Goal: Task Accomplishment & Management: Manage account settings

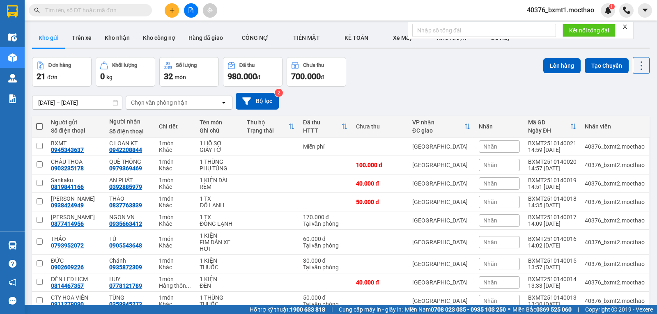
click at [627, 30] on div at bounding box center [625, 26] width 6 height 7
click at [626, 28] on icon "close" at bounding box center [625, 27] width 6 height 6
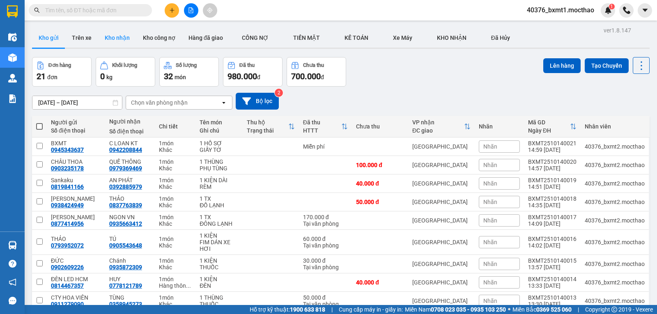
click at [110, 42] on button "Kho nhận" at bounding box center [117, 38] width 38 height 20
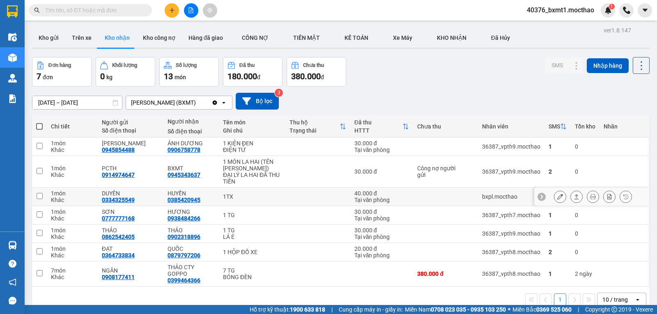
click at [571, 197] on button at bounding box center [577, 197] width 12 height 14
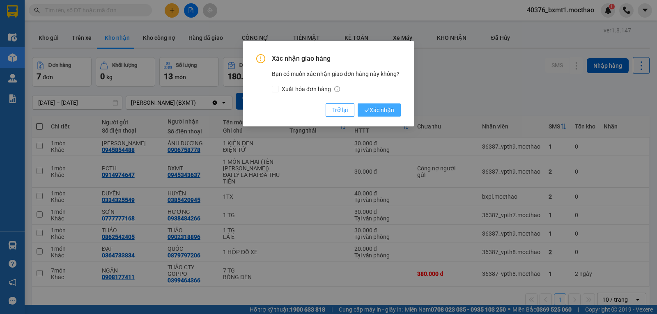
click at [375, 113] on span "Xác nhận" at bounding box center [379, 110] width 30 height 9
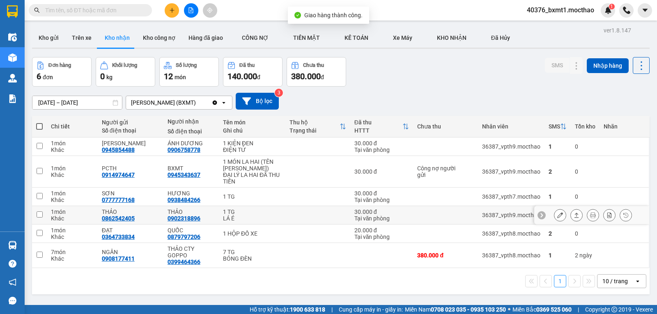
click at [574, 218] on button at bounding box center [577, 215] width 12 height 14
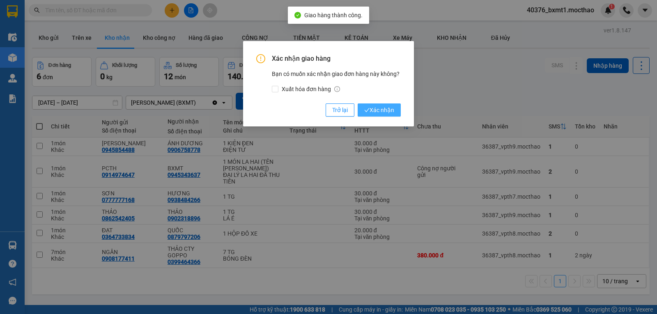
click at [378, 107] on span "Xác nhận" at bounding box center [379, 110] width 30 height 9
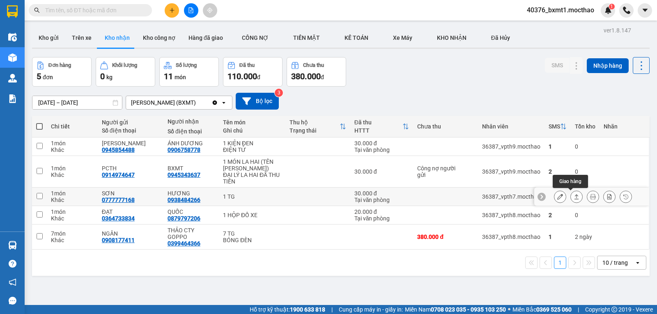
click at [558, 197] on button at bounding box center [561, 197] width 12 height 14
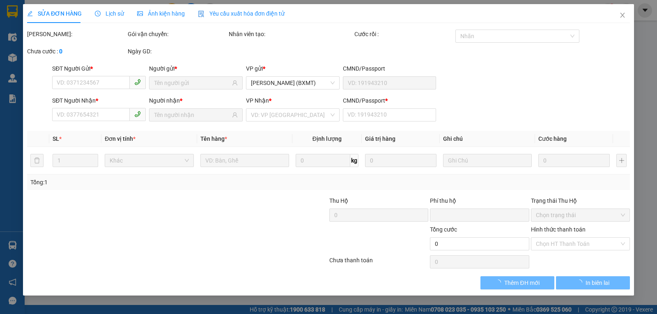
type input "0777777168"
type input "SƠN"
type input "0938484266"
type input "HƯƠNG"
type input "1"
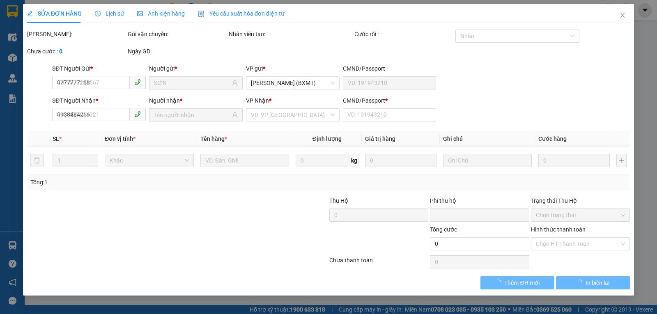
type input "0"
type input "30.000"
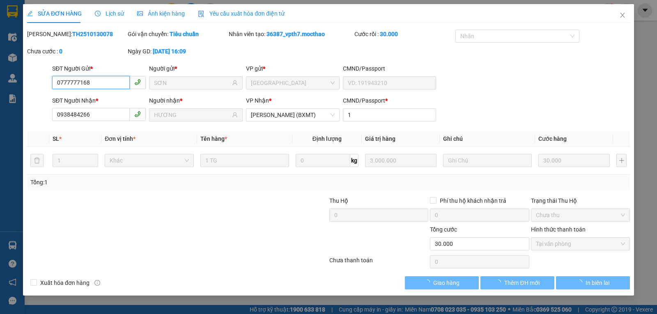
checkbox input "true"
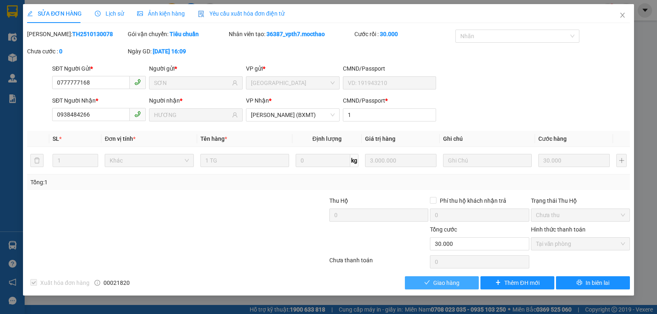
click at [454, 281] on span "Giao hàng" at bounding box center [446, 283] width 26 height 9
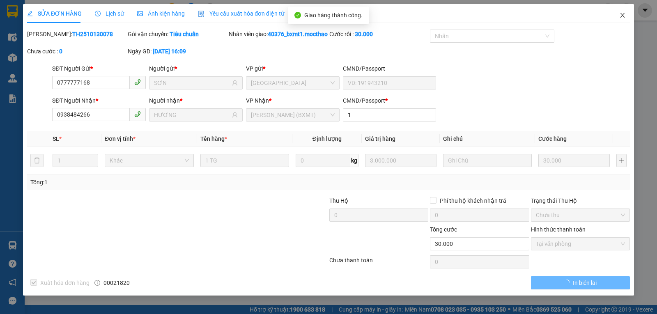
click at [619, 14] on icon "close" at bounding box center [622, 15] width 7 height 7
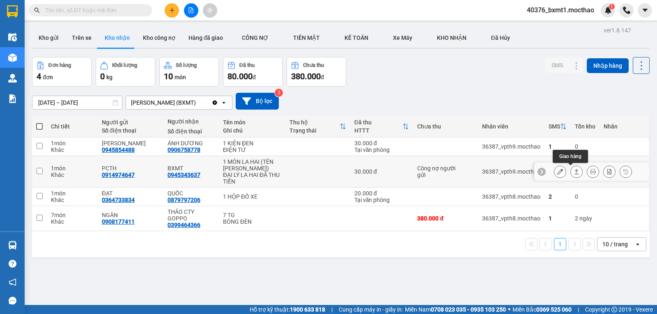
click at [574, 170] on icon at bounding box center [577, 172] width 6 height 6
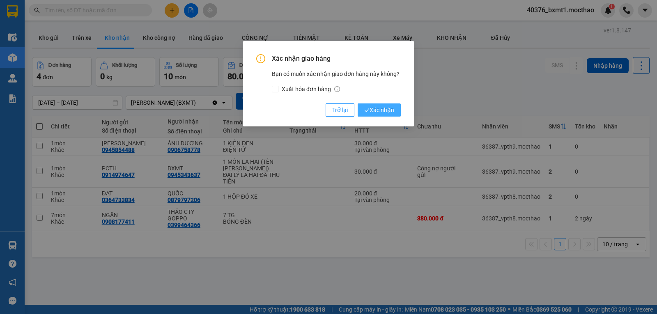
click at [385, 106] on span "Xác nhận" at bounding box center [379, 110] width 30 height 9
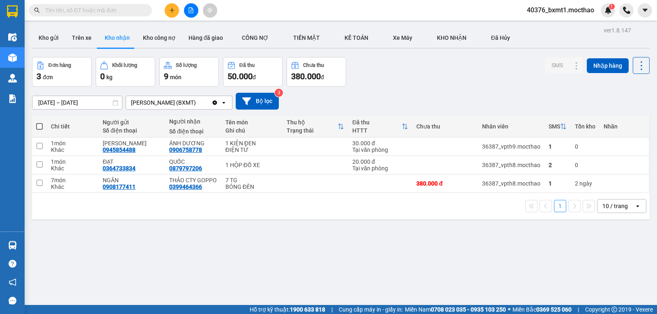
drag, startPoint x: 55, startPoint y: 40, endPoint x: 129, endPoint y: 51, distance: 74.3
click at [55, 41] on button "Kho gửi" at bounding box center [48, 38] width 33 height 20
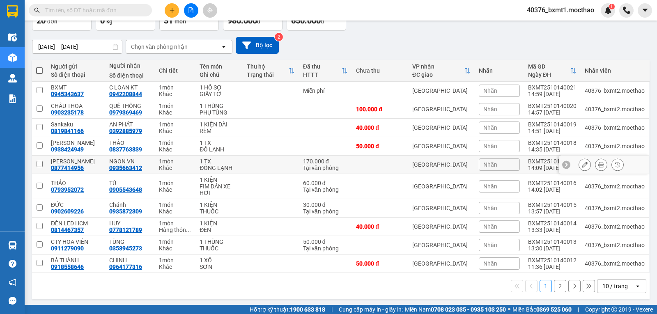
scroll to position [58, 0]
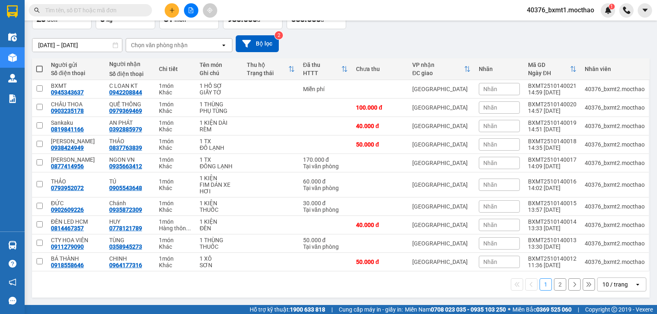
click at [603, 283] on div "10 / trang" at bounding box center [615, 285] width 25 height 8
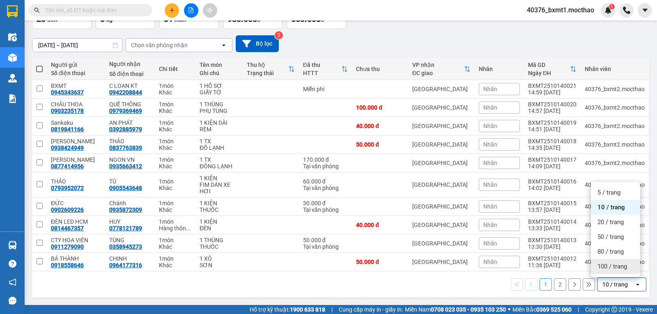
click at [601, 265] on span "100 / trang" at bounding box center [613, 267] width 30 height 8
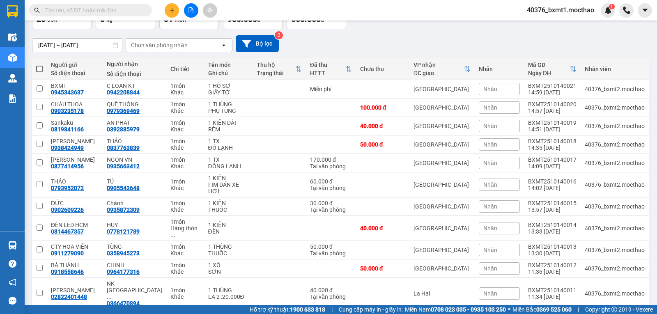
scroll to position [256, 0]
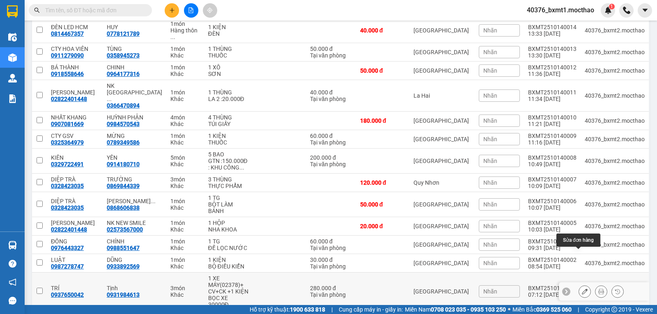
click at [582, 289] on icon at bounding box center [585, 292] width 6 height 6
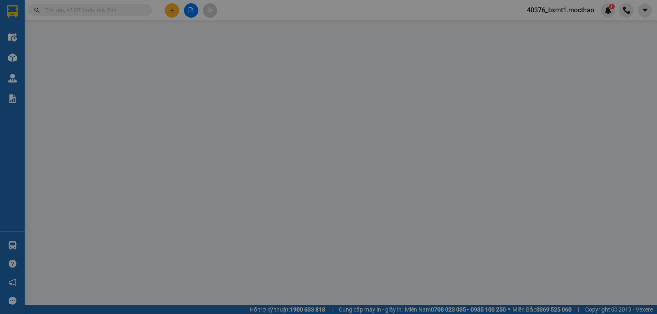
type input "0937650042"
type input "0931984613"
type input "0"
type input "280.000"
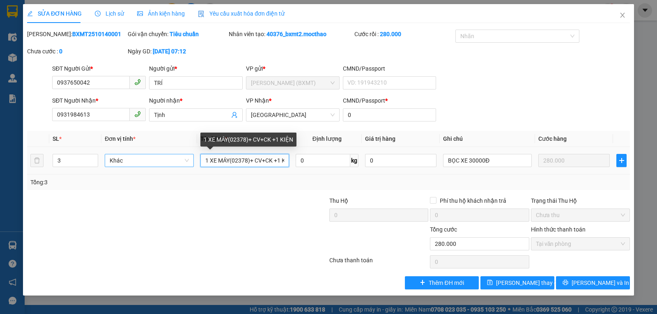
drag, startPoint x: 209, startPoint y: 159, endPoint x: 193, endPoint y: 162, distance: 16.8
click at [193, 161] on tr "3 Khác 1 XE MÁY(02378)+ CV+CK +1 KIỆN 0 kg 0 BỌC XE 30000Đ 280.000" at bounding box center [328, 161] width 603 height 28
drag, startPoint x: 226, startPoint y: 161, endPoint x: 211, endPoint y: 162, distance: 15.6
click at [211, 162] on input "XE MÁY(02378)+ CV+CK +1 KIỆN" at bounding box center [244, 160] width 89 height 13
type input "XM (02378)+ CV+CK +1 KIỆN"
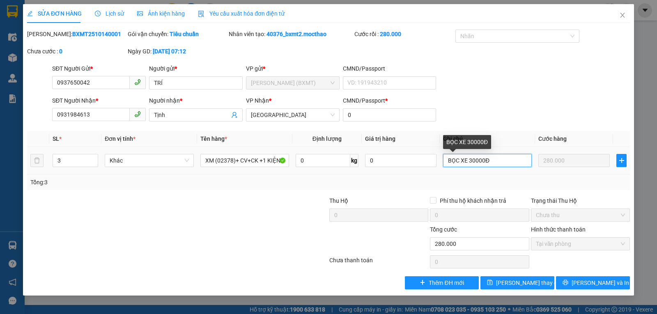
drag, startPoint x: 501, startPoint y: 161, endPoint x: 357, endPoint y: 167, distance: 143.9
click at [357, 167] on tr "3 Khác XM (02378)+ CV+CK +1 KIỆN 0 kg 0 BỌC XE 30000Đ 280.000" at bounding box center [328, 161] width 603 height 28
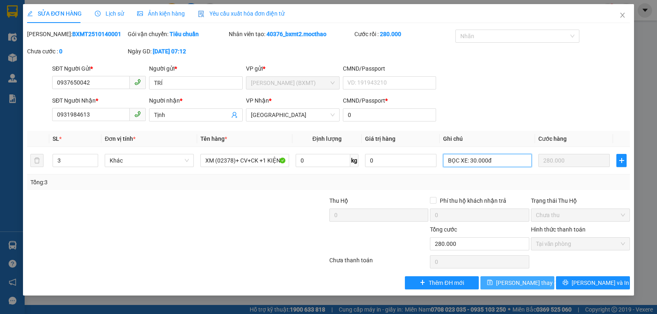
type input "BỌC XE: 30.000đ"
click at [515, 283] on span "[PERSON_NAME] thay đổi" at bounding box center [529, 283] width 66 height 9
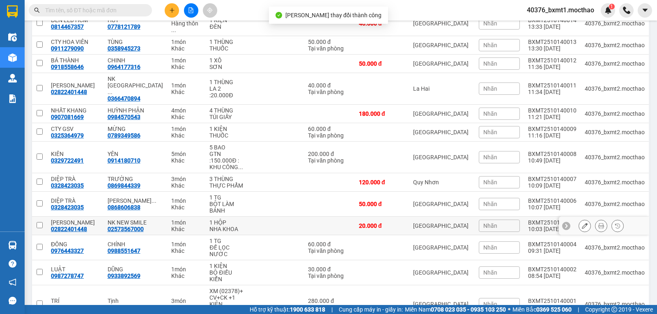
scroll to position [275, 0]
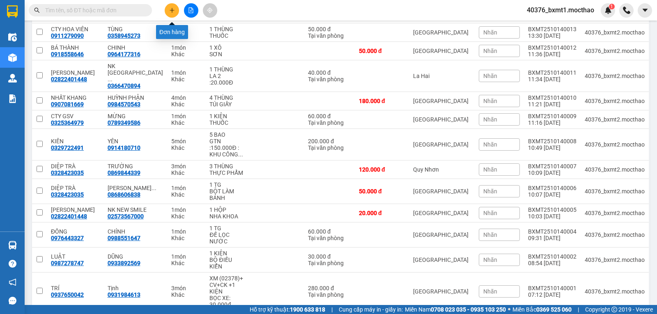
click at [171, 11] on icon "plus" at bounding box center [172, 10] width 6 height 6
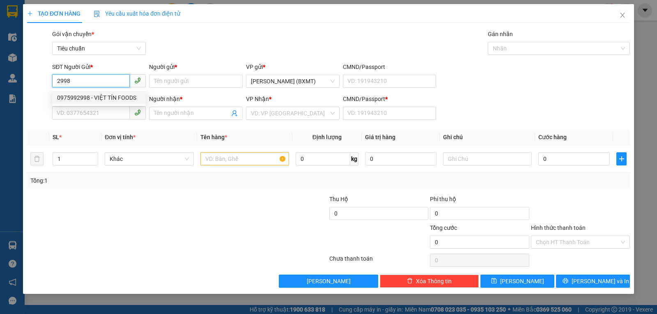
drag, startPoint x: 95, startPoint y: 95, endPoint x: 110, endPoint y: 102, distance: 16.6
click at [94, 96] on div "0975992998 - VIỆT TÍN FOODS" at bounding box center [99, 97] width 84 height 9
type input "0975992998"
type input "VIỆT TÍN FOODS"
type input "0965356325"
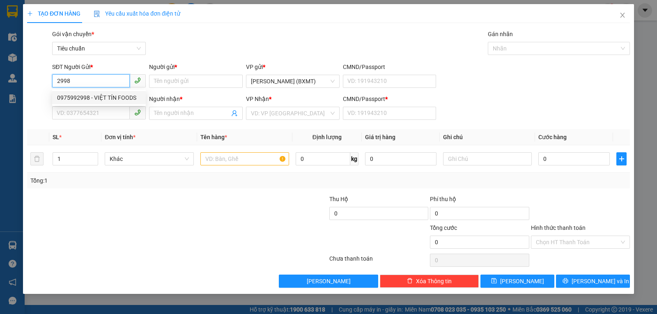
type input "TIẾN"
type input "0"
type input "300.000"
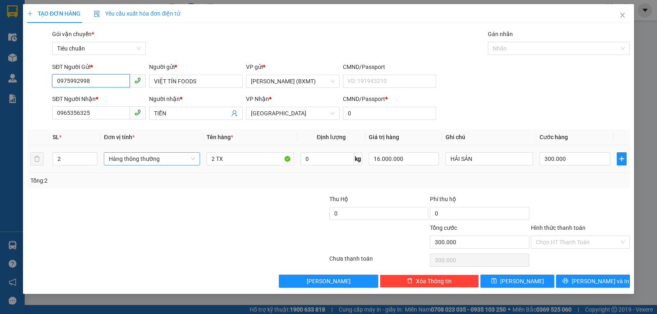
click at [136, 157] on span "Hàng thông thường" at bounding box center [152, 159] width 86 height 12
type input "0975992998"
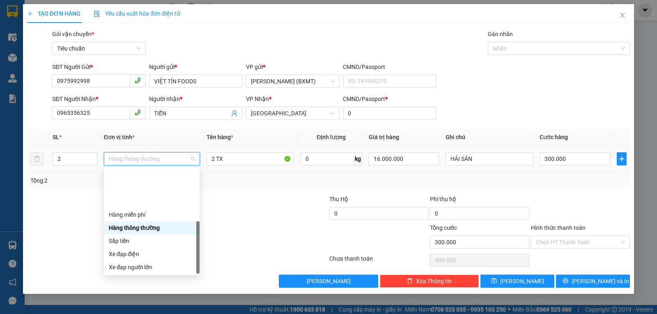
scroll to position [53, 0]
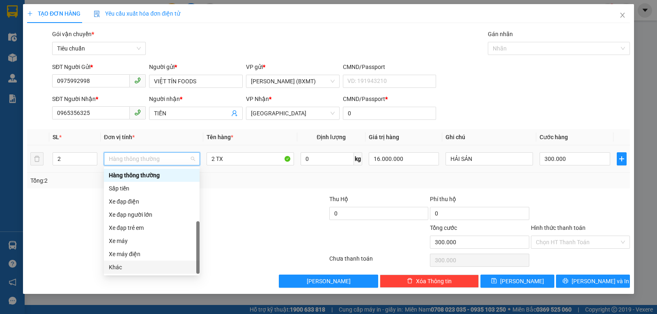
click at [122, 268] on div "Khác" at bounding box center [152, 267] width 86 height 9
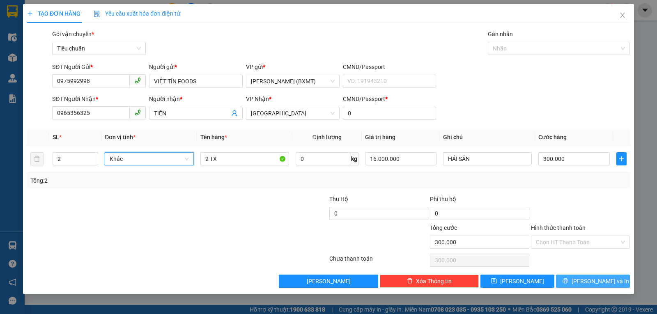
click at [572, 277] on button "[PERSON_NAME] và In" at bounding box center [593, 281] width 74 height 13
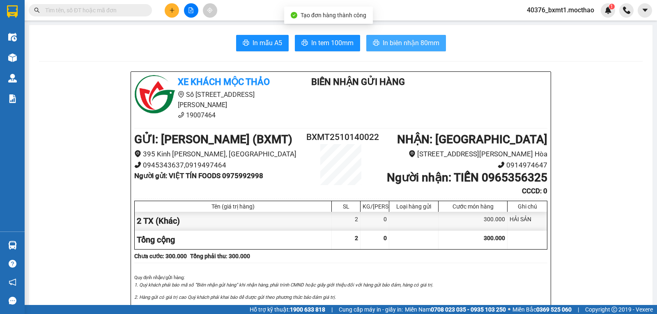
click at [418, 48] on span "In biên nhận 80mm" at bounding box center [411, 43] width 57 height 10
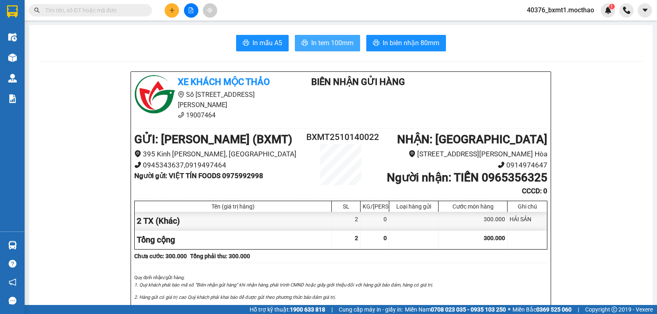
click at [326, 36] on button "In tem 100mm" at bounding box center [327, 43] width 65 height 16
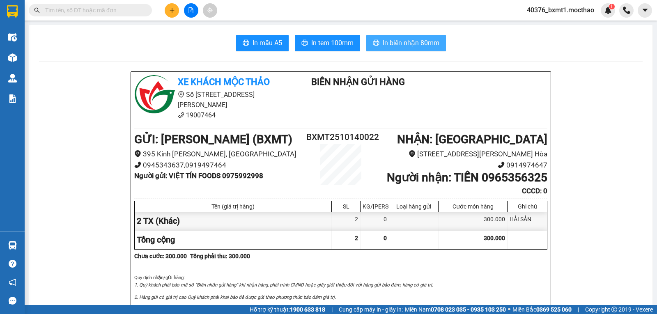
click at [413, 39] on span "In biên nhận 80mm" at bounding box center [411, 43] width 57 height 10
click at [173, 15] on button at bounding box center [172, 10] width 14 height 14
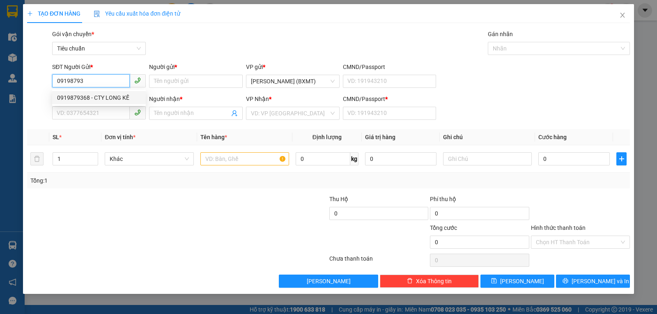
click at [101, 104] on div "0919879368 - CTY LONG KẾ" at bounding box center [99, 97] width 94 height 13
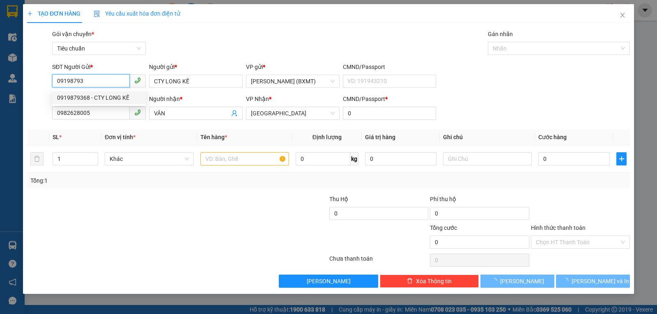
type input "0919879368"
type input "CTY LONG KẾ"
type input "0982628005"
type input "VÂN"
type input "0"
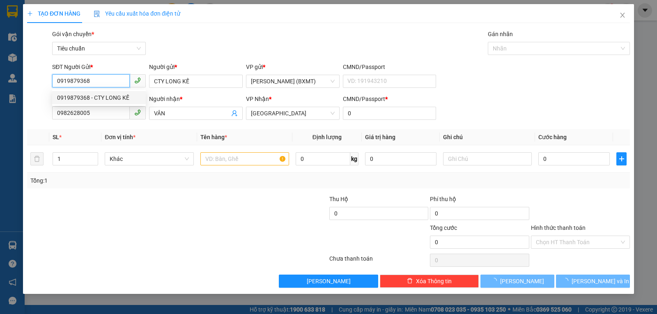
type input "30.000"
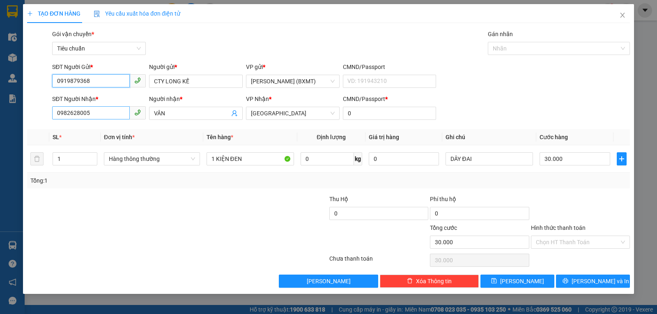
type input "0919879368"
click at [98, 111] on input "0982628005" at bounding box center [91, 112] width 78 height 13
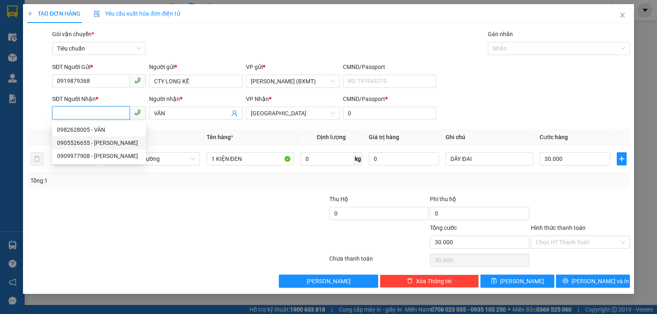
click at [104, 145] on div "0905526655 - [PERSON_NAME]" at bounding box center [99, 142] width 84 height 9
type input "0905526655"
type input "CẢNH ĐÀO"
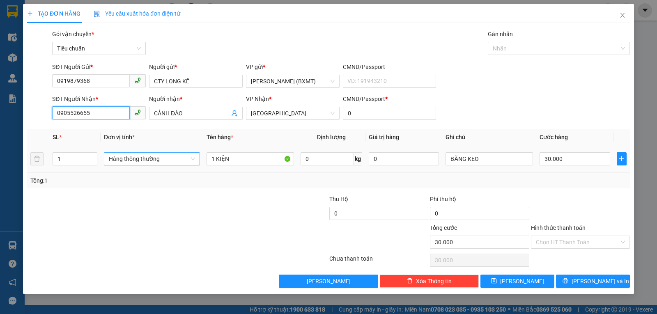
click at [143, 163] on span "Hàng thông thường" at bounding box center [152, 159] width 86 height 12
type input "0905526655"
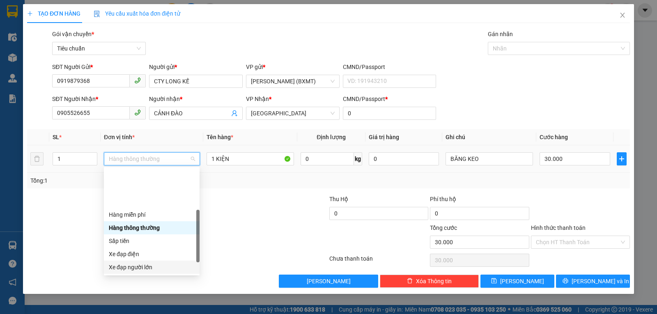
scroll to position [53, 0]
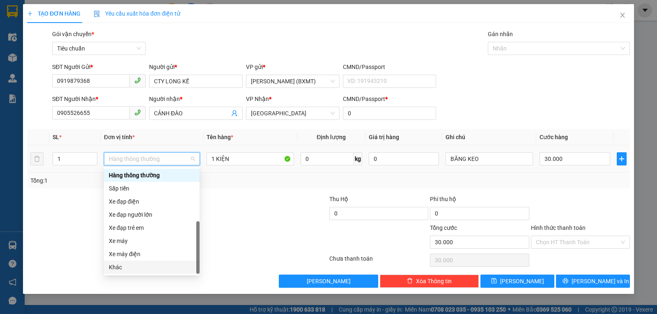
drag, startPoint x: 143, startPoint y: 274, endPoint x: 263, endPoint y: 255, distance: 121.8
click at [143, 274] on div "Khác" at bounding box center [152, 267] width 96 height 13
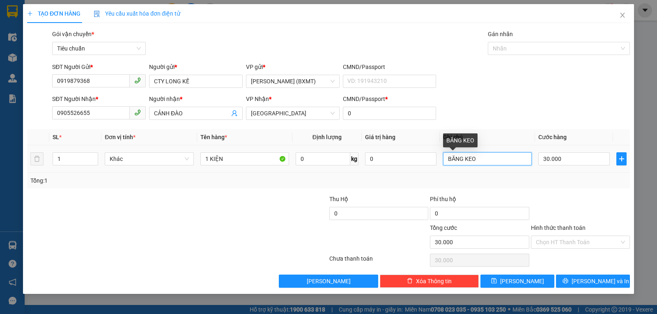
drag, startPoint x: 482, startPoint y: 156, endPoint x: 476, endPoint y: 159, distance: 6.4
click at [472, 160] on input "BĂNG KEO" at bounding box center [487, 158] width 89 height 13
click at [575, 198] on div at bounding box center [580, 209] width 101 height 29
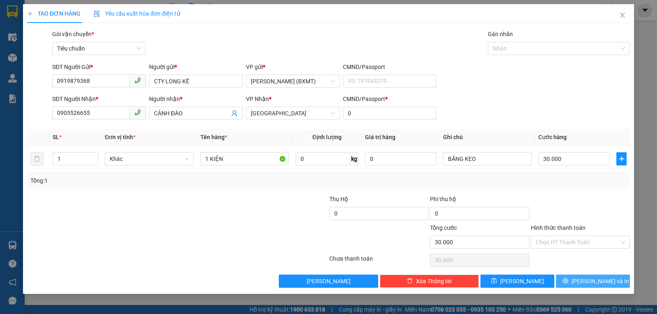
click at [587, 277] on span "[PERSON_NAME] và In" at bounding box center [601, 281] width 58 height 9
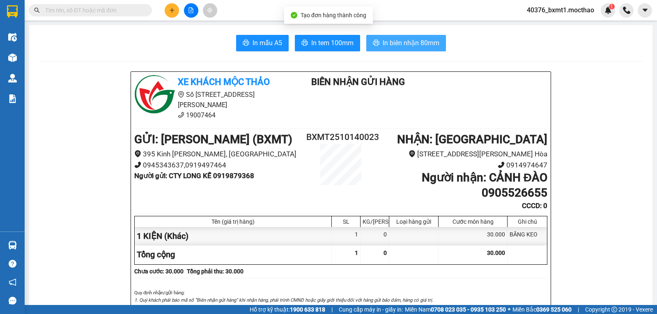
click at [403, 38] on span "In biên nhận 80mm" at bounding box center [411, 43] width 57 height 10
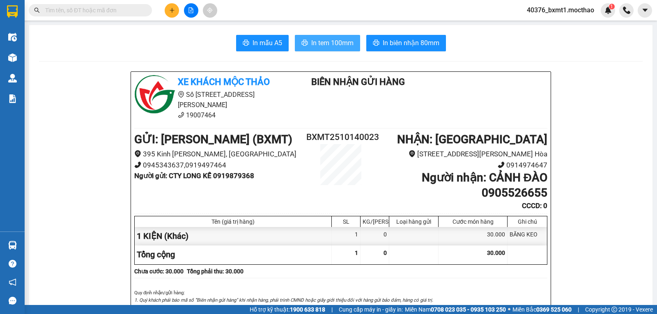
click at [334, 51] on button "In tem 100mm" at bounding box center [327, 43] width 65 height 16
click at [173, 9] on icon "plus" at bounding box center [172, 10] width 6 height 6
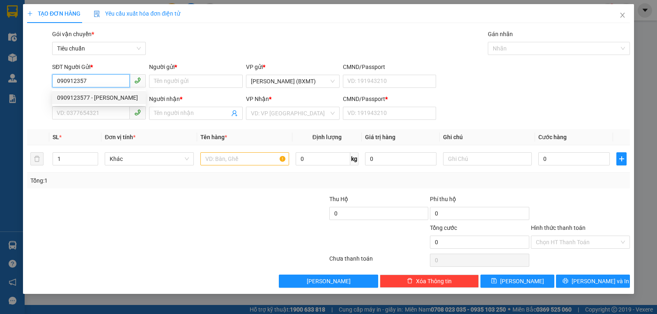
click at [103, 93] on div "0909123577 - [PERSON_NAME]" at bounding box center [99, 97] width 84 height 9
type input "0909123577"
type input "Hùng"
type input "0772923979"
type input "[PERSON_NAME]"
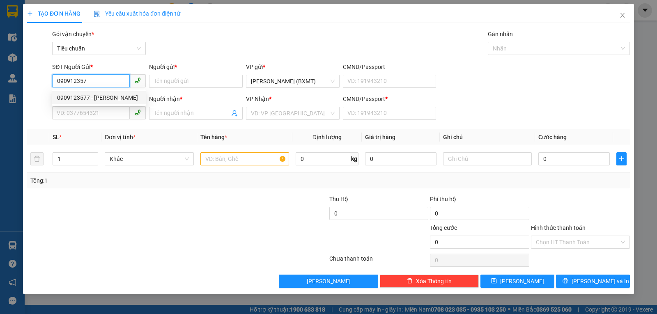
type input "0"
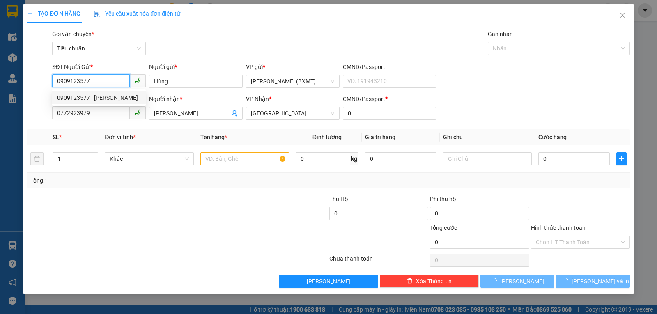
type input "100.000"
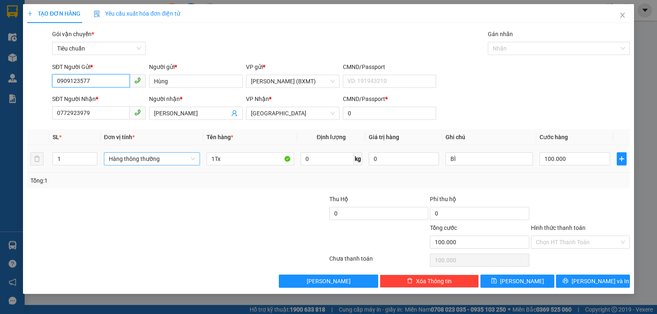
click at [157, 154] on span "Hàng thông thường" at bounding box center [152, 159] width 86 height 12
type input "0909123577"
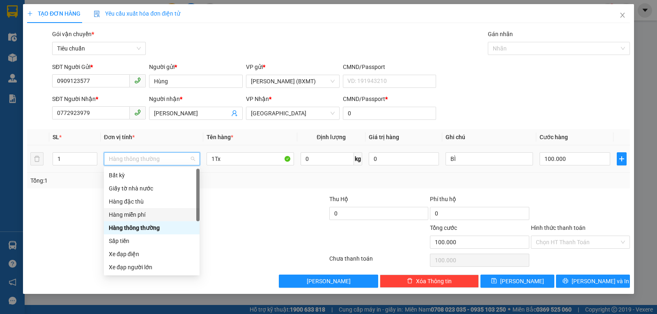
scroll to position [53, 0]
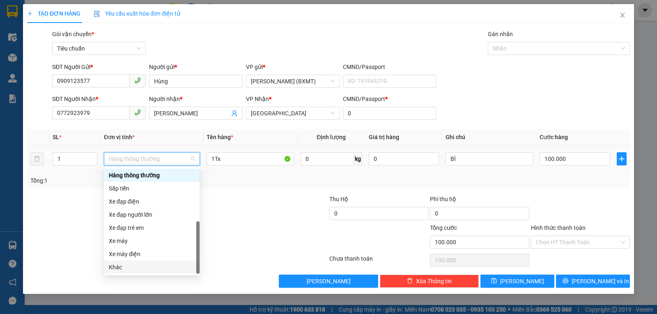
drag, startPoint x: 139, startPoint y: 270, endPoint x: 212, endPoint y: 271, distance: 72.7
click at [140, 270] on div "Khác" at bounding box center [152, 267] width 86 height 9
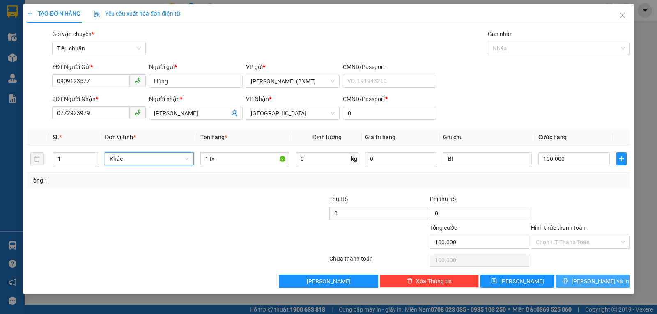
click at [605, 286] on span "[PERSON_NAME] và In" at bounding box center [601, 281] width 58 height 9
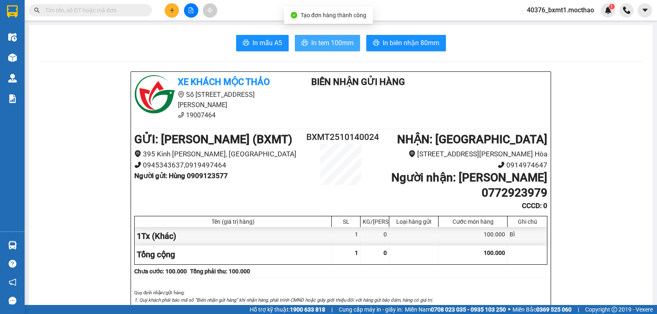
click at [331, 41] on span "In tem 100mm" at bounding box center [332, 43] width 42 height 10
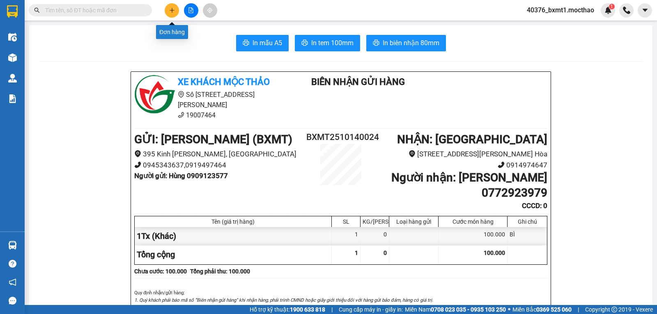
click at [170, 13] on icon "plus" at bounding box center [172, 10] width 6 height 6
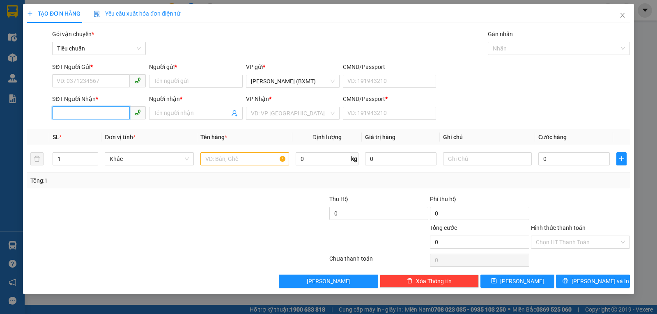
click at [98, 111] on input "SĐT Người Nhận *" at bounding box center [91, 112] width 78 height 13
click at [99, 128] on div "0911198015 - NHIÊN" at bounding box center [99, 129] width 84 height 9
type input "0911198015"
type input "NHIÊN"
type input "0"
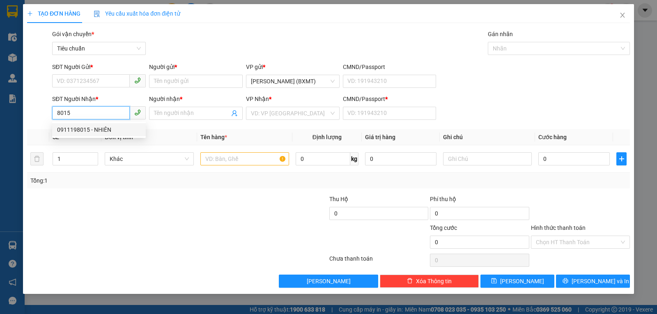
type input "375.000"
type input "30.000"
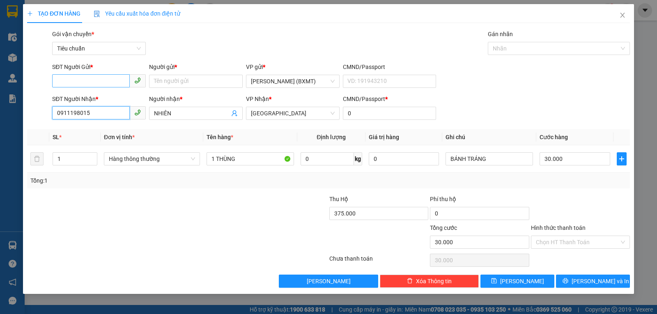
type input "0911198015"
click at [113, 83] on input "SĐT Người Gửi *" at bounding box center [91, 80] width 78 height 13
click at [90, 99] on div "0971699715 - MINH" at bounding box center [99, 97] width 84 height 9
type input "0971699715"
type input "MINH"
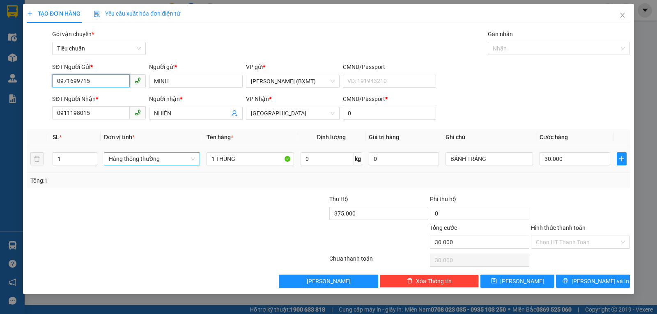
click at [141, 160] on span "Hàng thông thường" at bounding box center [152, 159] width 86 height 12
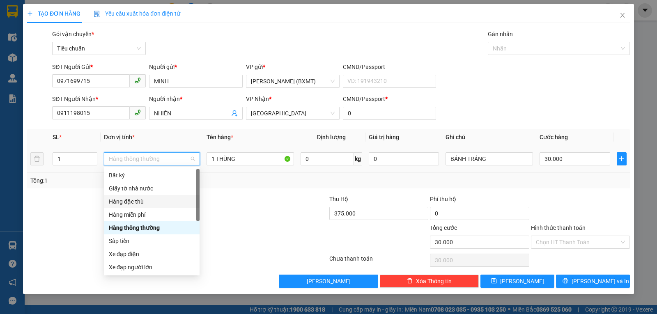
scroll to position [53, 0]
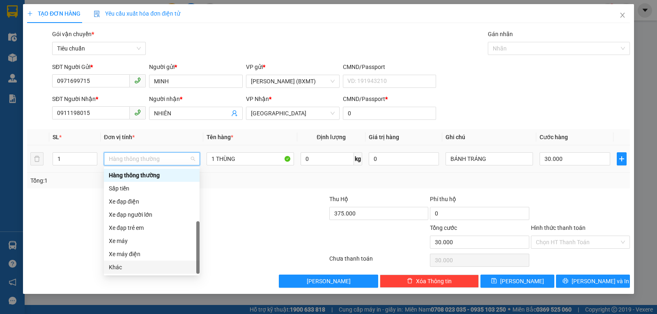
click at [141, 271] on div "Khác" at bounding box center [152, 267] width 86 height 9
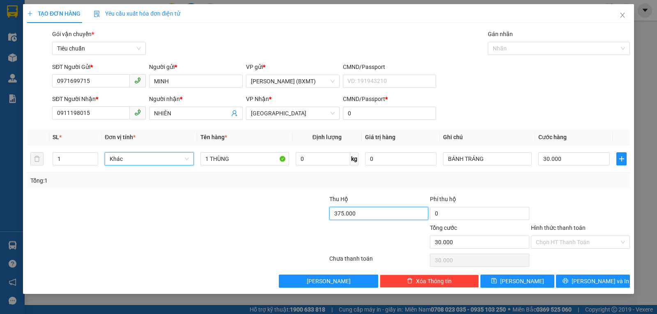
click at [355, 214] on input "375.000" at bounding box center [378, 213] width 99 height 13
click at [283, 190] on div "Transit Pickup Surcharge Ids Transit Deliver Surcharge Ids Transit Deliver Surc…" at bounding box center [328, 159] width 603 height 258
type input "590.000"
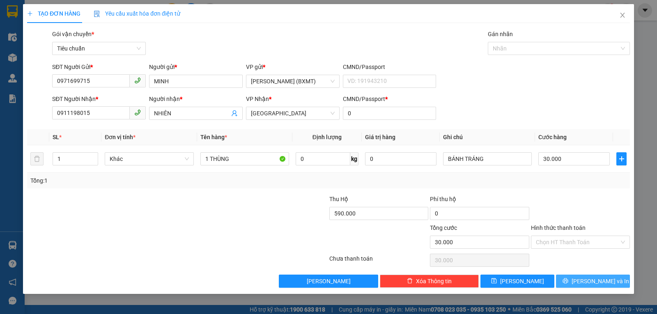
click at [596, 287] on button "[PERSON_NAME] và In" at bounding box center [593, 281] width 74 height 13
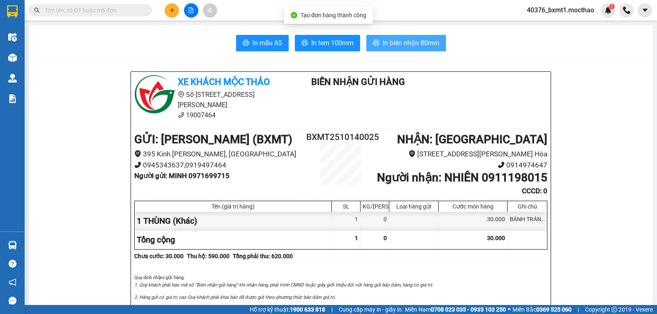
click at [427, 39] on span "In biên nhận 80mm" at bounding box center [411, 43] width 57 height 10
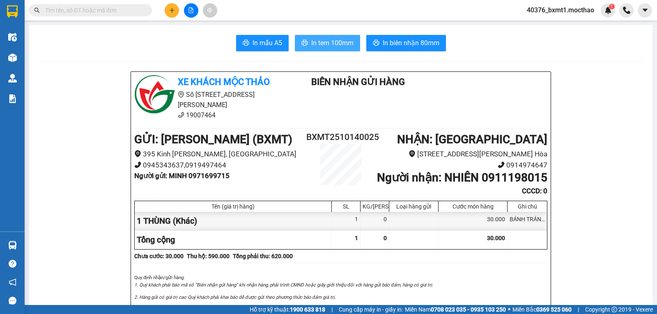
click at [341, 47] on span "In tem 100mm" at bounding box center [332, 43] width 42 height 10
click at [174, 13] on icon "plus" at bounding box center [172, 10] width 6 height 6
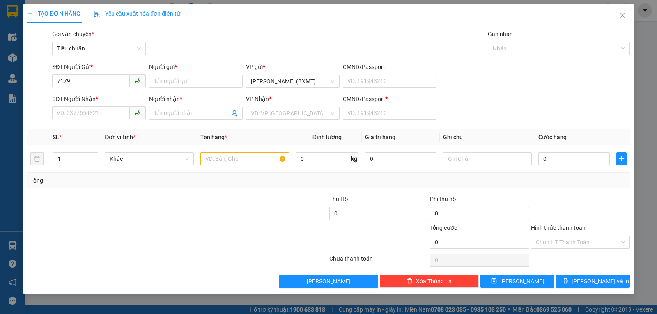
click at [106, 88] on div "SĐT Người Gửi * 7179 7179" at bounding box center [99, 76] width 94 height 29
click at [106, 88] on div "SĐT Người Gửi * 7179" at bounding box center [99, 76] width 94 height 29
click at [107, 83] on input "7179" at bounding box center [91, 80] width 78 height 13
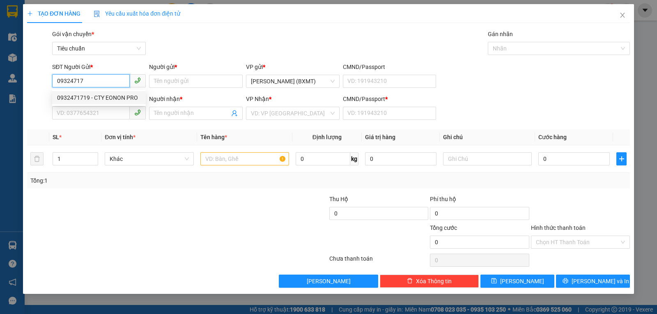
click at [81, 92] on div "0932471719 - CTY EONON PRO" at bounding box center [99, 97] width 94 height 13
type input "0932471719"
type input "CTY EONON PRO"
type input "0938260233"
type input "CHUNG"
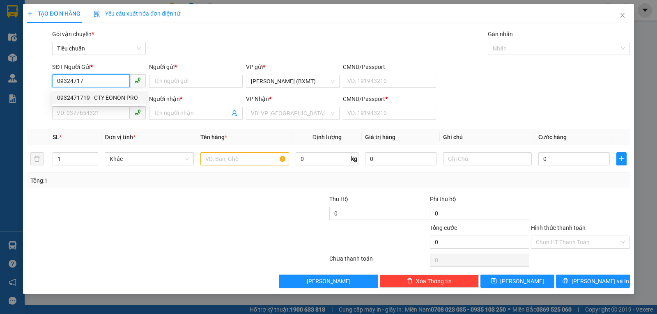
type input "0"
type input "30.000"
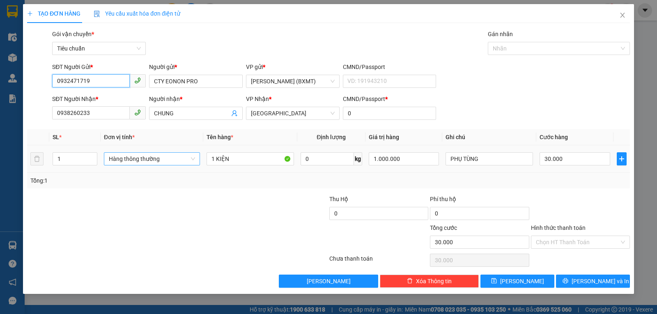
click at [169, 161] on span "Hàng thông thường" at bounding box center [152, 159] width 86 height 12
type input "0932471719"
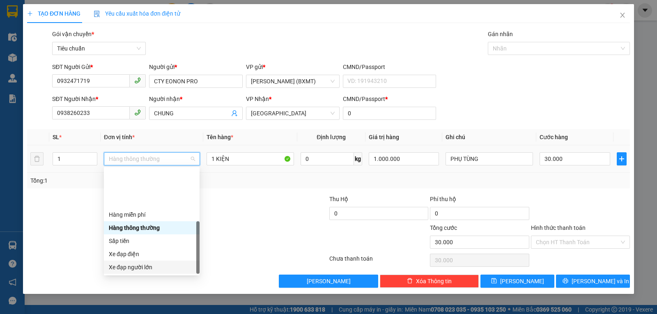
scroll to position [53, 0]
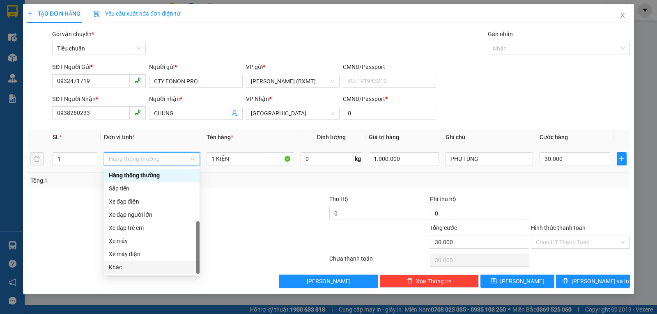
click at [130, 268] on div "Khác" at bounding box center [152, 267] width 86 height 9
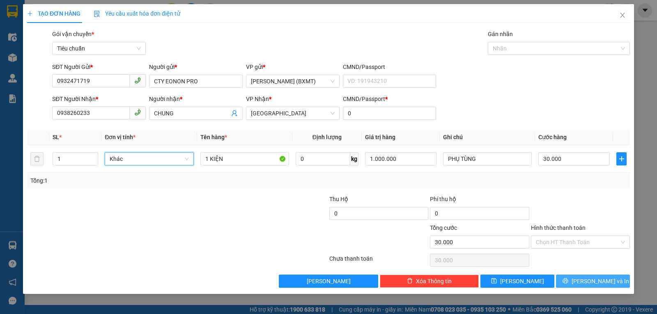
click at [592, 282] on span "[PERSON_NAME] và In" at bounding box center [601, 281] width 58 height 9
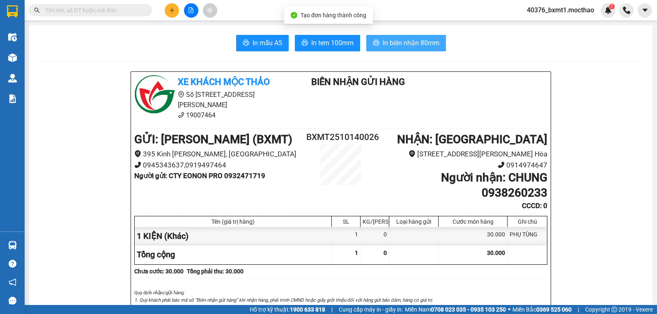
drag, startPoint x: 400, startPoint y: 40, endPoint x: 411, endPoint y: 53, distance: 16.9
click at [401, 41] on span "In biên nhận 80mm" at bounding box center [411, 43] width 57 height 10
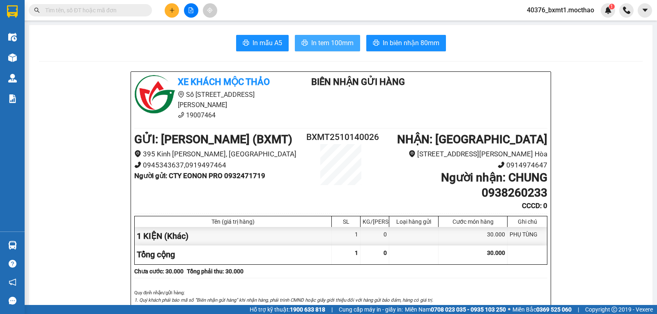
click at [322, 43] on span "In tem 100mm" at bounding box center [332, 43] width 42 height 10
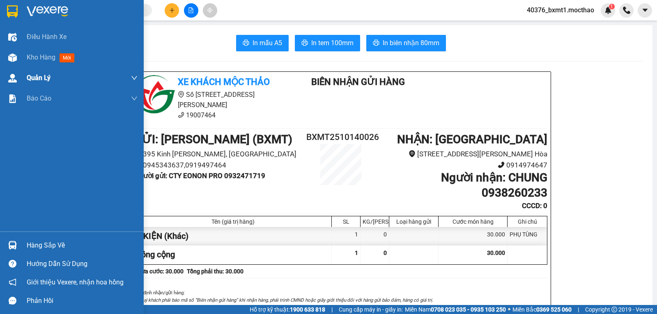
drag, startPoint x: 18, startPoint y: 64, endPoint x: 80, endPoint y: 79, distance: 63.4
click at [18, 64] on div at bounding box center [12, 58] width 14 height 14
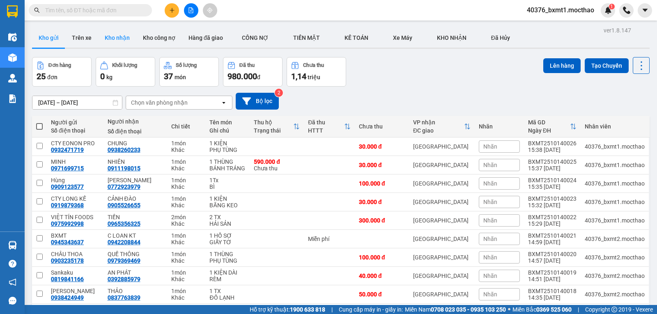
click at [115, 46] on button "Kho nhận" at bounding box center [117, 38] width 38 height 20
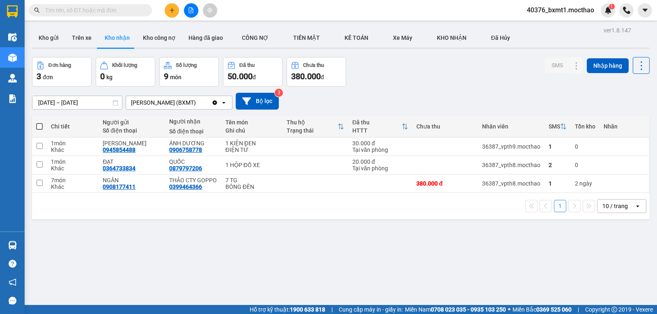
click at [169, 9] on button at bounding box center [172, 10] width 14 height 14
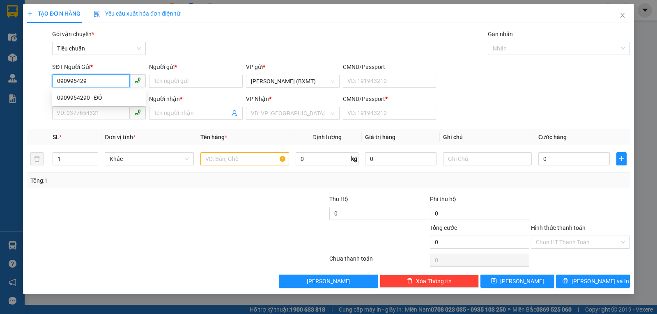
type input "0909954290"
click at [89, 96] on div "0909954290 - ĐÔ" at bounding box center [99, 97] width 84 height 9
type input "ĐÔ"
type input "0909954290"
type input "ĐÔ"
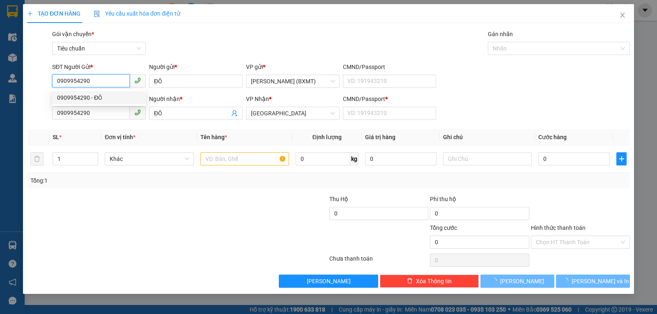
type input "40.000"
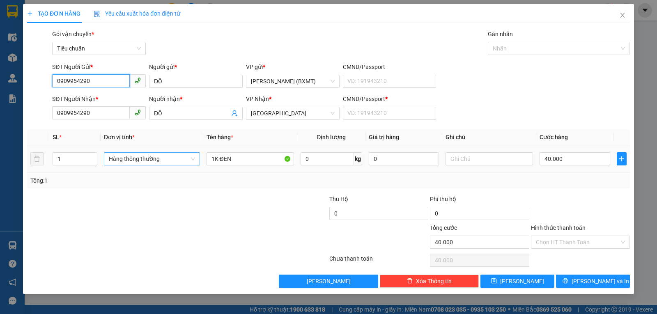
click at [132, 160] on span "Hàng thông thường" at bounding box center [152, 159] width 86 height 12
type input "0909954290"
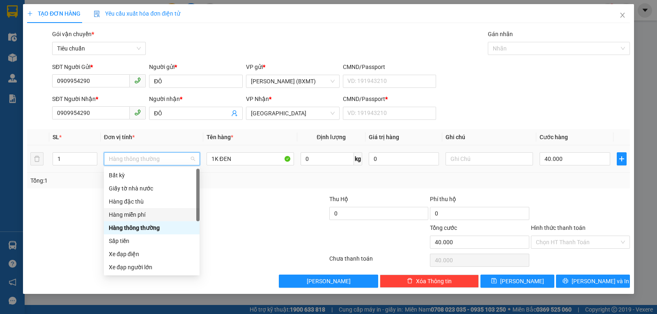
scroll to position [53, 0]
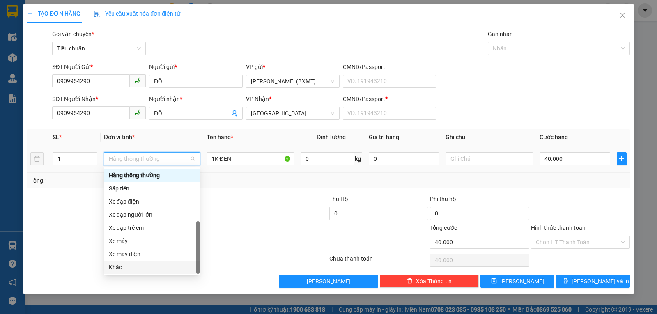
click at [132, 268] on div "Khác" at bounding box center [152, 267] width 86 height 9
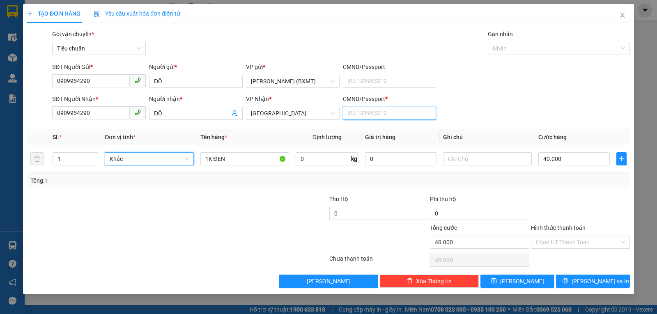
click at [375, 110] on input "CMND/Passport *" at bounding box center [390, 113] width 94 height 13
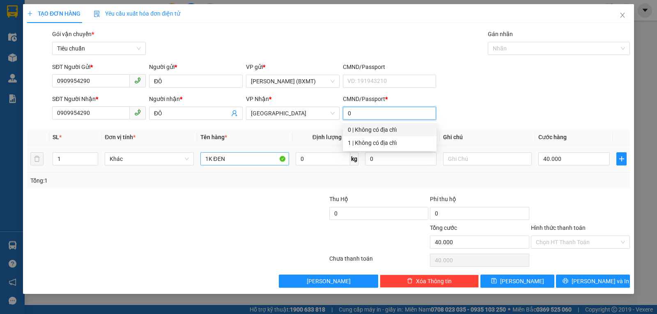
type input "0"
click at [231, 162] on input "1K ĐEN" at bounding box center [244, 158] width 89 height 13
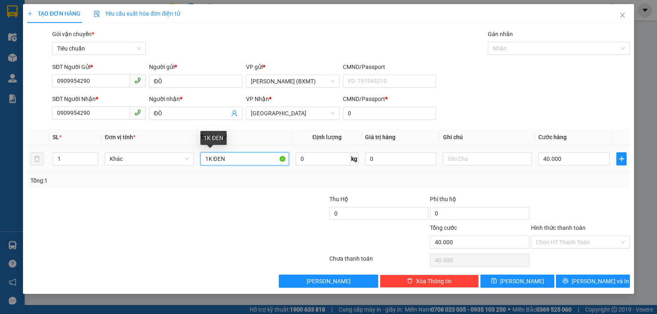
click at [231, 162] on input "1K ĐEN" at bounding box center [244, 158] width 89 height 13
type input "1 THÙNG"
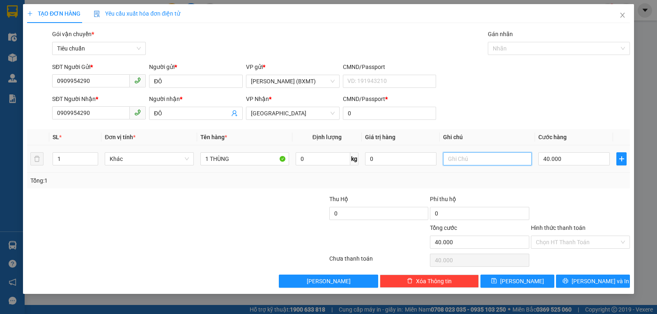
click at [486, 161] on input "text" at bounding box center [487, 158] width 89 height 13
type input "D"
type input "ĐỒ DÙNG"
click at [580, 162] on input "40.000" at bounding box center [574, 158] width 71 height 13
type input "3"
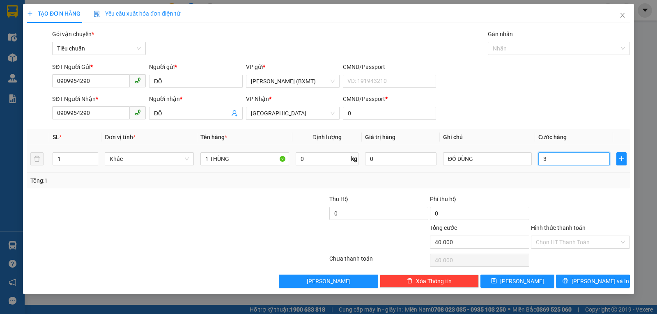
type input "3"
type input "30"
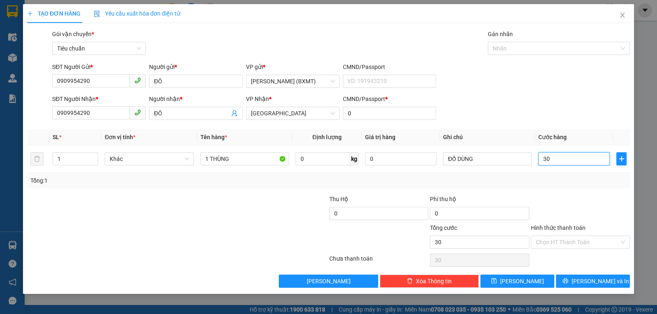
type input "30"
type input "30.000"
click at [564, 193] on div "Transit Pickup Surcharge Ids Transit Deliver Surcharge Ids Transit Deliver Surc…" at bounding box center [328, 159] width 603 height 258
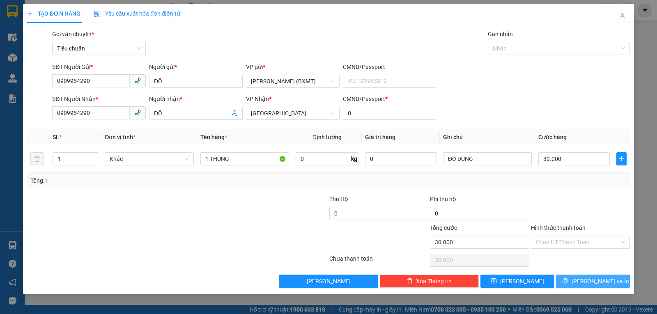
drag, startPoint x: 593, startPoint y: 279, endPoint x: 589, endPoint y: 276, distance: 4.4
click at [593, 279] on span "[PERSON_NAME] và In" at bounding box center [601, 281] width 58 height 9
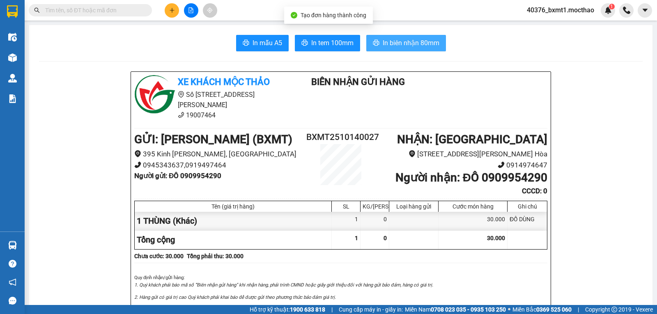
drag, startPoint x: 409, startPoint y: 46, endPoint x: 427, endPoint y: 65, distance: 26.4
click at [409, 44] on span "In biên nhận 80mm" at bounding box center [411, 43] width 57 height 10
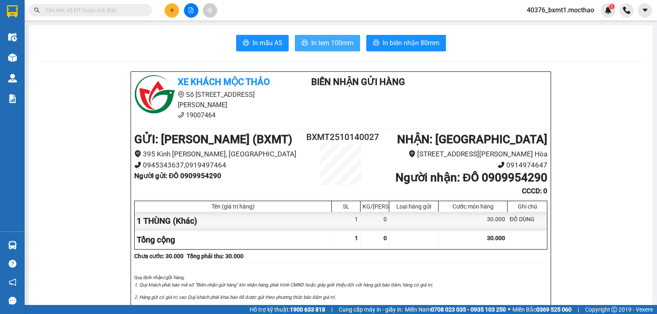
click at [338, 41] on span "In tem 100mm" at bounding box center [332, 43] width 42 height 10
click at [170, 12] on icon "plus" at bounding box center [172, 10] width 6 height 6
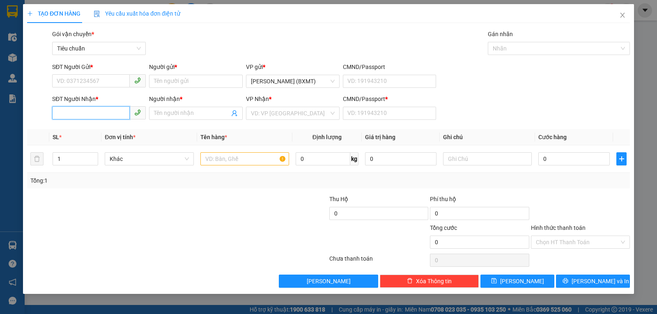
click at [79, 115] on input "SĐT Người Nhận *" at bounding box center [91, 112] width 78 height 13
click at [84, 125] on div "0843144240 - [GEOGRAPHIC_DATA]" at bounding box center [103, 129] width 102 height 13
type input "0843144240"
type input "THẠCH SANH"
type input "0"
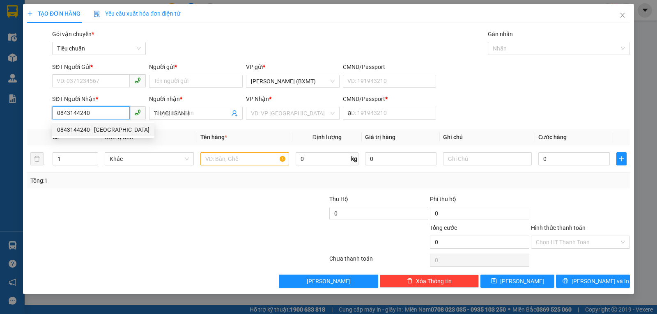
type input "70.000"
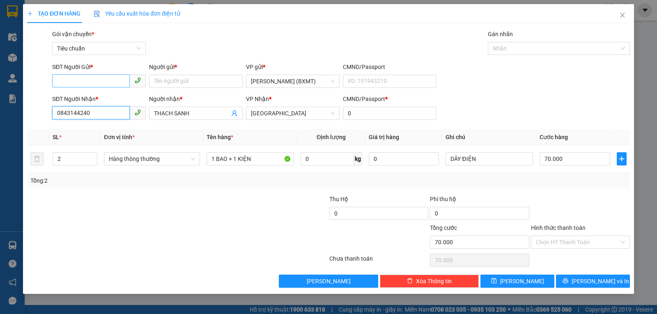
type input "0843144240"
click at [110, 78] on input "SĐT Người Gửi *" at bounding box center [91, 80] width 78 height 13
click at [111, 101] on div "0945771290 - CTY ROBOT" at bounding box center [99, 97] width 84 height 9
type input "0945771290"
type input "CTY ROBOT"
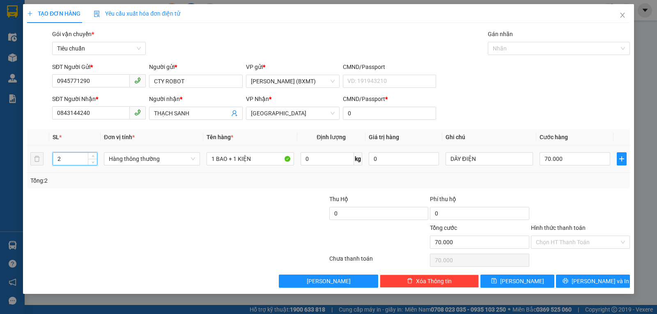
drag, startPoint x: 64, startPoint y: 159, endPoint x: 30, endPoint y: 168, distance: 35.1
click at [30, 168] on tr "2 Hàng thông thường 1 BAO + 1 KIỆN 0 kg 0 DÂY ĐIỆN 70.000" at bounding box center [328, 159] width 603 height 28
click at [139, 161] on span "Hàng thông thường" at bounding box center [152, 159] width 86 height 12
type input "6"
type input "0"
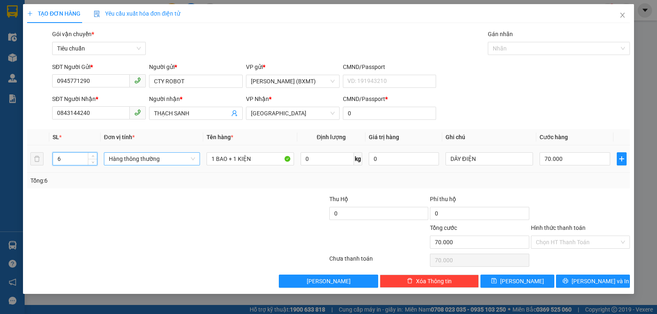
type input "0"
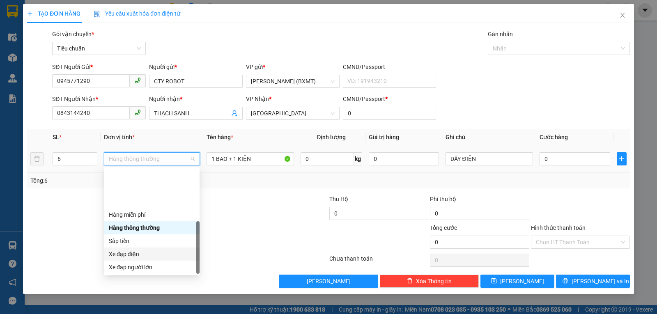
scroll to position [53, 0]
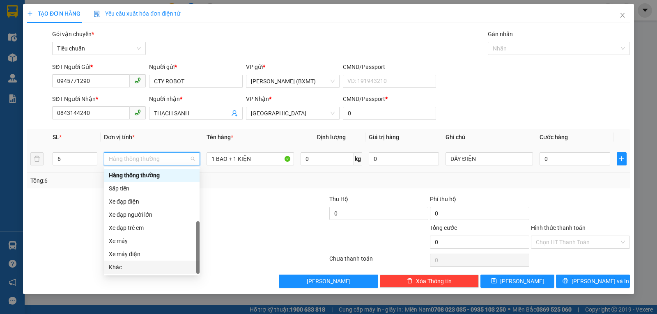
click at [128, 269] on div "Khác" at bounding box center [152, 267] width 86 height 9
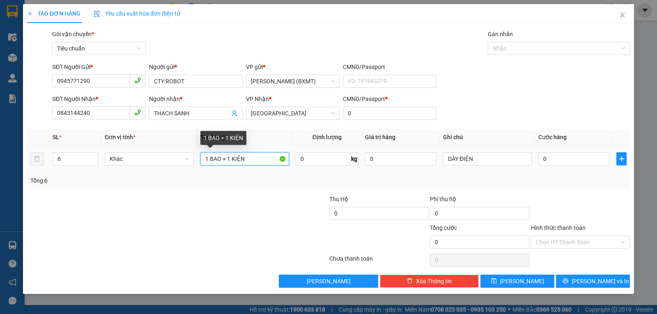
drag, startPoint x: 231, startPoint y: 160, endPoint x: 194, endPoint y: 163, distance: 37.1
click at [196, 165] on tr "6 Khác 1 BAO + 1 KIỆN 0 kg 0 DÂY ĐIỆN 0" at bounding box center [328, 159] width 603 height 28
type input "6 KIỆN"
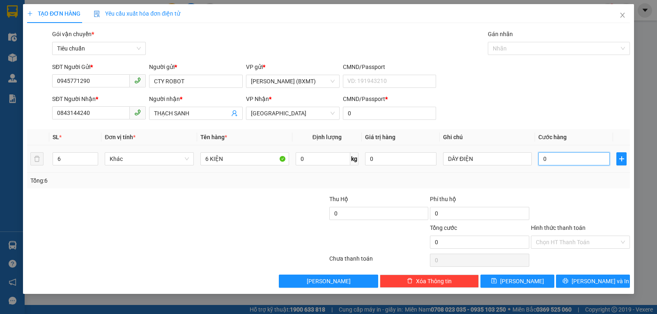
drag, startPoint x: 543, startPoint y: 159, endPoint x: 537, endPoint y: 159, distance: 6.6
click at [544, 160] on input "0" at bounding box center [574, 158] width 71 height 13
type input "1"
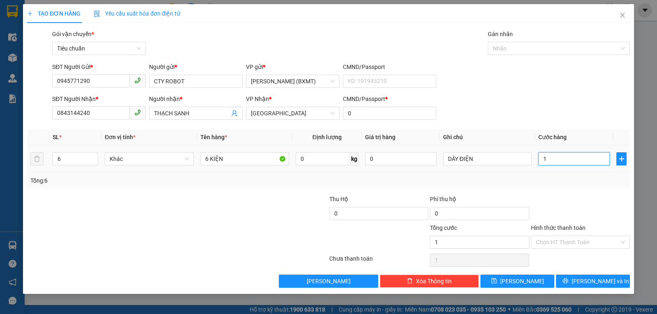
type input "17"
type input "170"
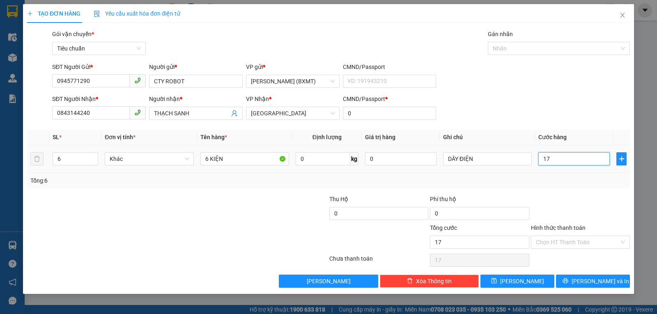
type input "170"
type input "17"
type input "1"
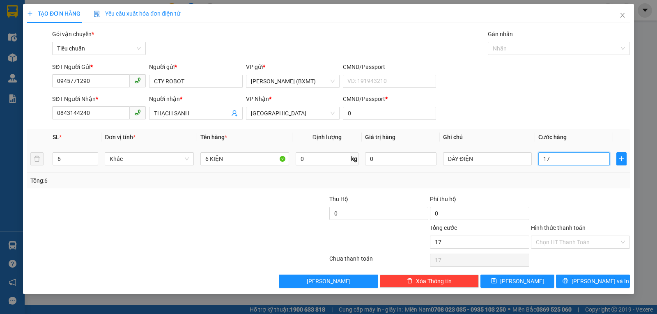
type input "1"
type input "18"
type input "180"
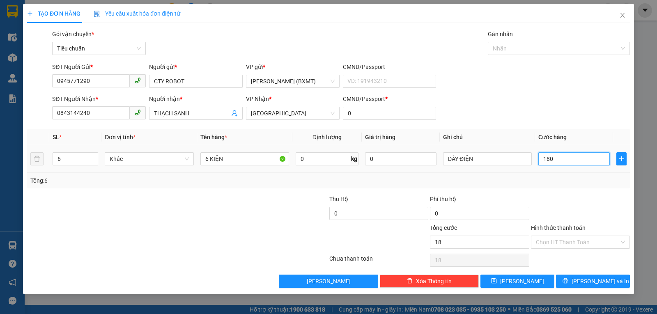
type input "180"
type input "180.000"
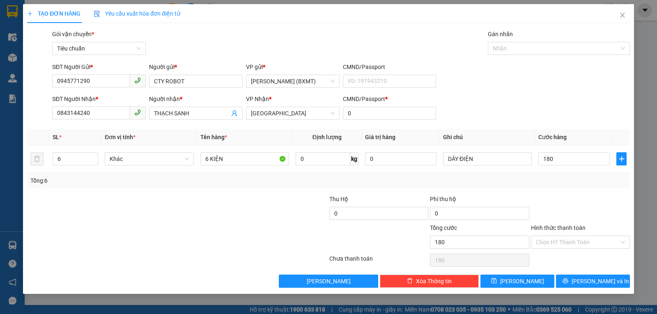
type input "180.000"
click at [538, 204] on div at bounding box center [580, 209] width 101 height 29
click at [607, 283] on span "[PERSON_NAME] và In" at bounding box center [601, 281] width 58 height 9
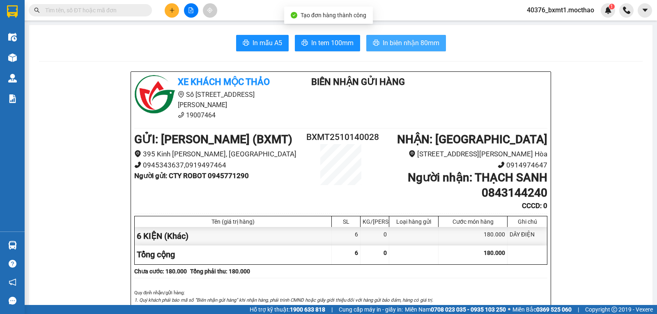
click at [401, 45] on span "In biên nhận 80mm" at bounding box center [411, 43] width 57 height 10
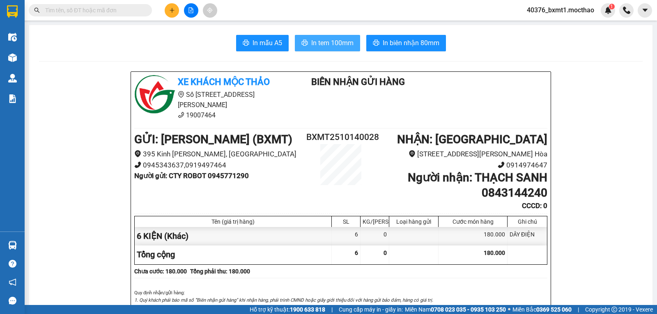
click at [311, 43] on span "In tem 100mm" at bounding box center [332, 43] width 42 height 10
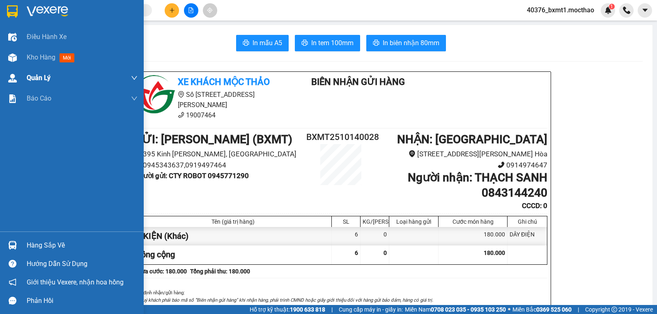
click at [18, 61] on div at bounding box center [12, 58] width 14 height 14
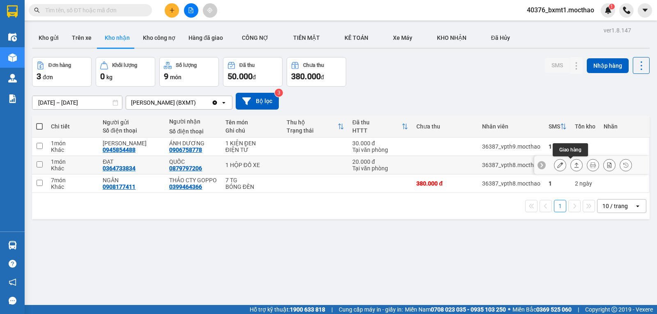
click at [574, 163] on icon at bounding box center [577, 165] width 6 height 6
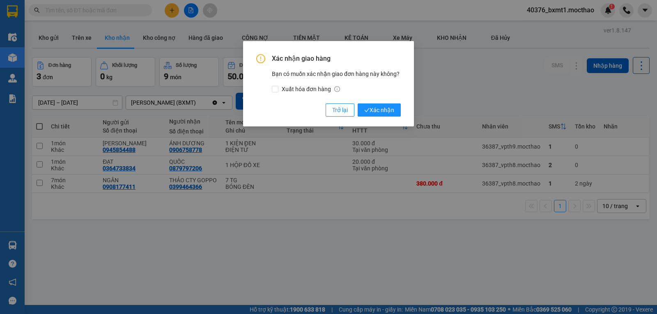
click at [382, 108] on span "Xác nhận" at bounding box center [379, 110] width 30 height 9
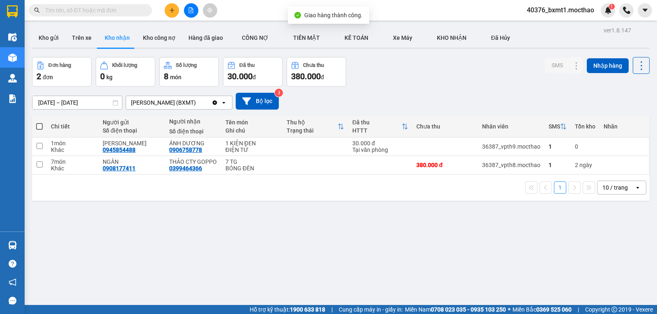
drag, startPoint x: 43, startPoint y: 35, endPoint x: 103, endPoint y: 50, distance: 61.8
click at [42, 35] on button "Kho gửi" at bounding box center [48, 38] width 33 height 20
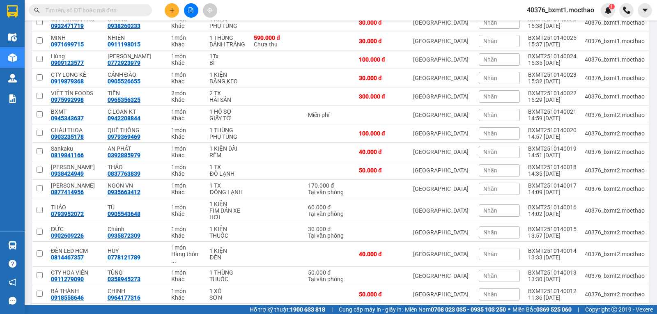
scroll to position [35, 0]
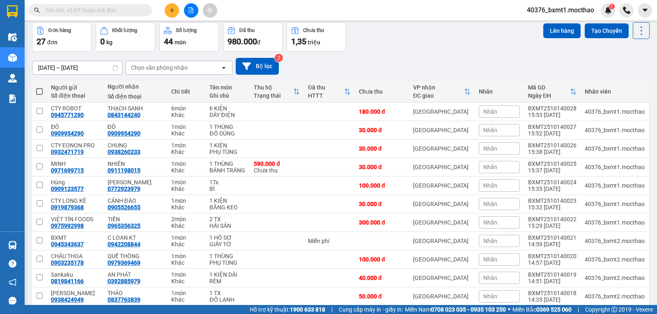
drag, startPoint x: 39, startPoint y: 90, endPoint x: 198, endPoint y: 114, distance: 161.2
click at [39, 90] on span at bounding box center [39, 91] width 7 height 7
click at [39, 88] on input "checkbox" at bounding box center [39, 88] width 0 height 0
checkbox input "true"
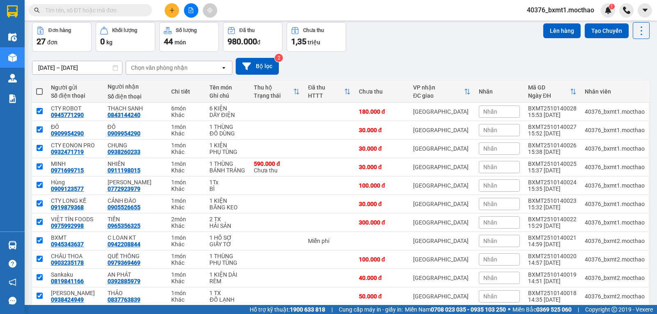
checkbox input "true"
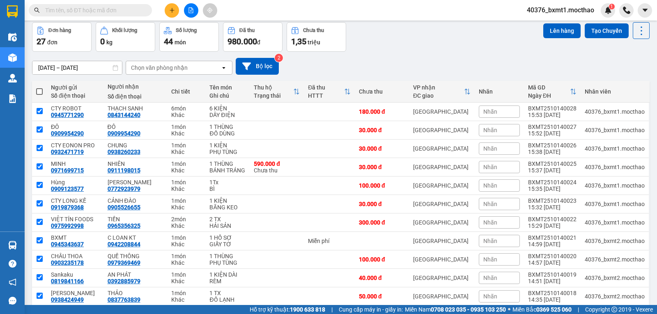
checkbox input "true"
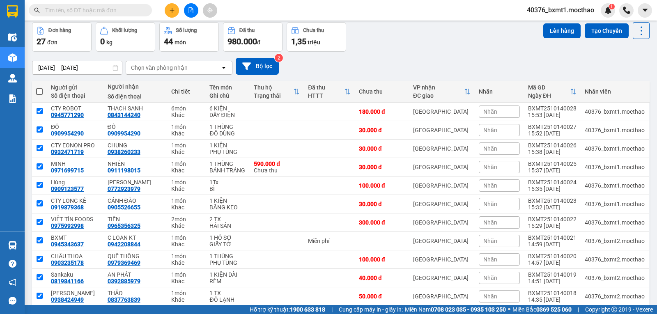
checkbox input "true"
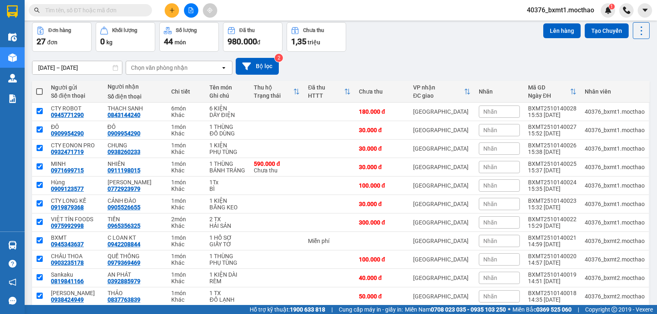
checkbox input "true"
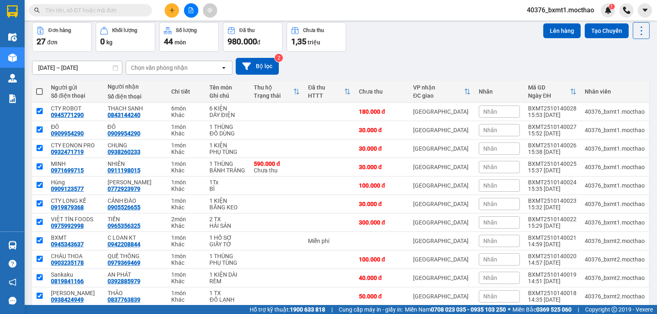
checkbox input "true"
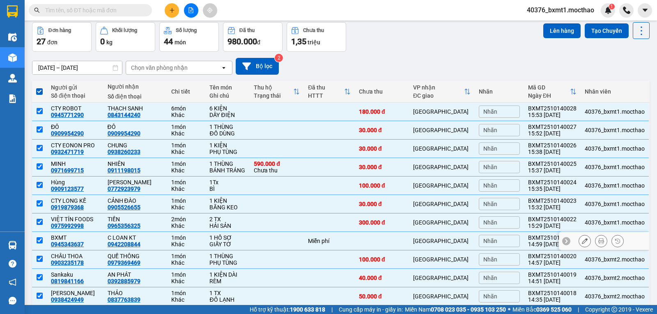
click at [464, 238] on div "[GEOGRAPHIC_DATA]" at bounding box center [442, 241] width 58 height 7
checkbox input "false"
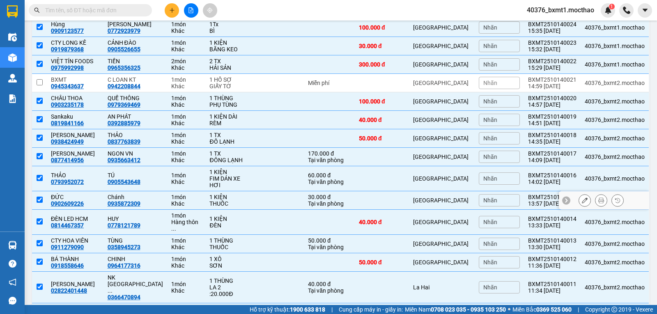
scroll to position [322, 0]
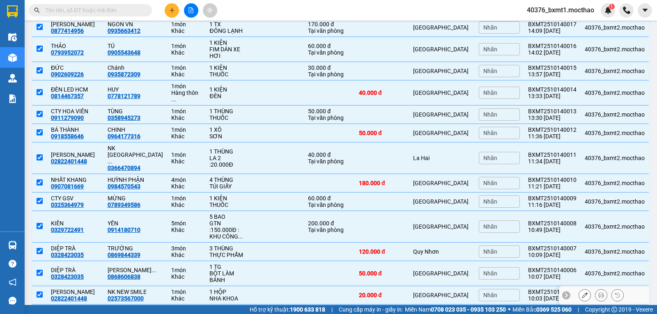
click at [452, 292] on div "[GEOGRAPHIC_DATA]" at bounding box center [442, 295] width 58 height 7
checkbox input "false"
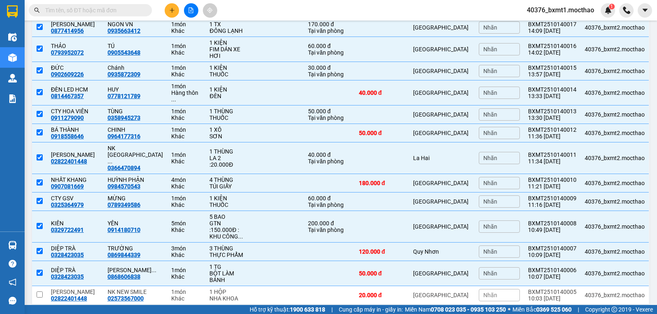
scroll to position [405, 0]
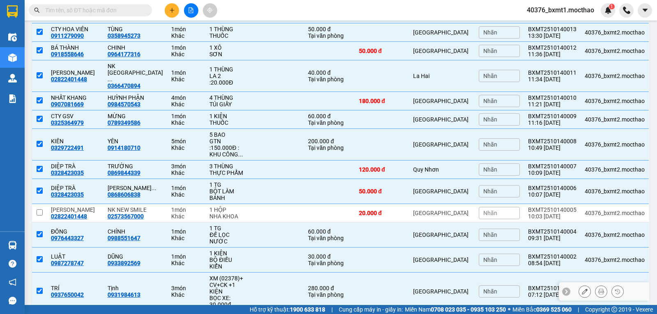
click at [457, 288] on div "[GEOGRAPHIC_DATA]" at bounding box center [442, 291] width 58 height 7
checkbox input "false"
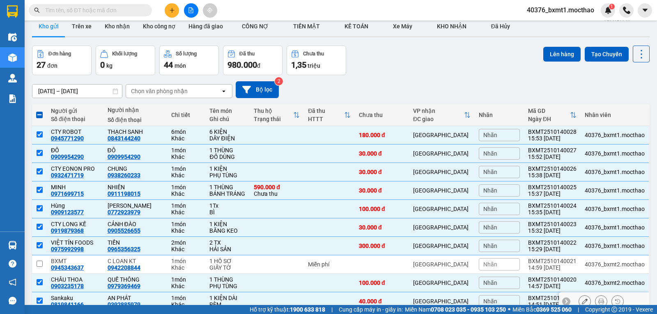
scroll to position [0, 0]
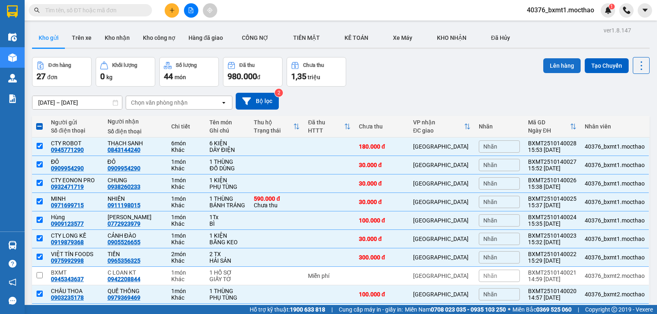
click at [555, 66] on button "Lên hàng" at bounding box center [561, 65] width 37 height 15
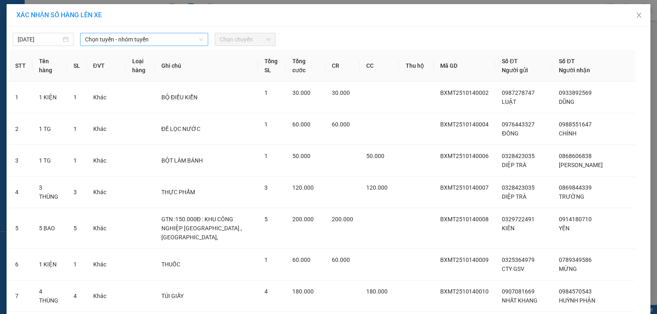
click at [120, 38] on span "Chọn tuyến - nhóm tuyến" at bounding box center [144, 39] width 118 height 12
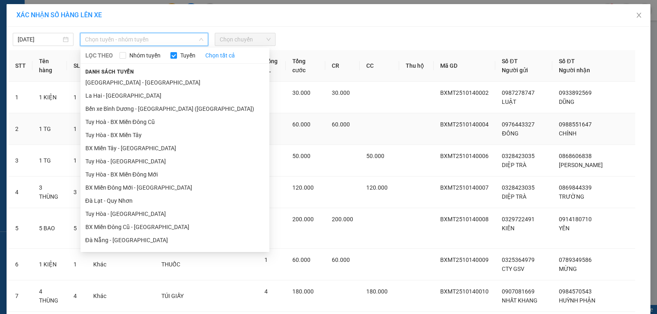
drag, startPoint x: 115, startPoint y: 145, endPoint x: 120, endPoint y: 142, distance: 5.5
click at [115, 145] on li "BX Miền Tây - [GEOGRAPHIC_DATA]" at bounding box center [175, 148] width 189 height 13
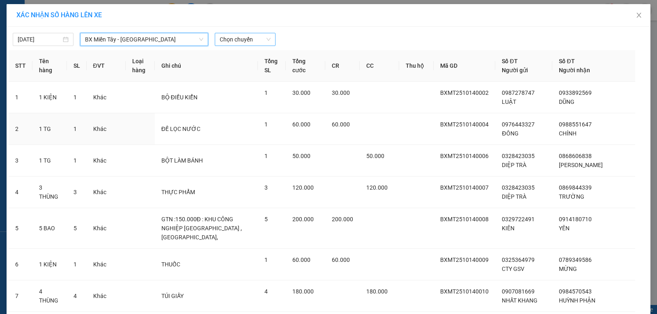
click at [236, 40] on span "Chọn chuyến" at bounding box center [245, 39] width 51 height 12
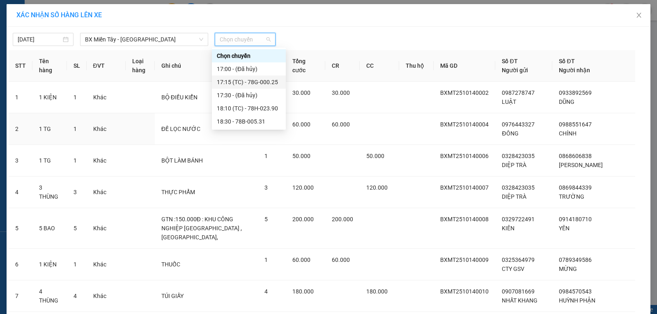
click at [259, 81] on div "17:15 (TC) - 78G-000.25" at bounding box center [249, 82] width 64 height 9
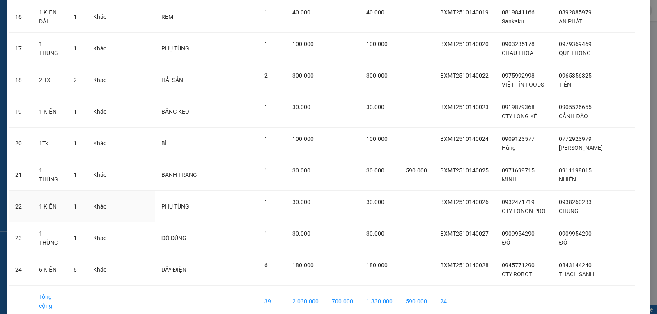
scroll to position [637, 0]
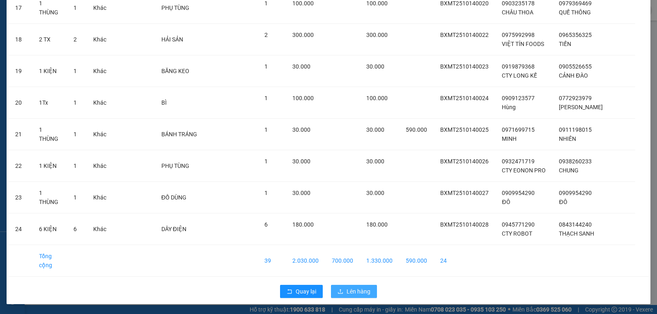
click at [358, 291] on span "Lên hàng" at bounding box center [359, 291] width 24 height 9
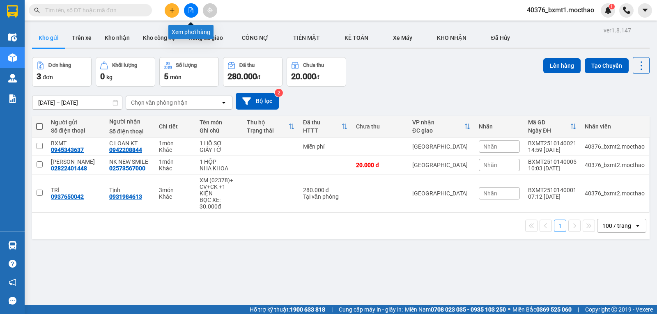
click at [191, 12] on icon "file-add" at bounding box center [191, 10] width 6 height 6
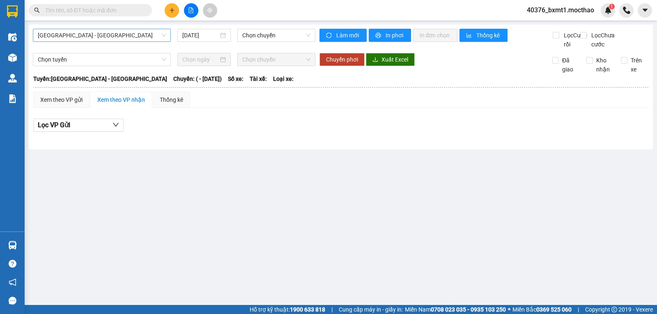
click at [89, 41] on span "[GEOGRAPHIC_DATA] - [GEOGRAPHIC_DATA]" at bounding box center [102, 35] width 128 height 12
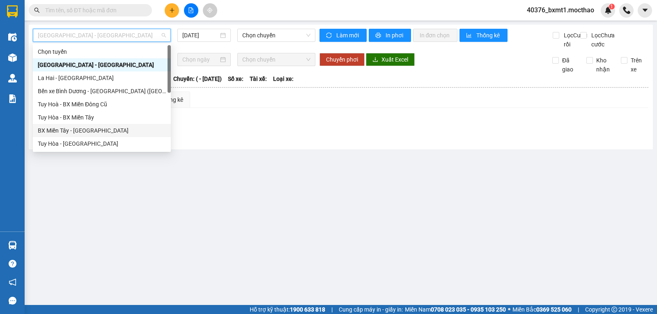
click at [61, 131] on div "BX Miền Tây - [GEOGRAPHIC_DATA]" at bounding box center [102, 130] width 128 height 9
type input "[DATE]"
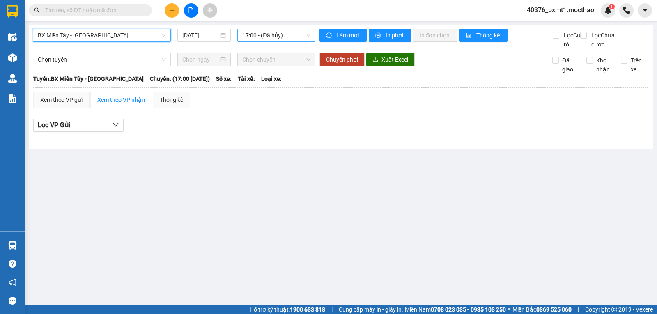
click at [286, 35] on span "17:00 - (Đã hủy)" at bounding box center [276, 35] width 68 height 12
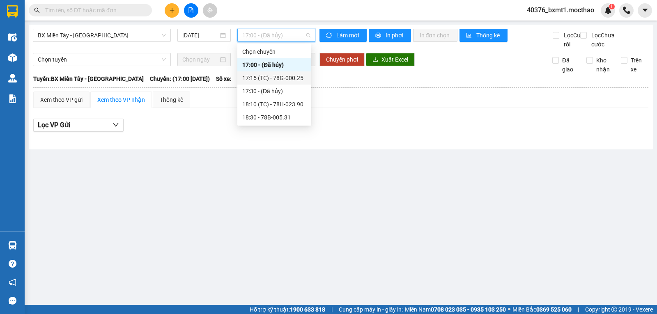
click at [291, 76] on div "17:15 (TC) - 78G-000.25" at bounding box center [274, 78] width 64 height 9
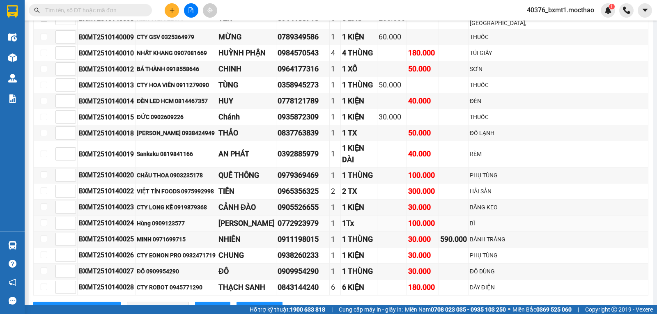
click at [406, 230] on td at bounding box center [393, 224] width 30 height 16
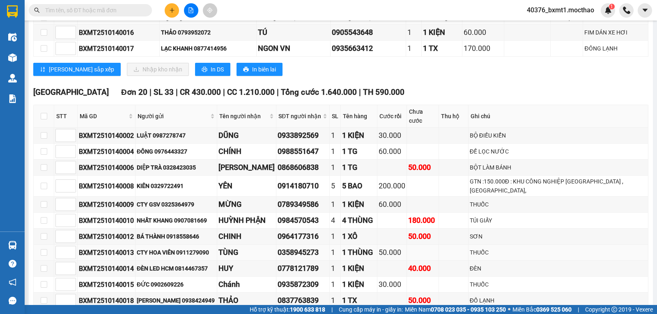
scroll to position [74, 0]
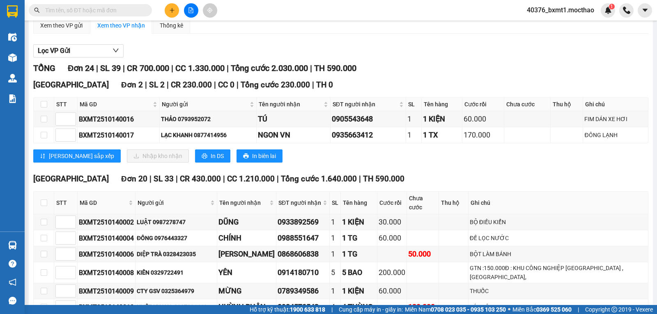
drag, startPoint x: 407, startPoint y: 84, endPoint x: 405, endPoint y: 90, distance: 5.6
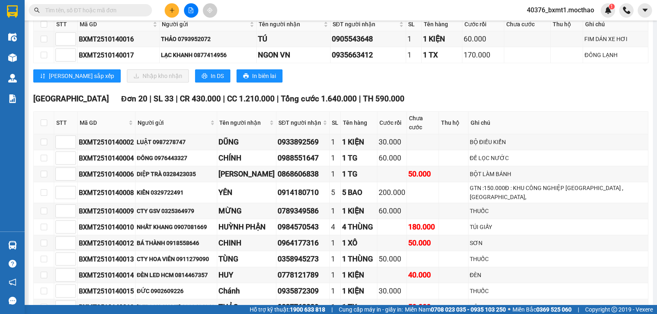
scroll to position [157, 0]
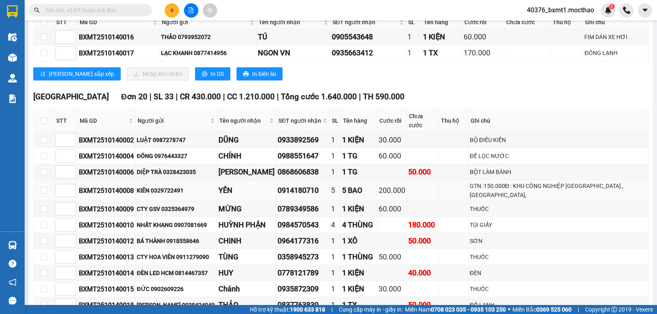
click at [511, 196] on div "GTN :150.000Đ : KHU CÔNG NGHIỆP [GEOGRAPHIC_DATA] ,[GEOGRAPHIC_DATA]," at bounding box center [558, 191] width 177 height 18
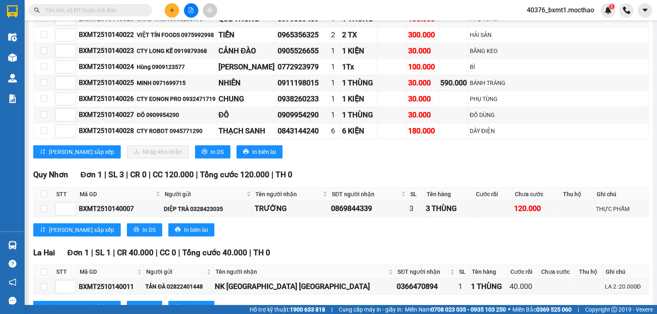
scroll to position [526, 0]
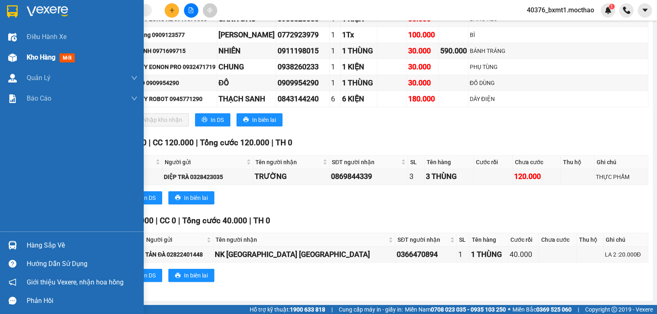
click at [14, 52] on div at bounding box center [12, 58] width 14 height 14
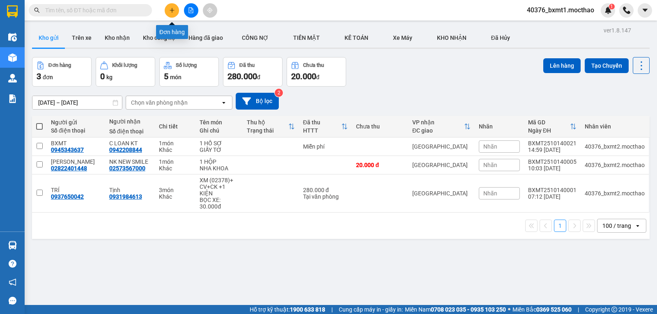
click at [172, 16] on button at bounding box center [172, 10] width 14 height 14
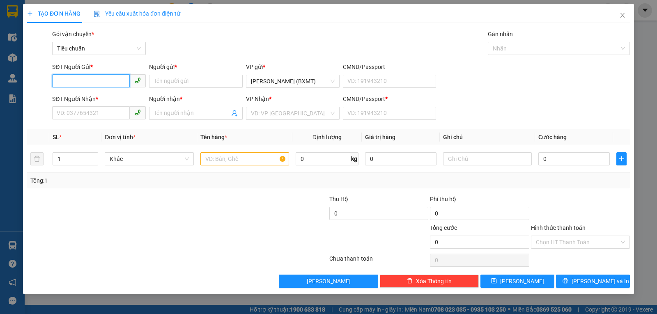
click at [89, 75] on input "SĐT Người Gửi *" at bounding box center [91, 80] width 78 height 13
click at [101, 97] on div "0765815518 - TOÀN" at bounding box center [99, 97] width 84 height 9
type input "0765815518"
type input "TOÀN"
type input "0908939143"
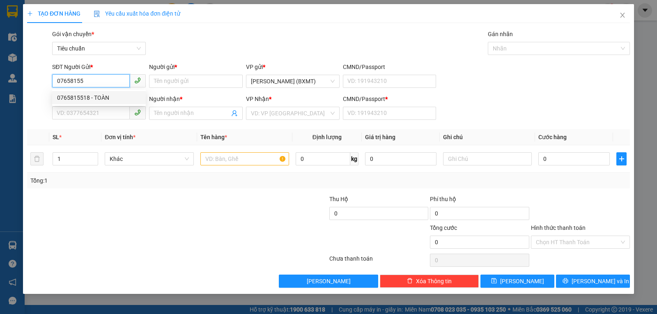
type input "Chú Anh"
type input "0"
type input "30.000"
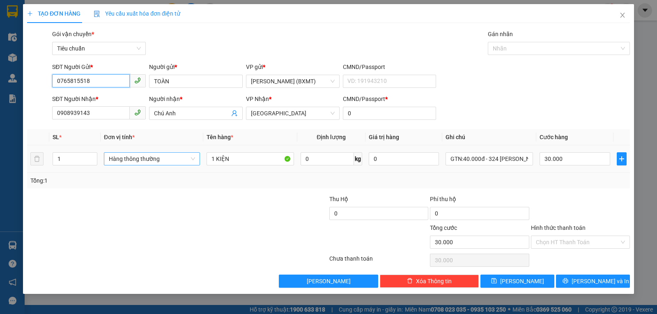
click at [138, 162] on span "Hàng thông thường" at bounding box center [152, 159] width 86 height 12
type input "0765815518"
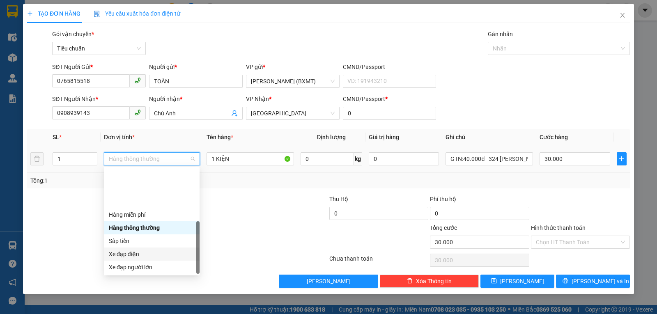
scroll to position [53, 0]
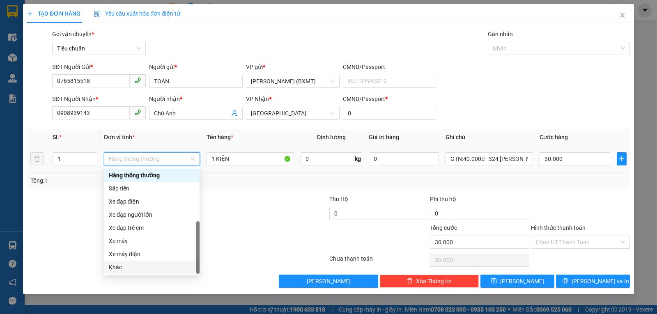
click at [142, 267] on div "Khác" at bounding box center [152, 267] width 86 height 9
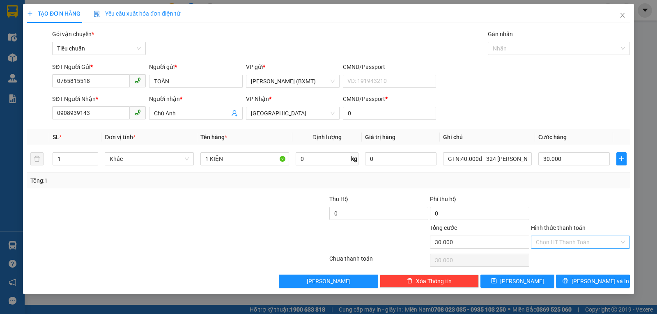
click at [557, 242] on input "Hình thức thanh toán" at bounding box center [577, 242] width 83 height 12
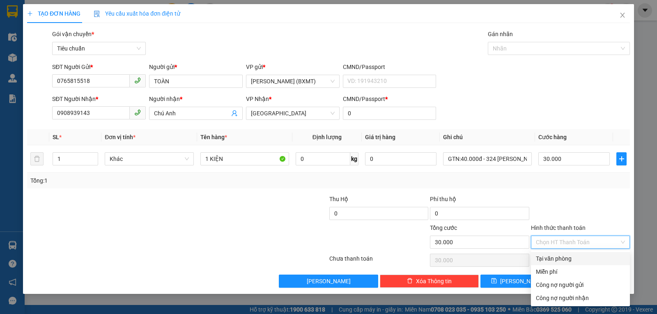
click at [558, 255] on div "Tại văn phòng" at bounding box center [580, 258] width 89 height 9
type input "0"
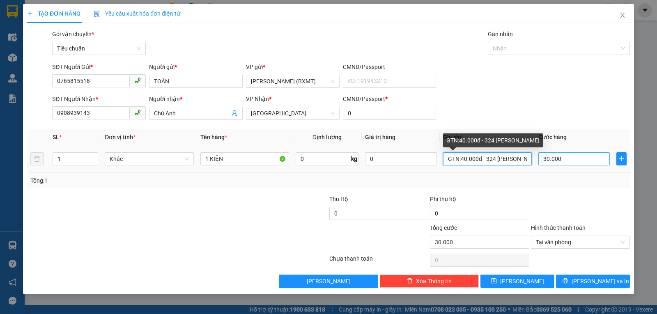
scroll to position [0, 8]
drag, startPoint x: 446, startPoint y: 157, endPoint x: 555, endPoint y: 155, distance: 108.9
click at [555, 156] on tr "1 Khác 1 KIỆN 0 kg 0 GTN:40.000đ - 324 HÙNG VƯƠNG 30.000" at bounding box center [328, 159] width 603 height 28
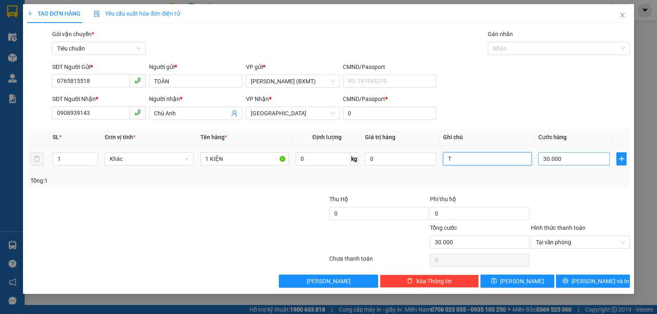
scroll to position [0, 0]
type input "TEM"
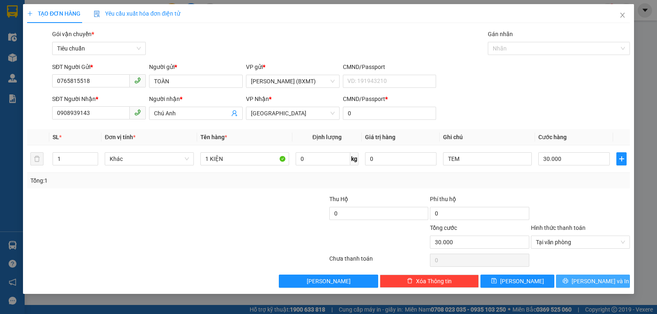
click at [577, 283] on button "[PERSON_NAME] và In" at bounding box center [593, 281] width 74 height 13
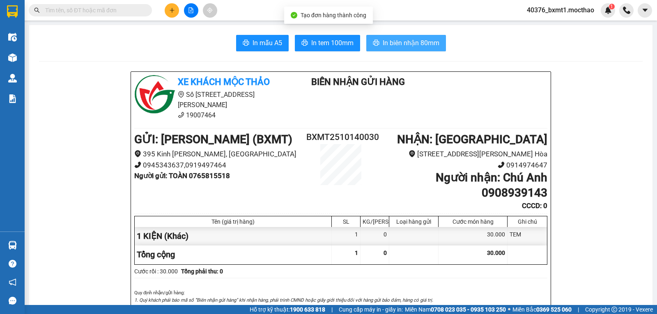
click at [418, 47] on span "In biên nhận 80mm" at bounding box center [411, 43] width 57 height 10
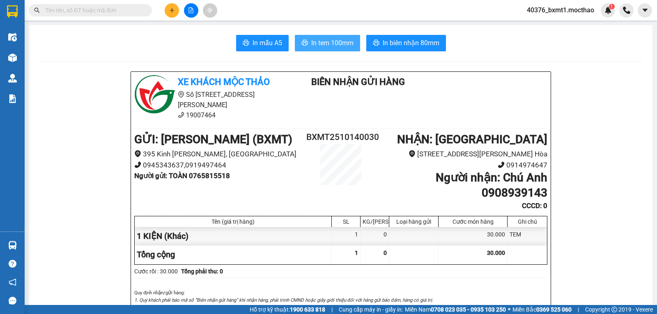
click at [322, 49] on button "In tem 100mm" at bounding box center [327, 43] width 65 height 16
click at [177, 7] on button at bounding box center [172, 10] width 14 height 14
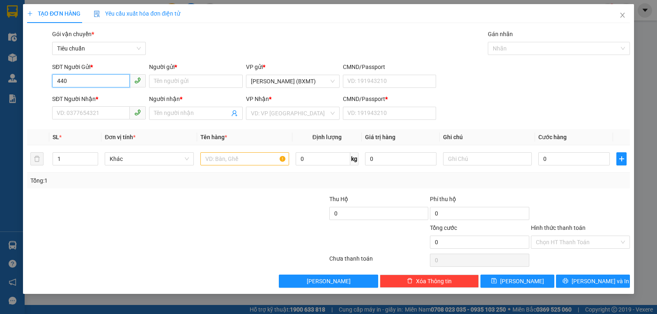
type input "4401"
click at [95, 85] on input "4401" at bounding box center [91, 80] width 78 height 13
click at [87, 117] on input "SĐT Người Nhận *" at bounding box center [91, 112] width 78 height 13
paste input "4401"
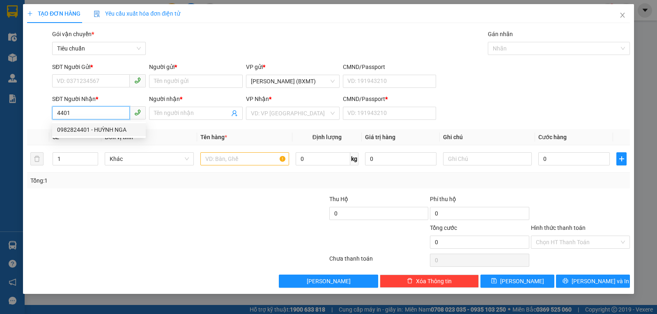
click at [102, 129] on div "0982824401 - HUỲNH NGA" at bounding box center [99, 129] width 84 height 9
type input "0982824401"
type input "HUỲNH NGA"
type input "0"
type input "60.000"
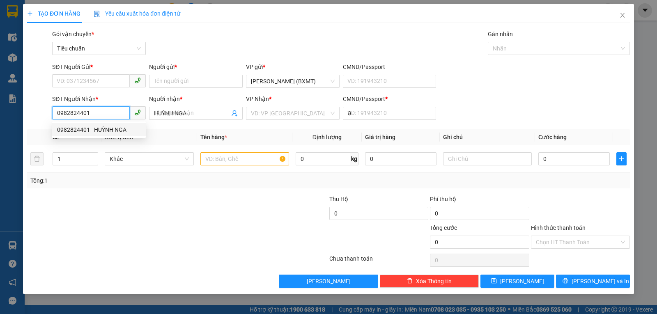
type input "60.000"
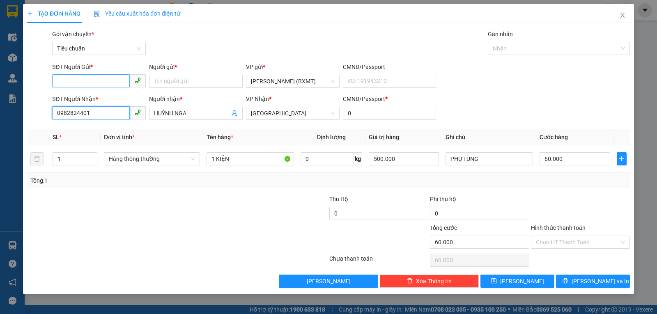
type input "0982824401"
click at [98, 83] on input "SĐT Người Gửi *" at bounding box center [91, 80] width 78 height 13
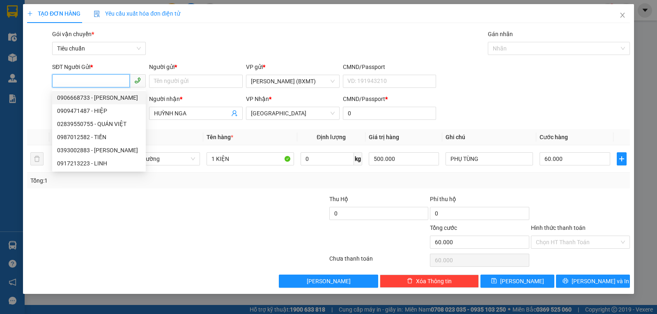
drag, startPoint x: 108, startPoint y: 94, endPoint x: 140, endPoint y: 120, distance: 41.3
click at [108, 94] on div "0906668733 - [PERSON_NAME]" at bounding box center [99, 97] width 84 height 9
type input "0906668733"
type input "DŨNG LINH"
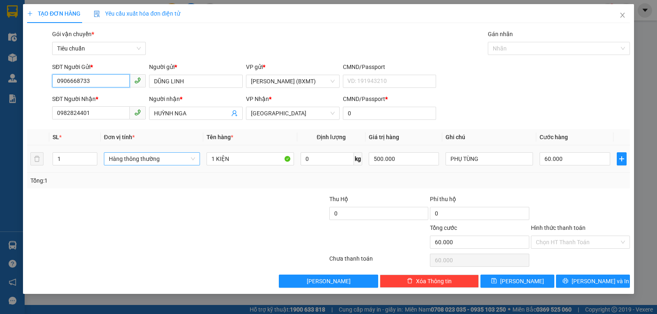
click at [146, 161] on span "Hàng thông thường" at bounding box center [152, 159] width 86 height 12
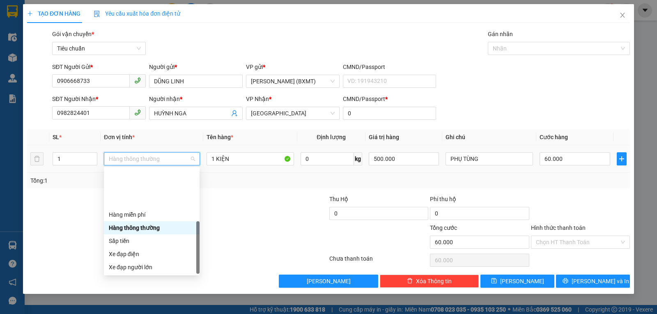
scroll to position [53, 0]
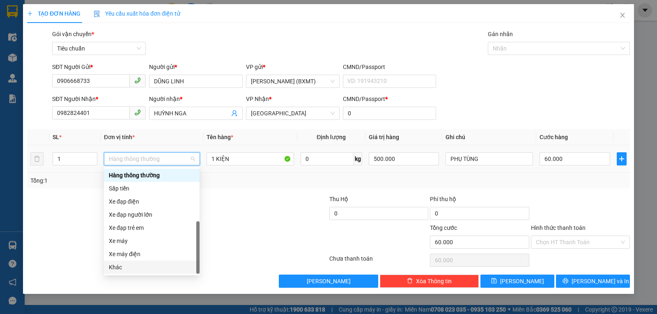
click at [140, 269] on div "Khác" at bounding box center [152, 267] width 86 height 9
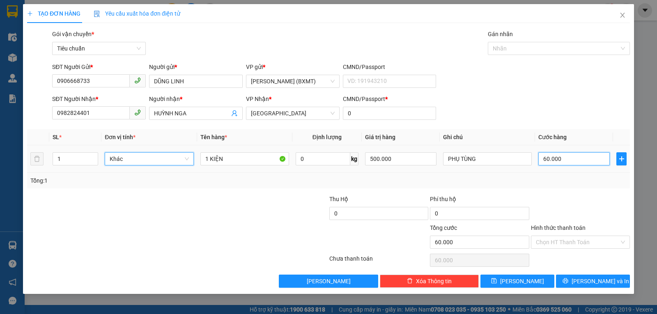
click at [564, 159] on input "60.000" at bounding box center [574, 158] width 71 height 13
type input "4"
type input "40"
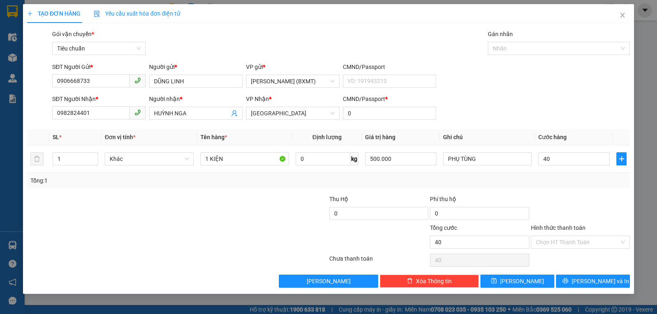
click at [585, 191] on div "Transit Pickup Surcharge Ids Transit Deliver Surcharge Ids Transit Deliver Surc…" at bounding box center [328, 159] width 603 height 258
type input "40.000"
click at [592, 282] on span "[PERSON_NAME] và In" at bounding box center [601, 281] width 58 height 9
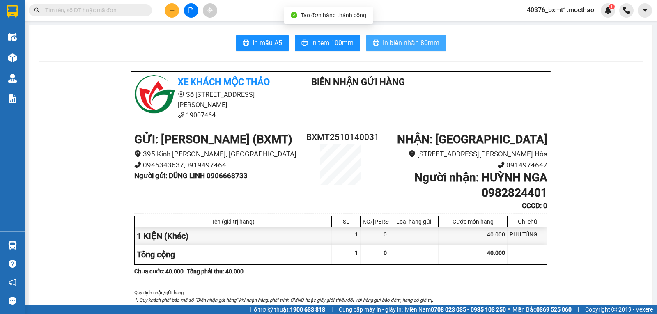
click at [400, 43] on span "In biên nhận 80mm" at bounding box center [411, 43] width 57 height 10
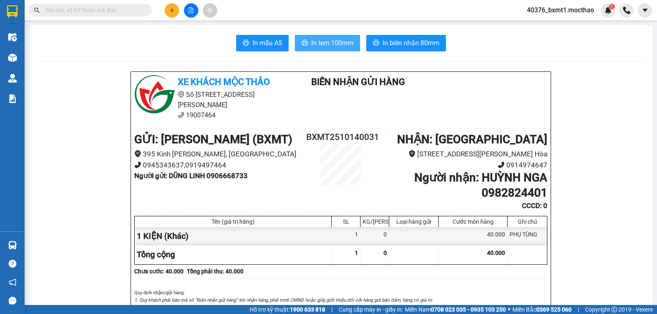
click at [330, 50] on button "In tem 100mm" at bounding box center [327, 43] width 65 height 16
click at [173, 11] on icon "plus" at bounding box center [172, 10] width 6 height 6
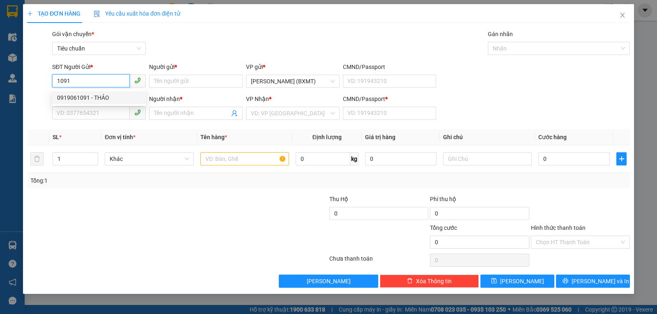
click at [106, 92] on div "0919061091 - THẢO" at bounding box center [99, 97] width 94 height 13
type input "0919061091"
type input "THẢO"
type input "02573668855"
type input "NK BẾN THÀNH"
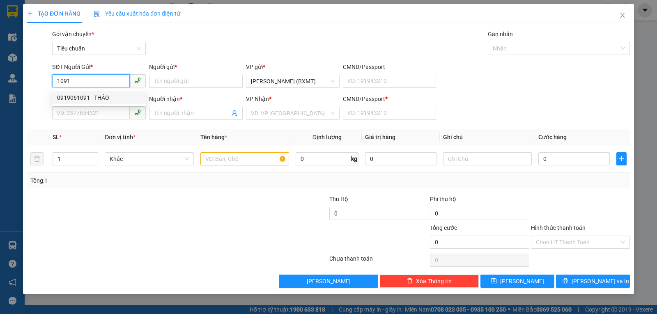
type input "0"
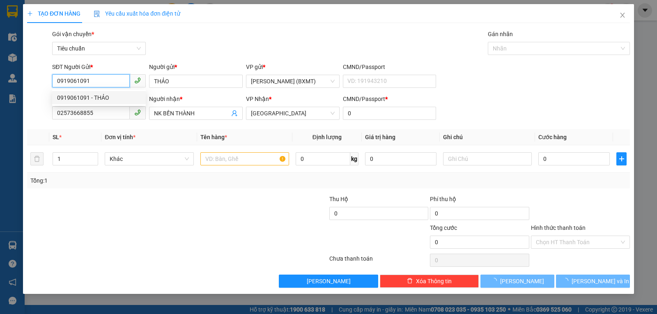
type input "30.000"
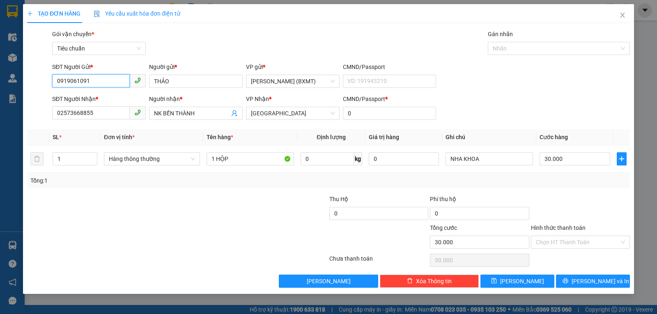
type input "0919061091"
drag, startPoint x: 159, startPoint y: 161, endPoint x: 162, endPoint y: 166, distance: 6.3
click at [159, 161] on span "Hàng thông thường" at bounding box center [152, 159] width 86 height 12
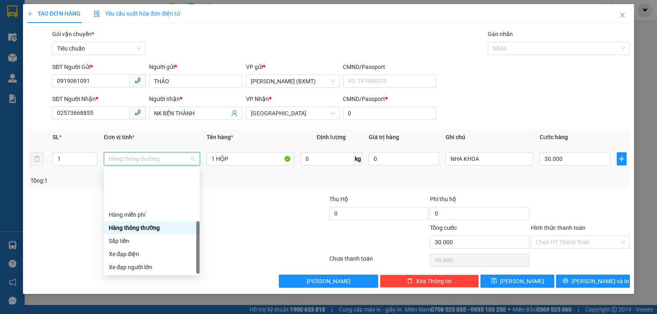
scroll to position [53, 0]
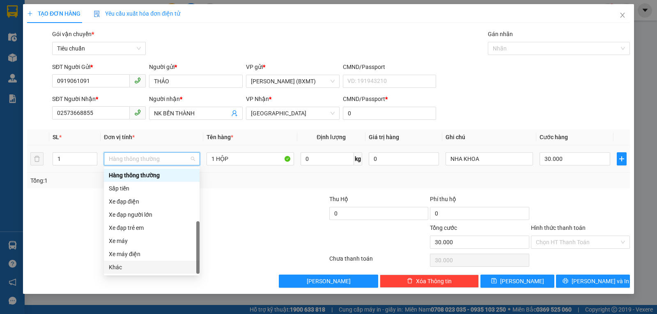
click at [132, 271] on div "Khác" at bounding box center [152, 267] width 86 height 9
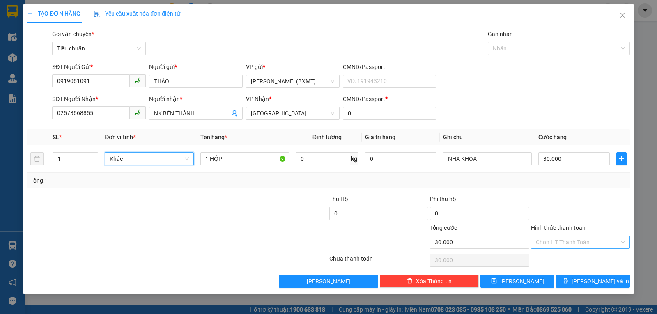
click at [553, 246] on input "Hình thức thanh toán" at bounding box center [577, 242] width 83 height 12
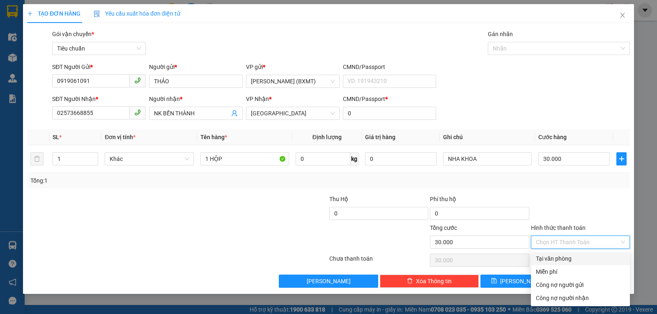
click at [551, 255] on div "Tại văn phòng" at bounding box center [580, 258] width 89 height 9
type input "0"
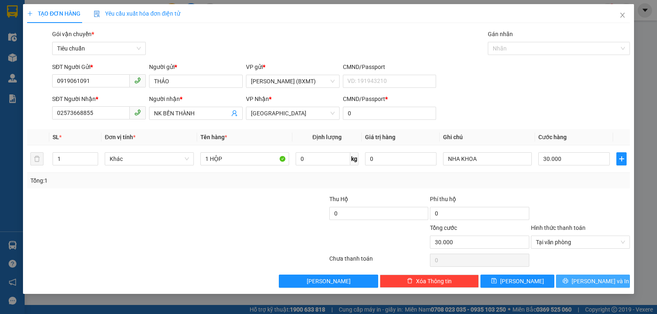
click at [580, 287] on button "[PERSON_NAME] và In" at bounding box center [593, 281] width 74 height 13
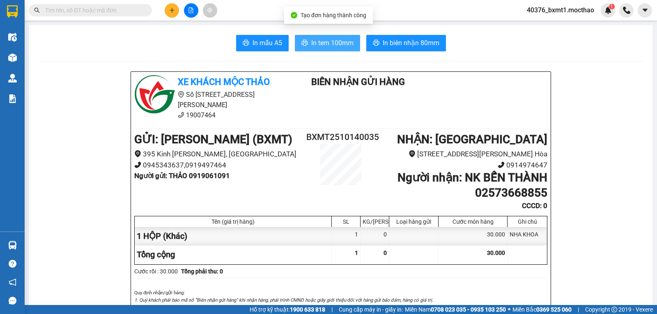
click at [306, 47] on button "In tem 100mm" at bounding box center [327, 43] width 65 height 16
click at [169, 11] on icon "plus" at bounding box center [172, 10] width 6 height 6
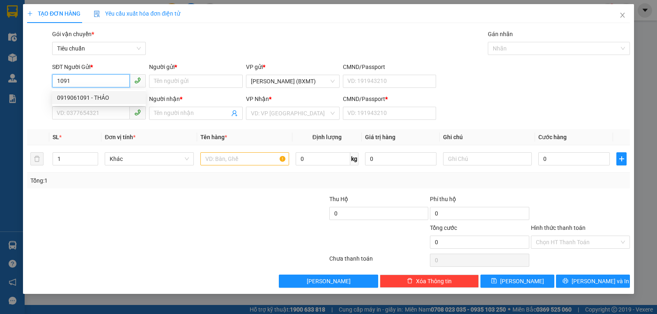
click at [97, 93] on div "0919061091 - THẢO" at bounding box center [99, 97] width 84 height 9
type input "0919061091"
type input "THẢO"
type input "02573668855"
type input "NK BẾN THÀNH"
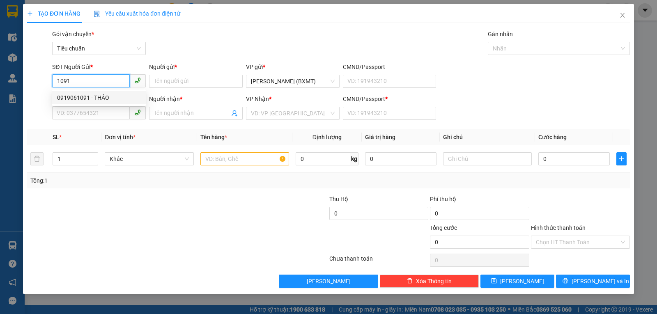
type input "0"
type input "30.000"
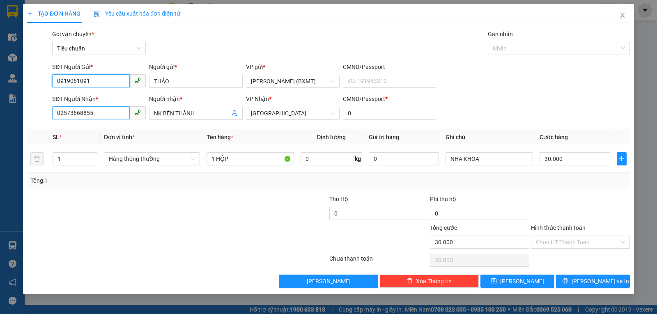
type input "0919061091"
click at [97, 108] on input "02573668855" at bounding box center [91, 112] width 78 height 13
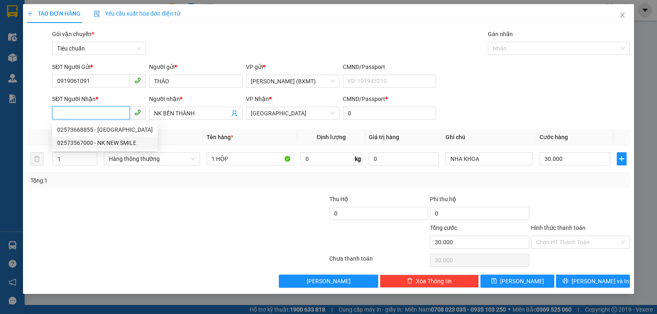
click at [111, 140] on div "02573567000 - NK NEW SMILE" at bounding box center [105, 142] width 96 height 9
type input "02573567000"
type input "NK NEW SMILE"
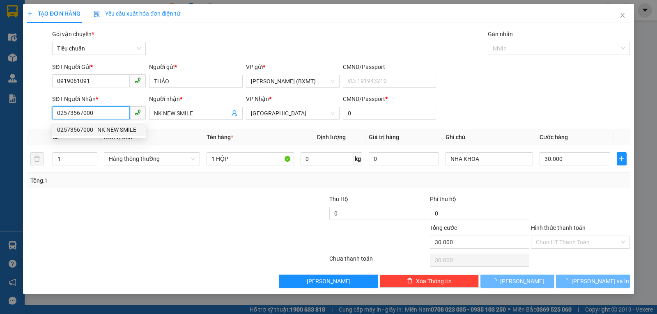
type input "20.000"
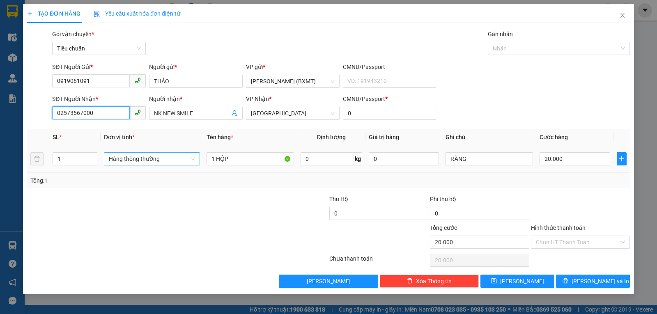
click at [155, 165] on div "Hàng thông thường" at bounding box center [152, 158] width 96 height 13
type input "02573567000"
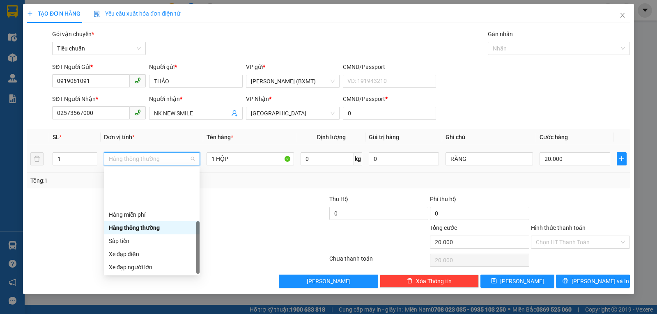
scroll to position [53, 0]
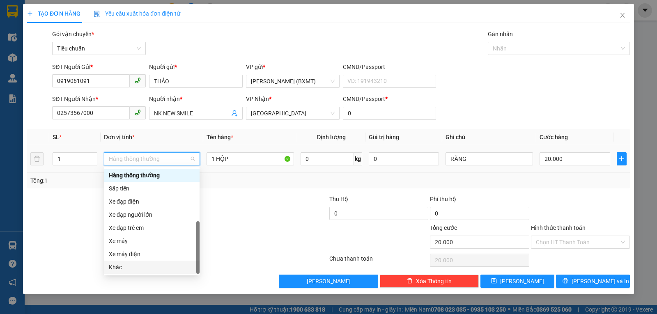
click at [140, 267] on div "Khác" at bounding box center [152, 267] width 86 height 9
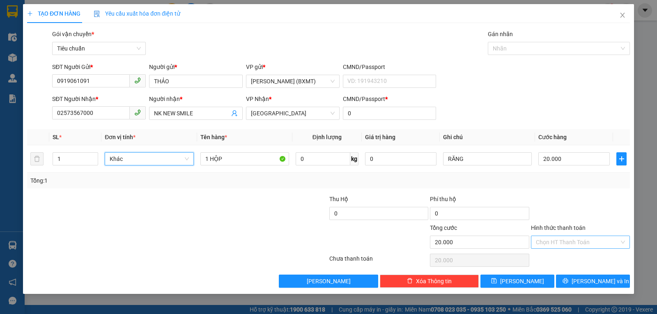
click at [562, 241] on input "Hình thức thanh toán" at bounding box center [577, 242] width 83 height 12
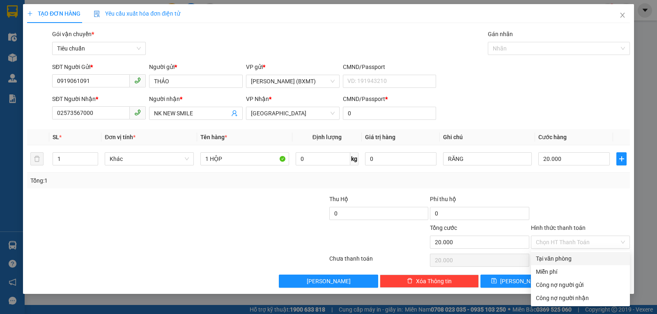
click at [559, 251] on div "Hình thức thanh toán Chọn HT Thanh Toán" at bounding box center [580, 237] width 99 height 29
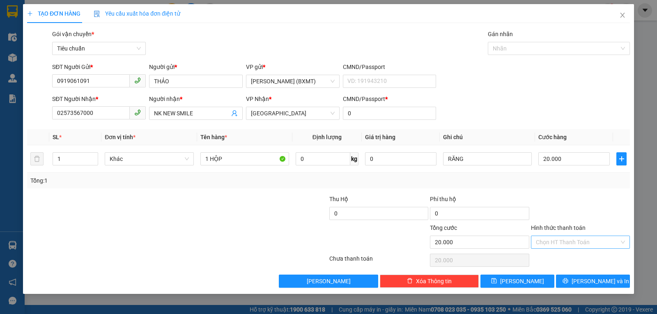
click at [550, 243] on input "Hình thức thanh toán" at bounding box center [577, 242] width 83 height 12
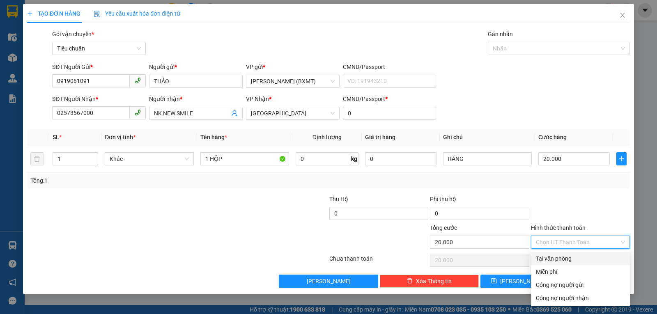
click at [555, 258] on div "Tại văn phòng" at bounding box center [580, 258] width 89 height 9
type input "0"
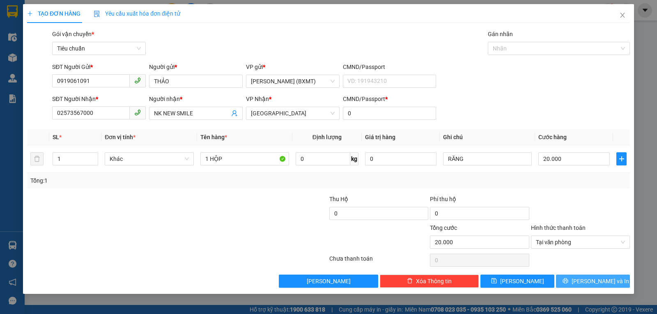
click at [594, 278] on span "[PERSON_NAME] và In" at bounding box center [601, 281] width 58 height 9
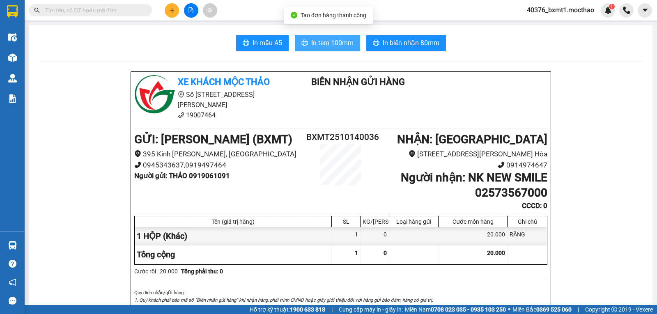
click at [337, 44] on span "In tem 100mm" at bounding box center [332, 43] width 42 height 10
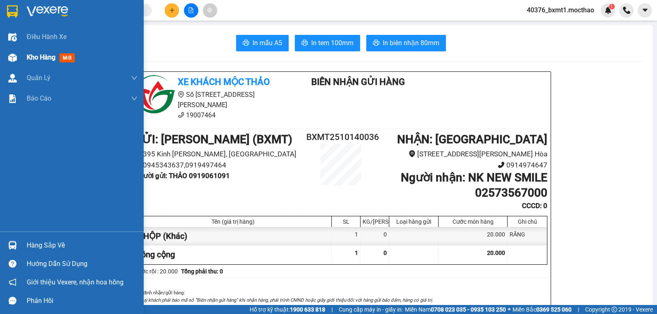
click at [20, 57] on div "Kho hàng mới" at bounding box center [72, 57] width 144 height 21
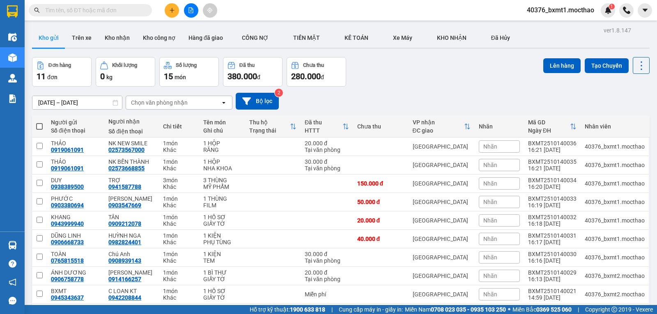
click at [171, 10] on icon "plus" at bounding box center [172, 10] width 6 height 6
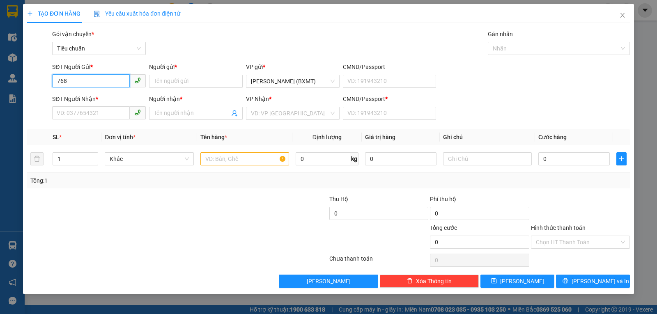
click at [62, 80] on input "768" at bounding box center [91, 80] width 78 height 13
click at [55, 80] on input "768" at bounding box center [91, 80] width 78 height 13
type input "0896930768"
click at [88, 99] on div "0896930768 - NT ĐÔNG DIỀU" at bounding box center [99, 97] width 84 height 9
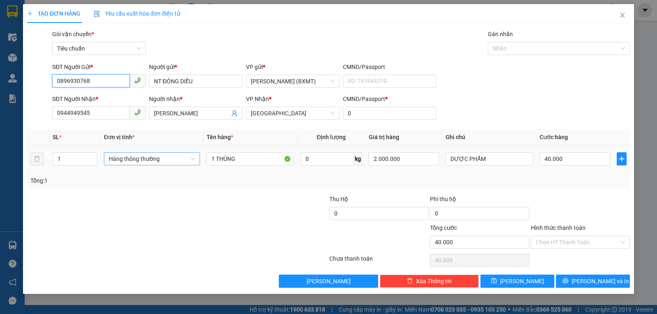
click at [170, 156] on span "Hàng thông thường" at bounding box center [152, 159] width 86 height 12
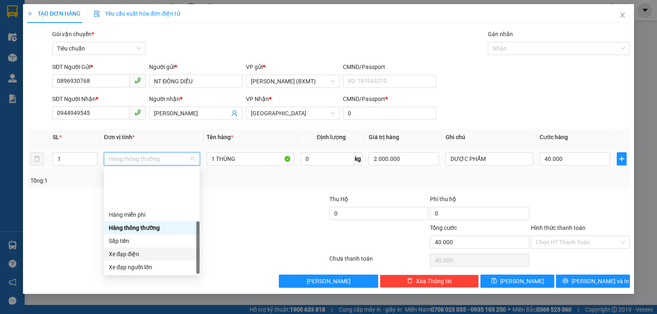
scroll to position [53, 0]
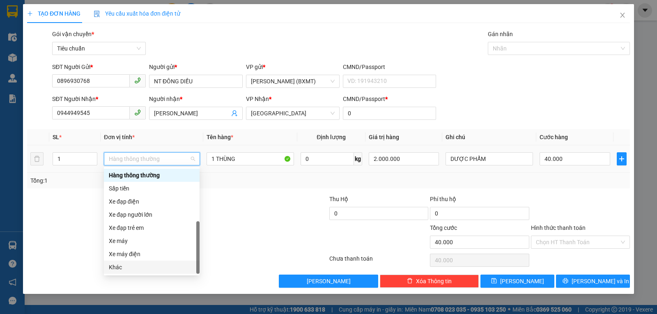
click at [137, 264] on div "Khác" at bounding box center [152, 267] width 86 height 9
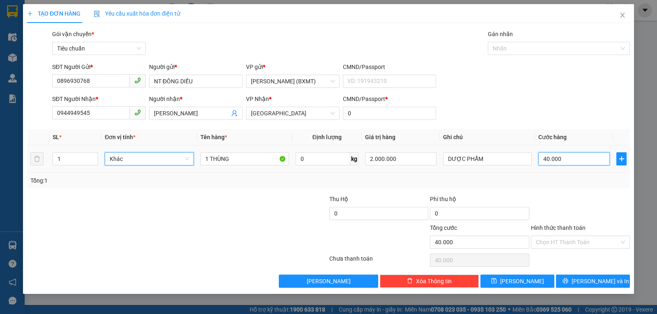
click at [567, 161] on input "40.000" at bounding box center [574, 158] width 71 height 13
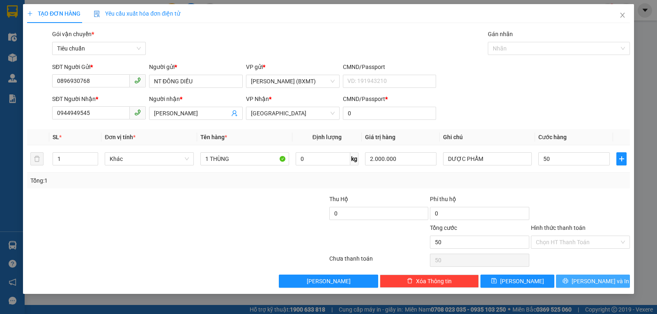
click at [569, 281] on icon "printer" at bounding box center [566, 281] width 6 height 6
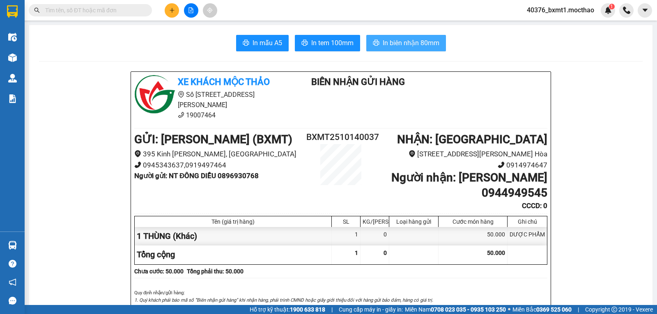
click at [403, 36] on button "In biên nhận 80mm" at bounding box center [406, 43] width 80 height 16
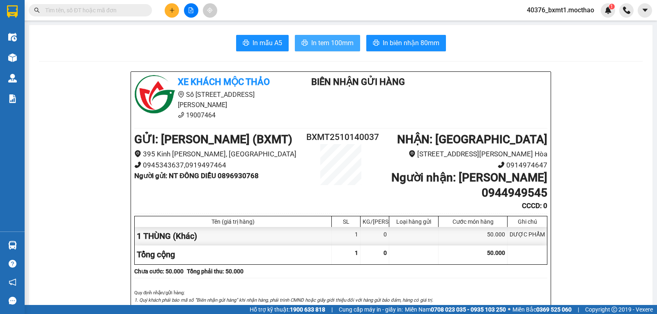
click at [339, 46] on span "In tem 100mm" at bounding box center [332, 43] width 42 height 10
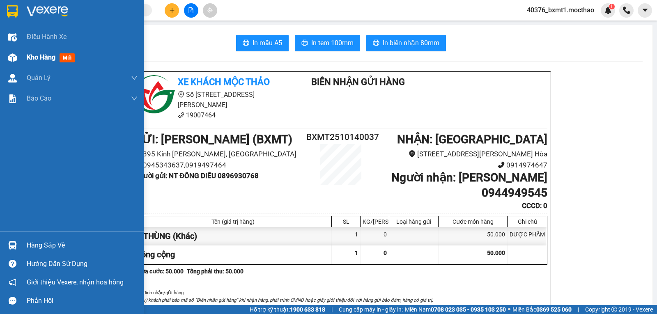
click at [27, 54] on span "Kho hàng" at bounding box center [41, 57] width 29 height 8
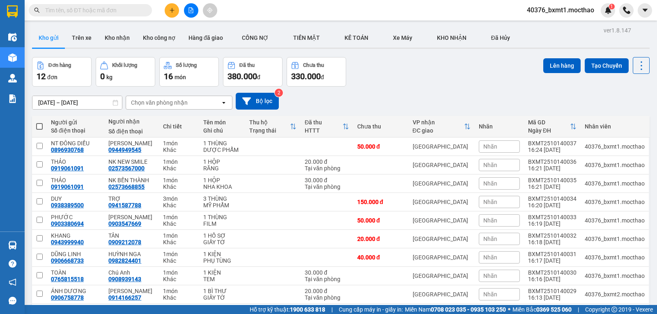
click at [44, 126] on th at bounding box center [39, 127] width 15 height 22
click at [39, 125] on span at bounding box center [39, 126] width 7 height 7
click at [39, 122] on input "checkbox" at bounding box center [39, 122] width 0 height 0
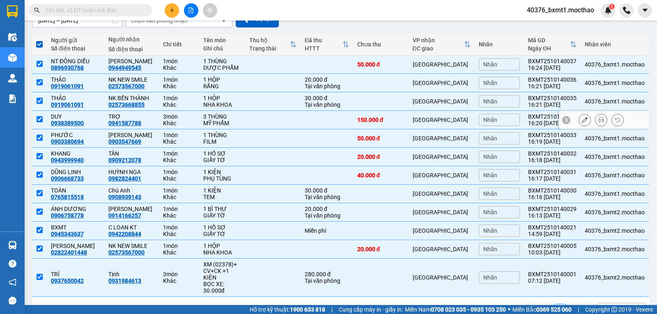
scroll to position [108, 0]
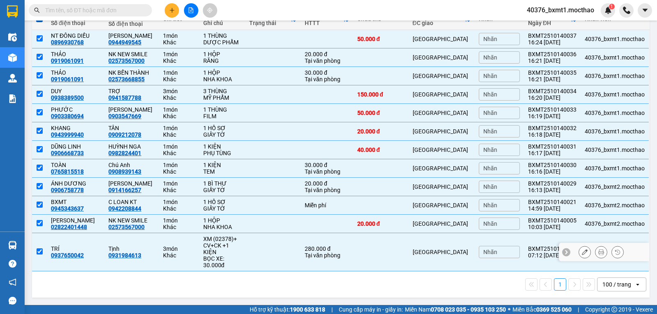
click at [404, 248] on td at bounding box center [380, 252] width 55 height 38
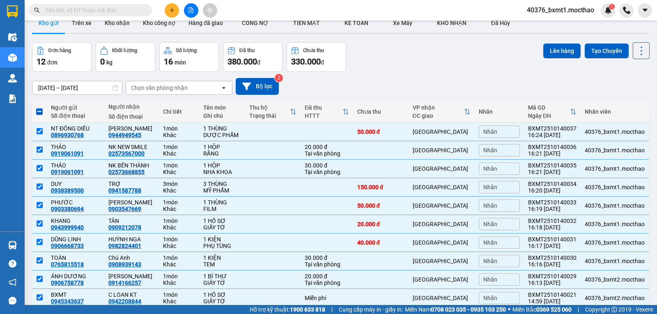
scroll to position [0, 0]
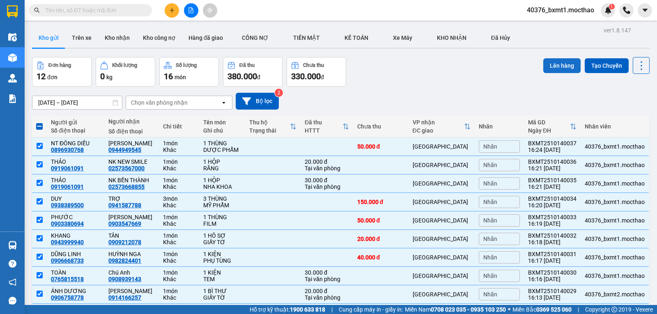
click at [543, 69] on button "Lên hàng" at bounding box center [561, 65] width 37 height 15
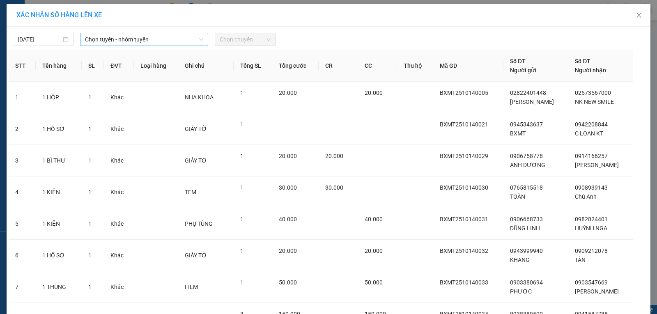
click at [121, 36] on span "Chọn tuyến - nhóm tuyến" at bounding box center [144, 39] width 118 height 12
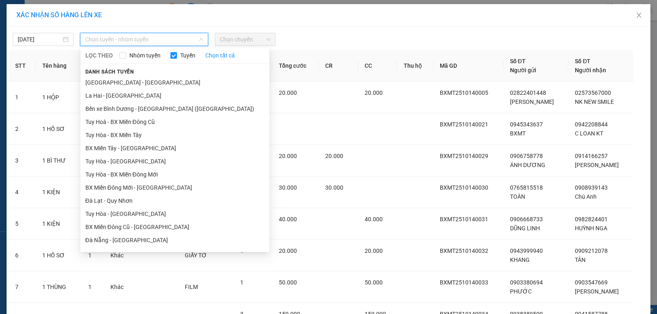
click at [392, 35] on div at bounding box center [410, 39] width 265 height 13
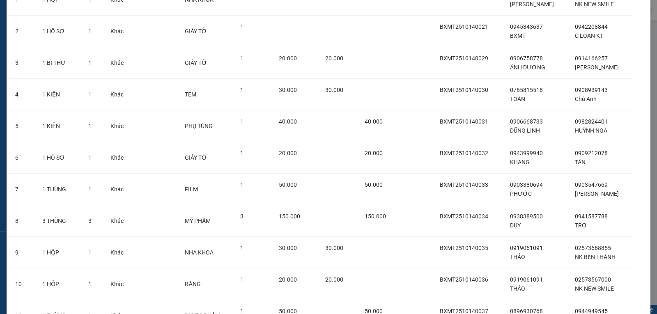
scroll to position [175, 0]
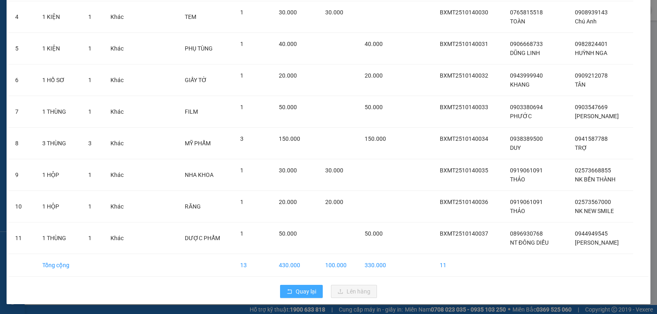
click at [299, 292] on span "Quay lại" at bounding box center [306, 291] width 21 height 9
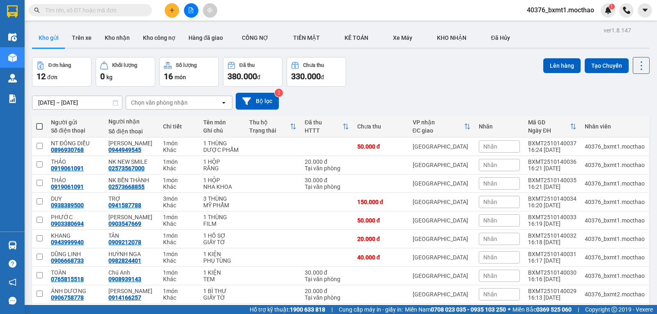
click at [43, 123] on th at bounding box center [39, 127] width 15 height 22
click at [41, 125] on span at bounding box center [39, 126] width 7 height 7
click at [39, 122] on input "checkbox" at bounding box center [39, 122] width 0 height 0
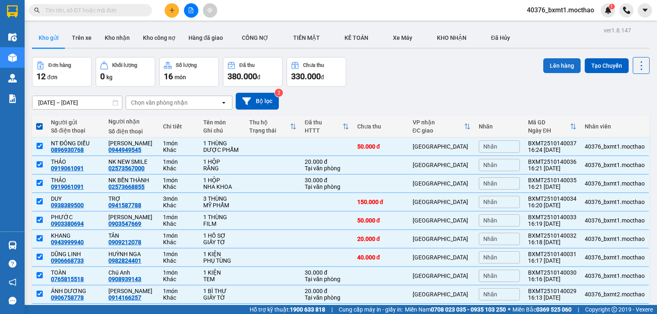
click at [556, 71] on button "Lên hàng" at bounding box center [561, 65] width 37 height 15
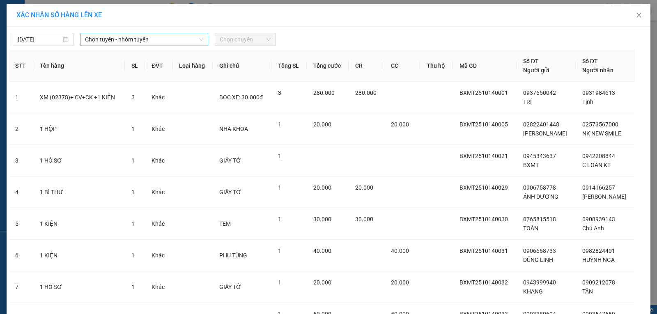
drag, startPoint x: 145, startPoint y: 35, endPoint x: 142, endPoint y: 39, distance: 5.4
click at [144, 35] on span "Chọn tuyến - nhóm tuyến" at bounding box center [144, 39] width 118 height 12
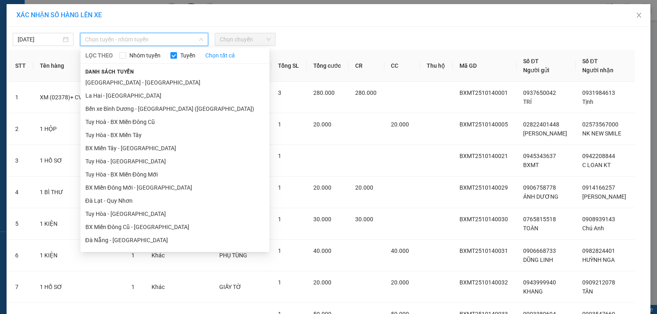
drag, startPoint x: 105, startPoint y: 148, endPoint x: 211, endPoint y: 72, distance: 130.5
click at [105, 148] on li "BX Miền Tây - [GEOGRAPHIC_DATA]" at bounding box center [175, 148] width 189 height 13
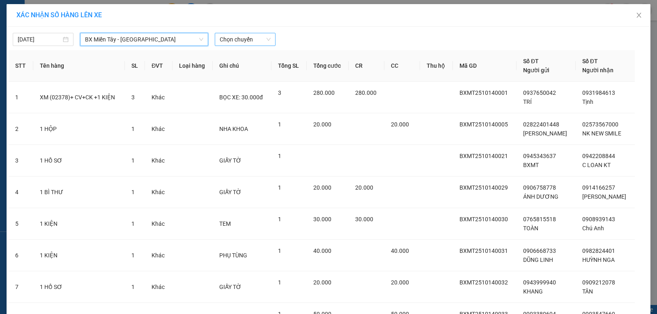
drag, startPoint x: 236, startPoint y: 38, endPoint x: 244, endPoint y: 45, distance: 10.8
click at [236, 38] on span "Chọn chuyến" at bounding box center [245, 39] width 51 height 12
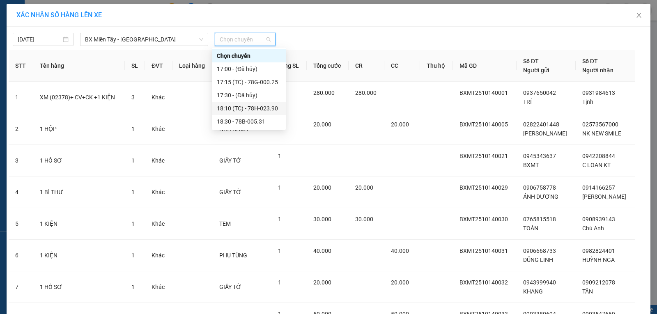
click at [256, 109] on div "18:10 (TC) - 78H-023.90" at bounding box center [249, 108] width 64 height 9
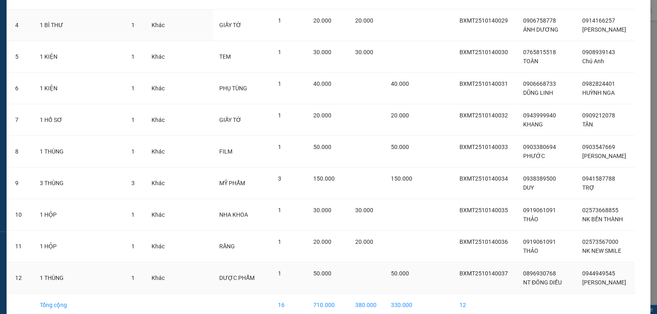
scroll to position [212, 0]
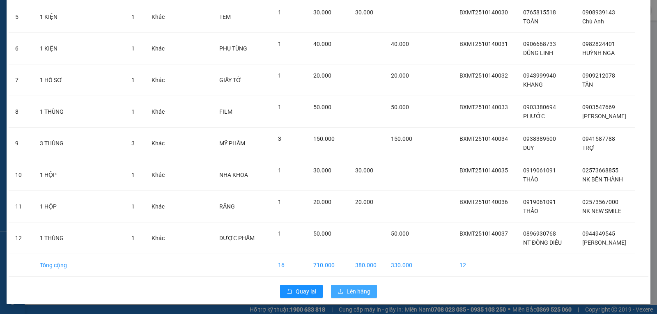
click at [348, 287] on button "Lên hàng" at bounding box center [354, 291] width 46 height 13
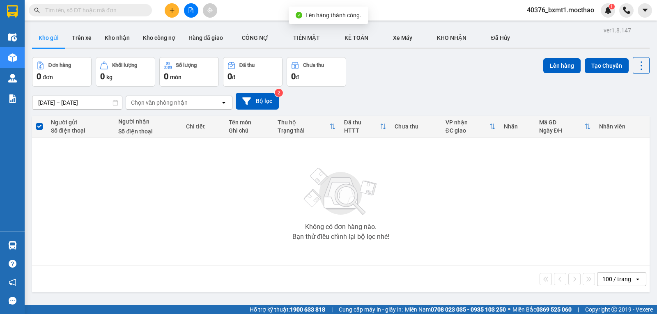
click at [192, 13] on icon "file-add" at bounding box center [191, 10] width 5 height 6
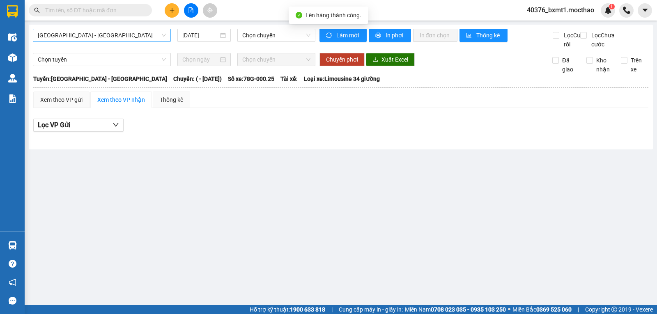
click at [111, 31] on span "[GEOGRAPHIC_DATA] - [GEOGRAPHIC_DATA]" at bounding box center [102, 35] width 128 height 12
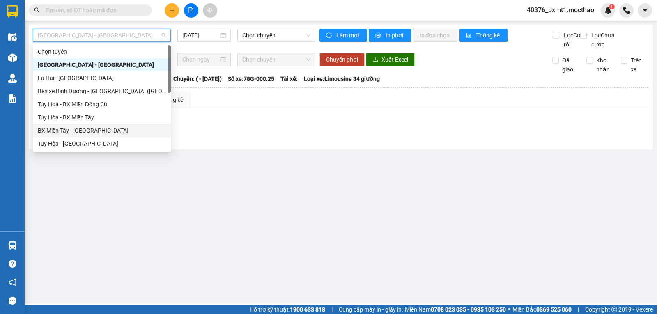
click at [72, 131] on div "BX Miền Tây - [GEOGRAPHIC_DATA]" at bounding box center [102, 130] width 128 height 9
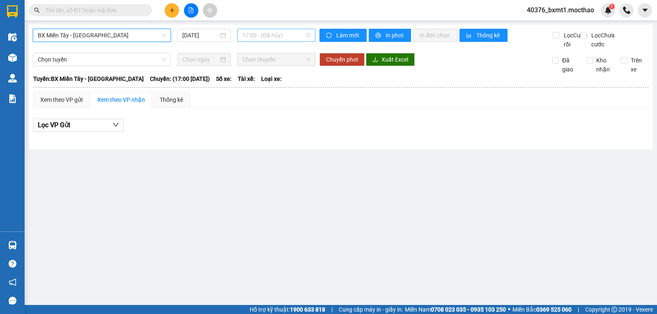
click at [242, 36] on div "17:00 - (Đã hủy)" at bounding box center [276, 35] width 78 height 13
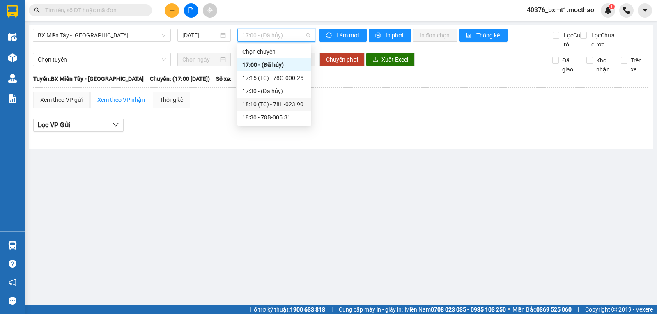
click at [270, 106] on div "18:10 (TC) - 78H-023.90" at bounding box center [274, 104] width 64 height 9
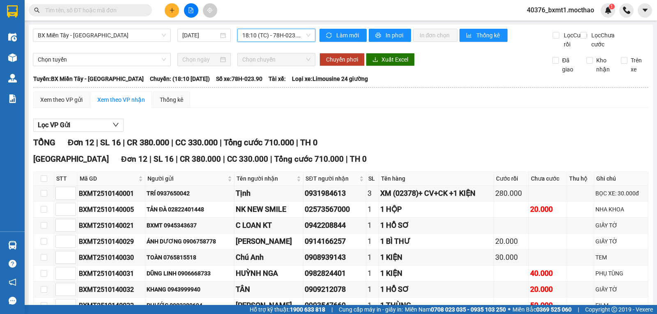
click at [281, 37] on span "18:10 (TC) - 78H-023.90" at bounding box center [276, 35] width 68 height 12
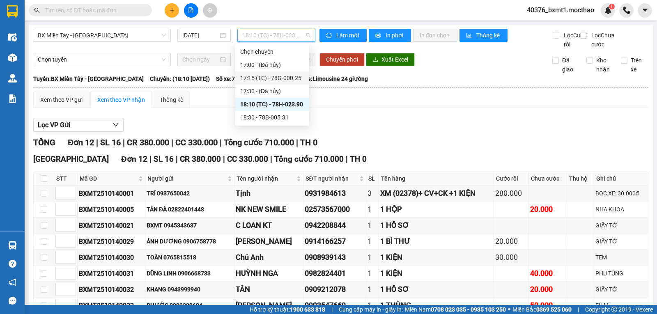
click at [288, 82] on div "17:15 (TC) - 78G-000.25" at bounding box center [272, 78] width 64 height 9
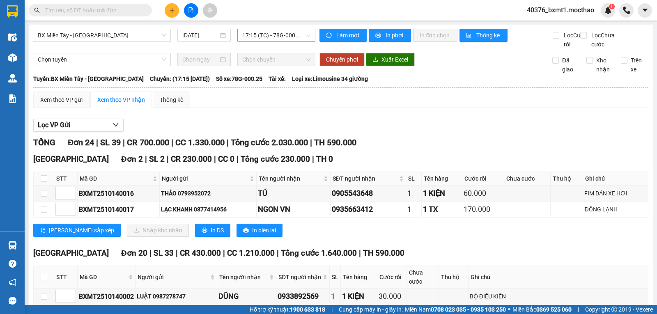
click at [269, 39] on span "17:15 (TC) - 78G-000.25" at bounding box center [276, 35] width 68 height 12
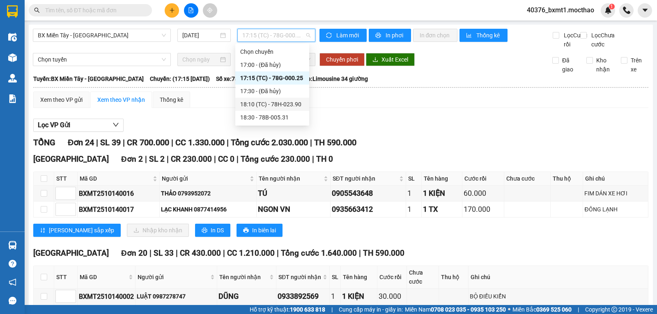
click at [271, 106] on div "18:10 (TC) - 78H-023.90" at bounding box center [272, 104] width 64 height 9
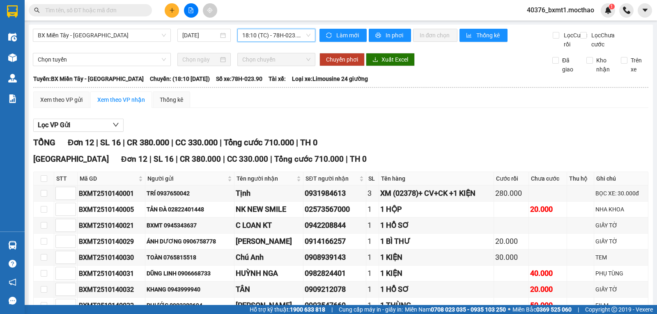
click at [275, 37] on span "18:10 (TC) - 78H-023.90" at bounding box center [276, 35] width 68 height 12
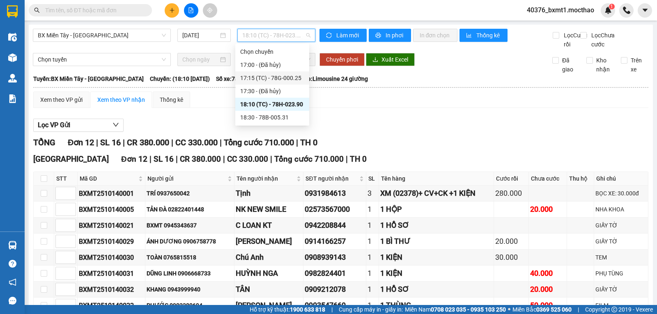
click at [294, 75] on div "17:15 (TC) - 78G-000.25" at bounding box center [272, 78] width 64 height 9
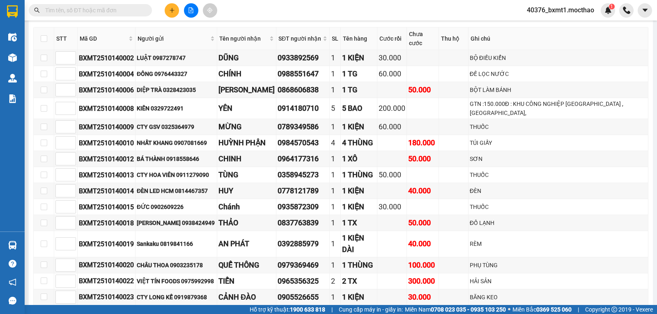
scroll to position [33, 0]
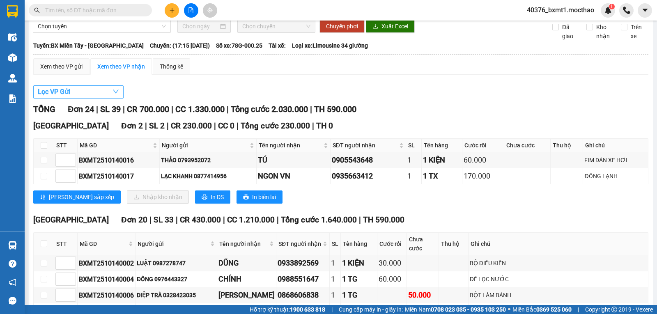
click at [97, 99] on button "Lọc VP Gửi" at bounding box center [78, 91] width 90 height 13
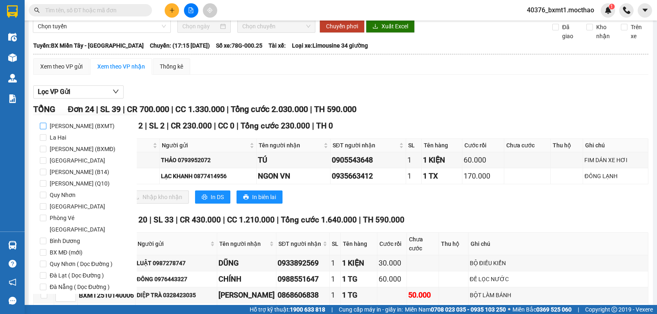
click at [95, 125] on span "[PERSON_NAME] (BXMT)" at bounding box center [81, 126] width 71 height 12
click at [46, 125] on input "[PERSON_NAME] (BXMT)" at bounding box center [43, 126] width 7 height 7
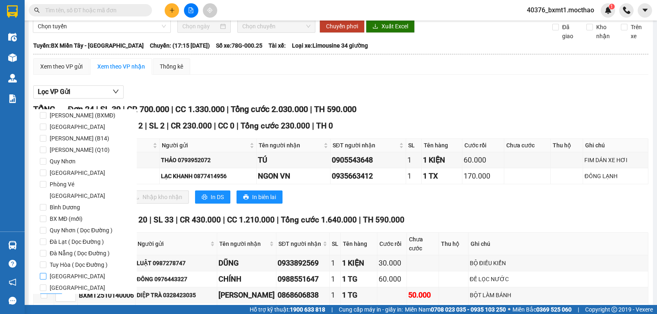
scroll to position [40, 0]
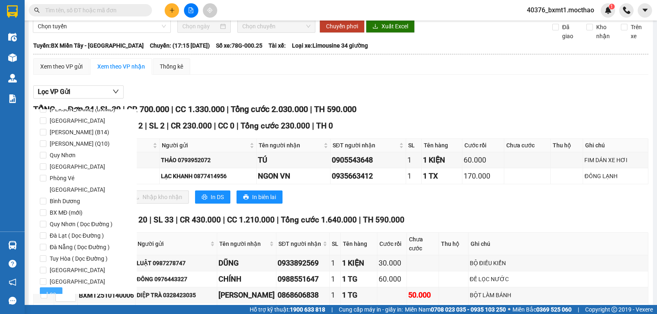
click at [55, 290] on span "Lọc" at bounding box center [50, 294] width 9 height 9
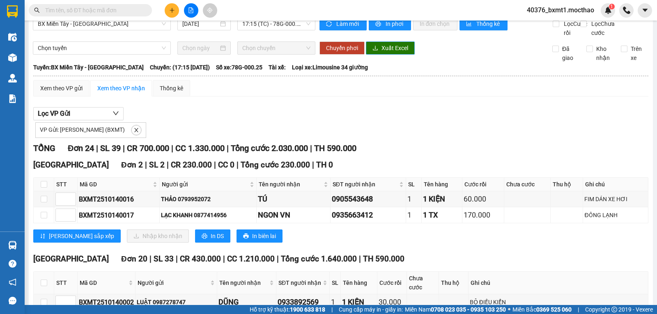
scroll to position [0, 0]
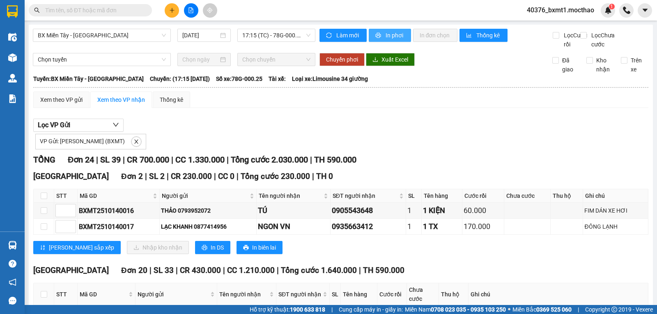
drag, startPoint x: 381, startPoint y: 35, endPoint x: 376, endPoint y: 35, distance: 5.3
click at [382, 35] on button "In phơi" at bounding box center [390, 35] width 42 height 13
click at [378, 35] on span "printer" at bounding box center [378, 35] width 7 height 7
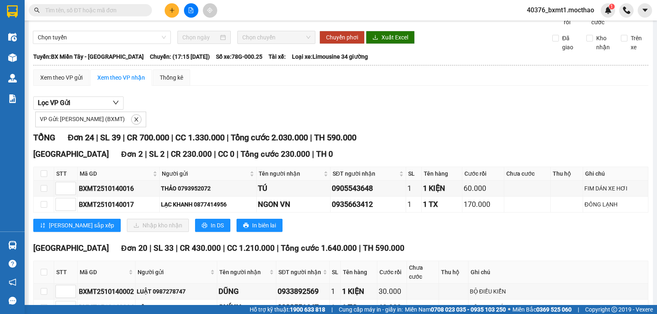
scroll to position [329, 0]
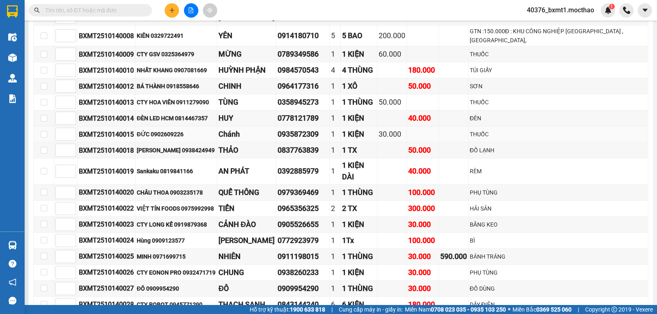
click at [396, 140] on div "30.000" at bounding box center [392, 135] width 27 height 12
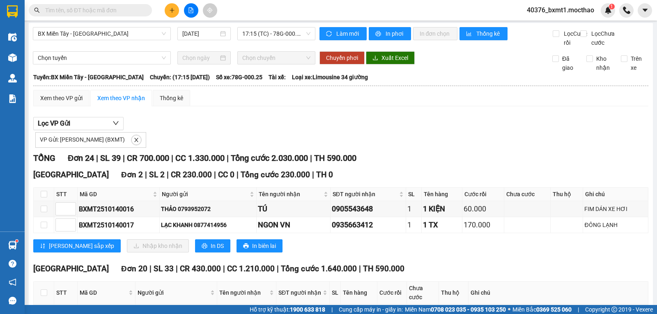
scroll to position [0, 0]
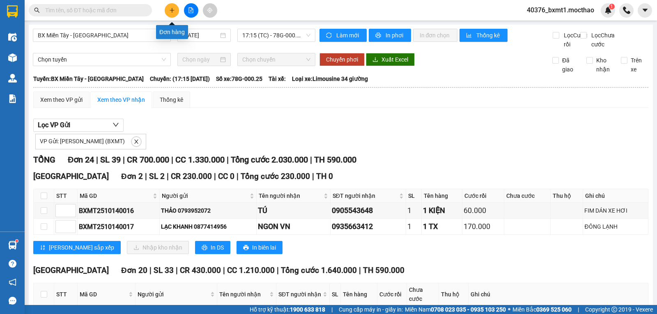
click at [171, 11] on icon "plus" at bounding box center [172, 10] width 6 height 6
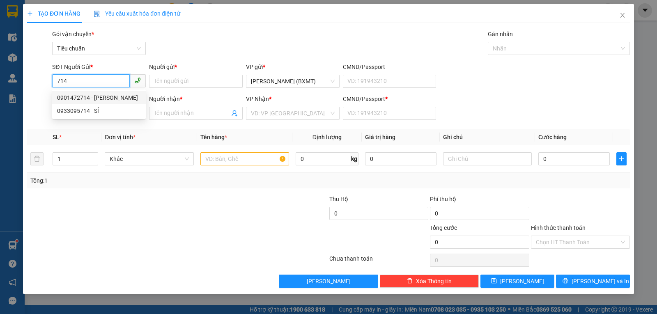
click at [99, 99] on div "0901472714 - [PERSON_NAME]" at bounding box center [99, 97] width 84 height 9
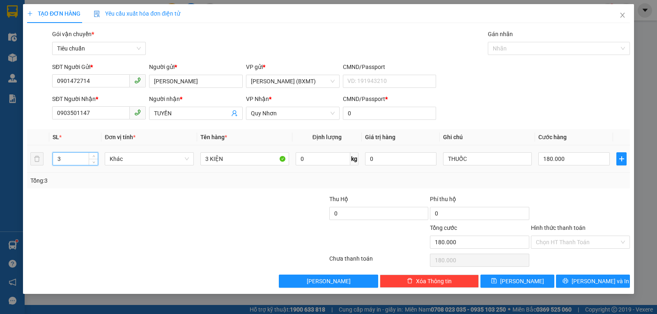
drag, startPoint x: 81, startPoint y: 160, endPoint x: 48, endPoint y: 159, distance: 32.1
click at [48, 159] on tr "3 Khác 3 KIỆN 0 kg 0 THUỐC 180.000" at bounding box center [328, 159] width 603 height 28
drag, startPoint x: 225, startPoint y: 157, endPoint x: 198, endPoint y: 154, distance: 26.8
click at [198, 155] on td "3 KIỆN" at bounding box center [244, 159] width 95 height 28
click at [574, 161] on input "0" at bounding box center [574, 158] width 71 height 13
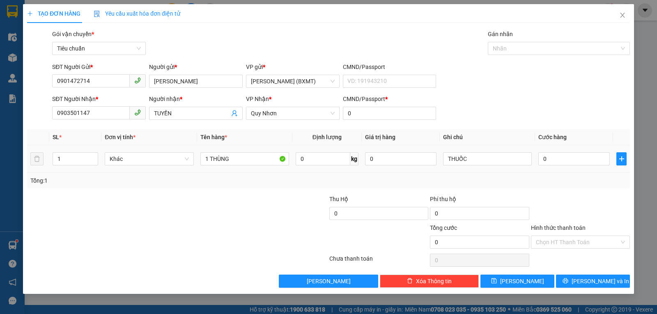
drag, startPoint x: 574, startPoint y: 160, endPoint x: 626, endPoint y: 194, distance: 62.1
click at [626, 194] on div "Transit Pickup Surcharge Ids Transit Deliver Surcharge Ids Transit Deliver Surc…" at bounding box center [328, 159] width 603 height 258
click at [546, 161] on input "0" at bounding box center [574, 158] width 71 height 13
click at [586, 198] on div at bounding box center [580, 209] width 101 height 29
drag, startPoint x: 573, startPoint y: 237, endPoint x: 568, endPoint y: 250, distance: 13.7
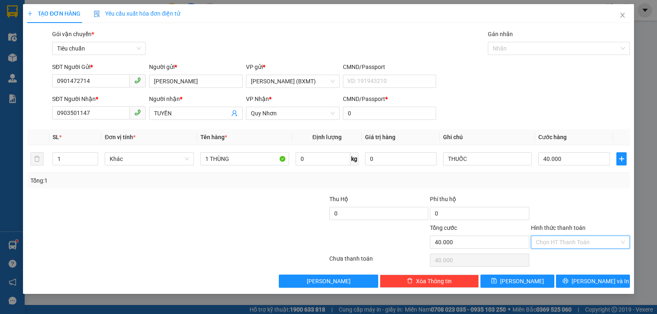
click at [572, 240] on input "Hình thức thanh toán" at bounding box center [577, 242] width 83 height 12
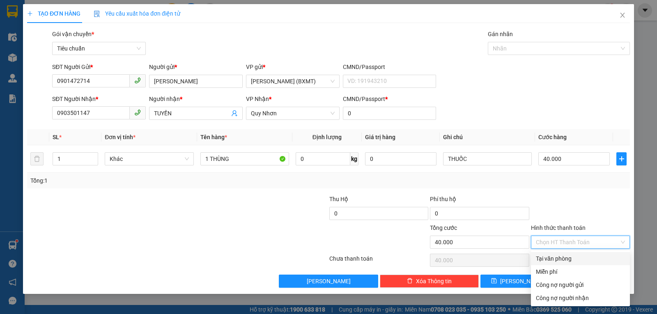
drag, startPoint x: 564, startPoint y: 256, endPoint x: 570, endPoint y: 269, distance: 14.5
click at [564, 257] on div "Tại văn phòng" at bounding box center [580, 258] width 89 height 9
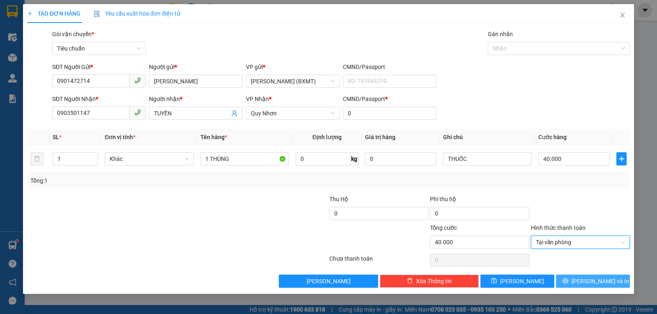
click at [578, 277] on button "[PERSON_NAME] và In" at bounding box center [593, 281] width 74 height 13
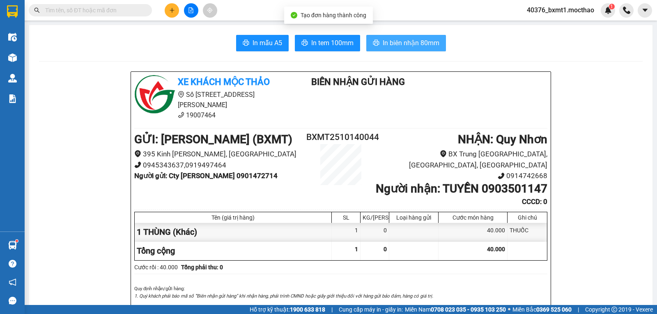
click at [397, 48] on span "In biên nhận 80mm" at bounding box center [411, 43] width 57 height 10
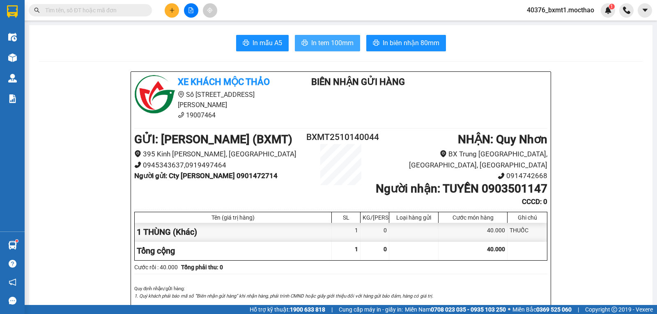
click at [334, 45] on span "In tem 100mm" at bounding box center [332, 43] width 42 height 10
click at [177, 12] on button at bounding box center [172, 10] width 14 height 14
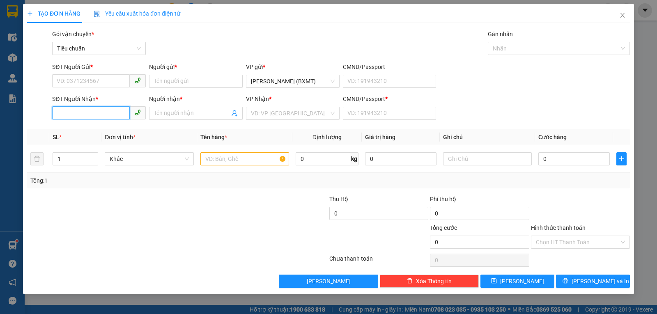
click at [80, 117] on input "SĐT Người Nhận *" at bounding box center [91, 112] width 78 height 13
click at [76, 129] on div "0946698702 - TÂM" at bounding box center [99, 129] width 84 height 9
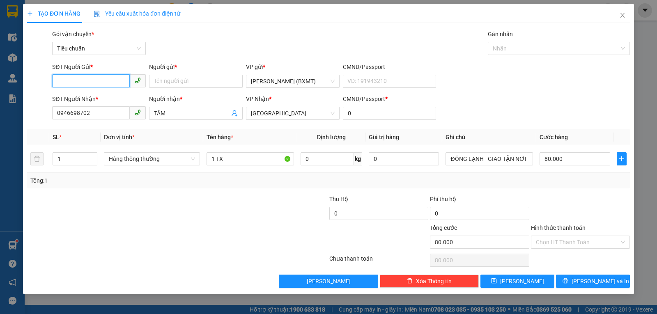
click at [89, 77] on input "SĐT Người Gửi *" at bounding box center [91, 80] width 78 height 13
click at [82, 98] on div "0768156871 - DUNG" at bounding box center [99, 97] width 84 height 9
drag, startPoint x: 68, startPoint y: 159, endPoint x: 54, endPoint y: 161, distance: 14.2
click at [54, 161] on input "1" at bounding box center [75, 159] width 44 height 12
drag, startPoint x: 152, startPoint y: 163, endPoint x: 158, endPoint y: 166, distance: 6.4
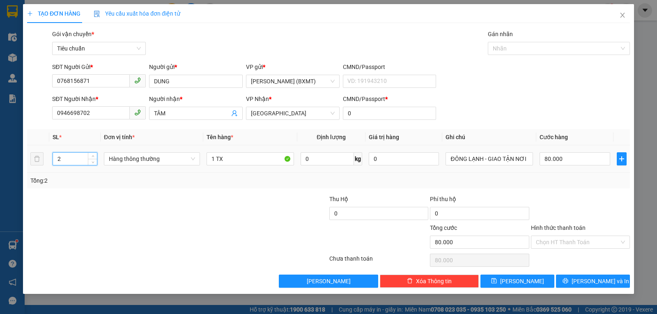
click at [152, 163] on span "Hàng thông thường" at bounding box center [152, 159] width 86 height 12
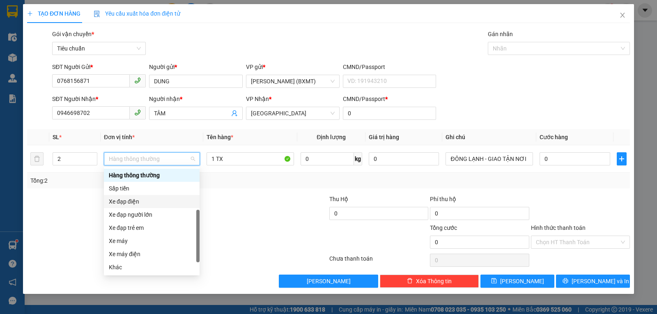
scroll to position [53, 0]
drag, startPoint x: 147, startPoint y: 268, endPoint x: 176, endPoint y: 236, distance: 43.3
click at [147, 269] on div "Khác" at bounding box center [152, 267] width 86 height 9
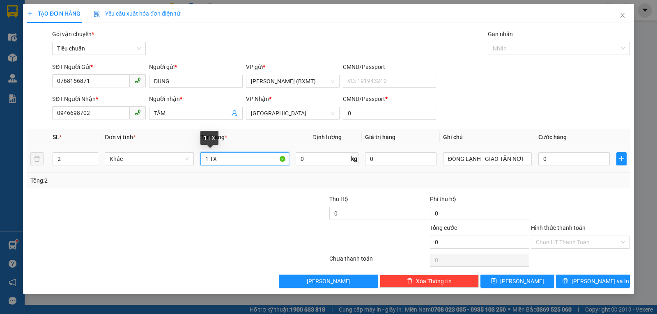
drag, startPoint x: 207, startPoint y: 159, endPoint x: 237, endPoint y: 161, distance: 29.2
click at [201, 159] on input "1 TX" at bounding box center [244, 158] width 89 height 13
click at [557, 157] on input "0" at bounding box center [574, 158] width 71 height 13
click at [543, 196] on div at bounding box center [580, 209] width 101 height 29
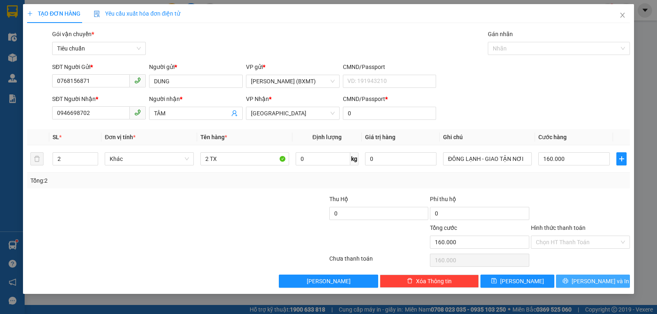
click at [604, 278] on span "[PERSON_NAME] và In" at bounding box center [601, 281] width 58 height 9
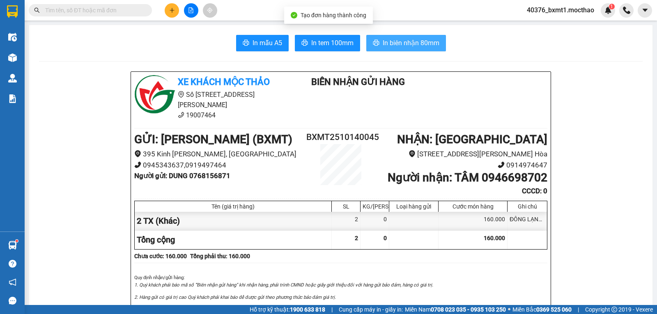
click at [393, 46] on span "In biên nhận 80mm" at bounding box center [411, 43] width 57 height 10
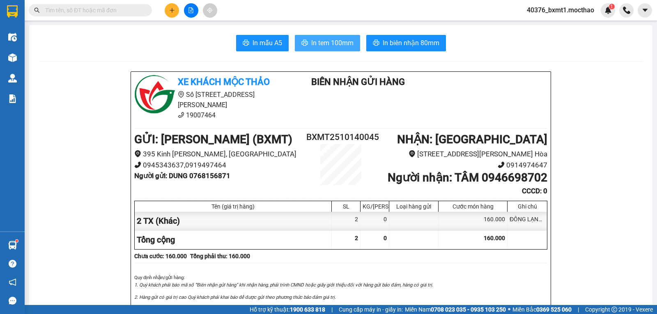
click at [322, 39] on span "In tem 100mm" at bounding box center [332, 43] width 42 height 10
click at [25, 56] on main "In mẫu A5 In tem 100mm In biên nhận 80mm Xe khách Mộc Thảo Số 227 đường [PERS…" at bounding box center [328, 152] width 657 height 305
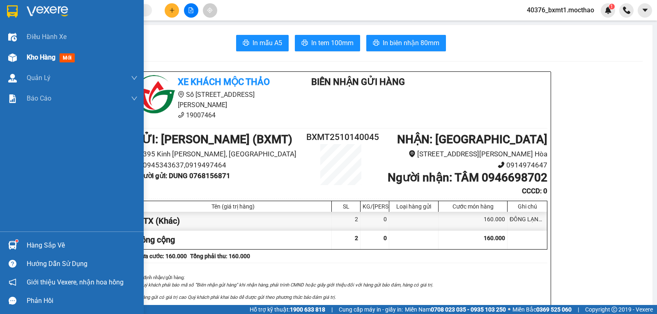
click at [23, 57] on div "Kho hàng mới" at bounding box center [72, 57] width 144 height 21
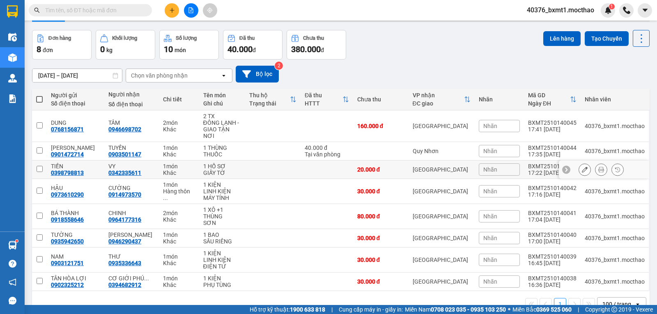
scroll to position [40, 0]
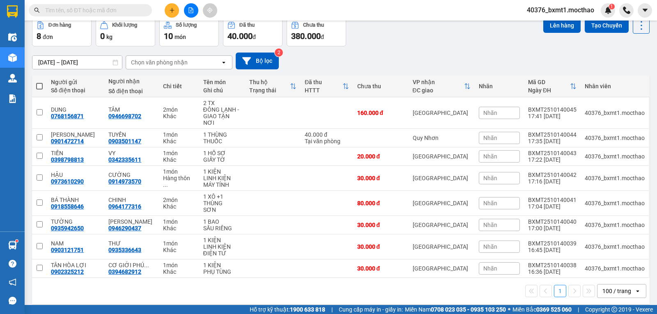
click at [39, 85] on span at bounding box center [39, 86] width 7 height 7
click at [39, 82] on input "checkbox" at bounding box center [39, 82] width 0 height 0
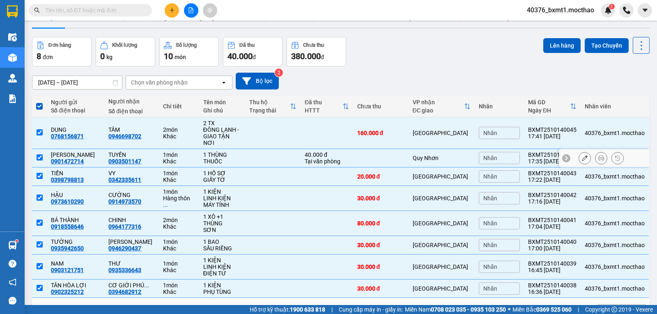
scroll to position [0, 0]
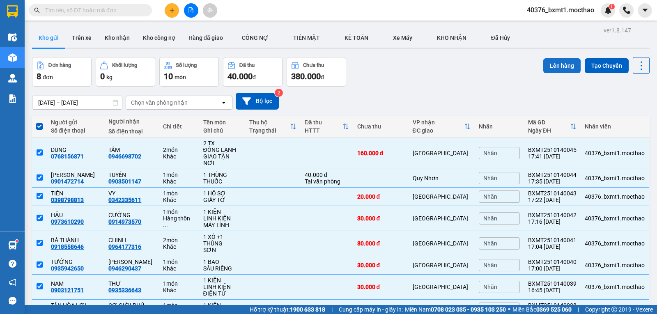
click at [545, 71] on button "Lên hàng" at bounding box center [561, 65] width 37 height 15
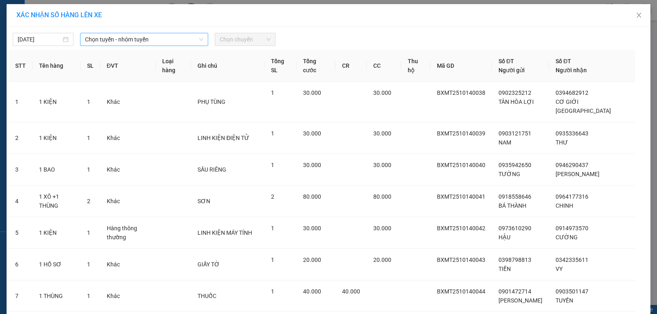
click at [113, 41] on span "Chọn tuyến - nhóm tuyến" at bounding box center [144, 39] width 118 height 12
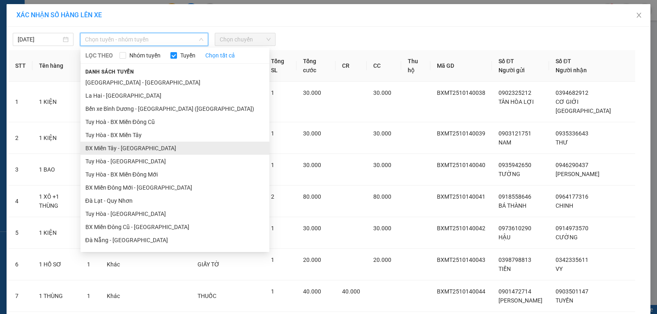
click at [103, 145] on li "BX Miền Tây - [GEOGRAPHIC_DATA]" at bounding box center [175, 148] width 189 height 13
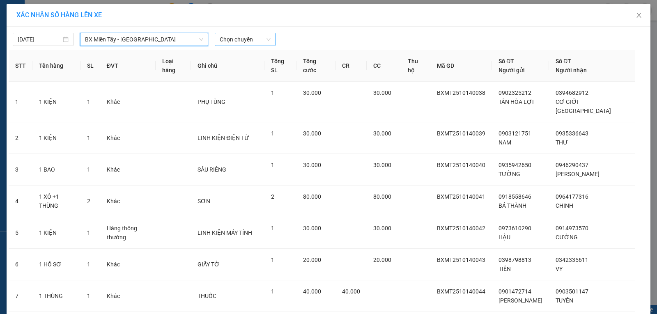
click at [237, 38] on span "Chọn chuyến" at bounding box center [245, 39] width 51 height 12
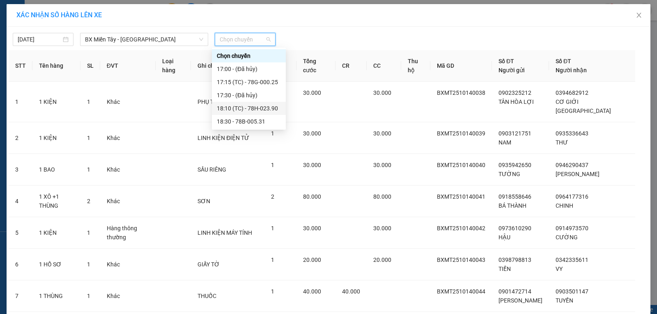
click at [261, 108] on div "18:10 (TC) - 78H-023.90" at bounding box center [249, 108] width 64 height 9
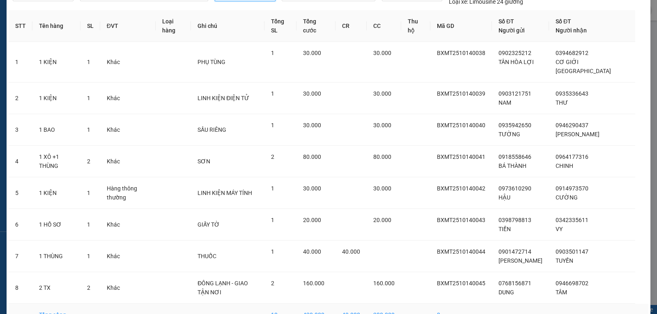
scroll to position [85, 0]
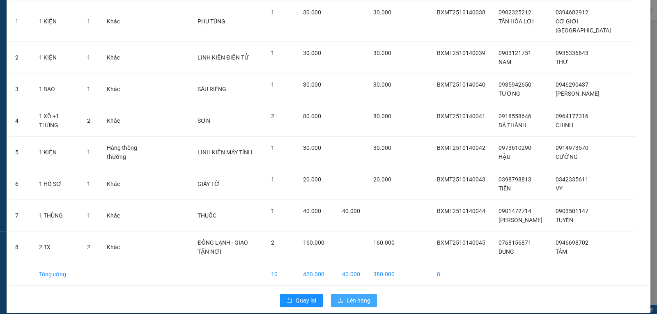
click at [363, 296] on span "Lên hàng" at bounding box center [359, 300] width 24 height 9
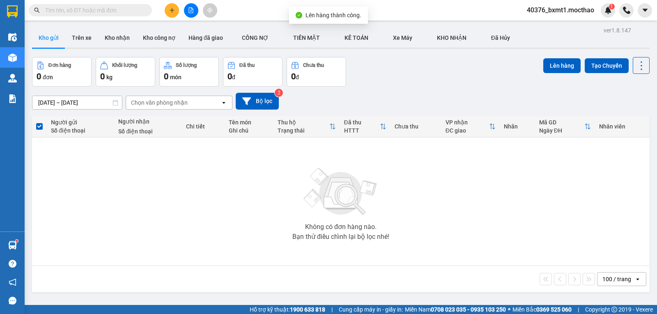
click at [192, 13] on button at bounding box center [191, 10] width 14 height 14
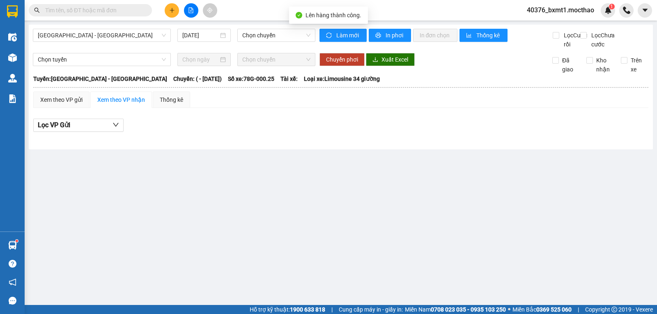
drag, startPoint x: 73, startPoint y: 35, endPoint x: 81, endPoint y: 43, distance: 11.0
click at [73, 35] on span "[GEOGRAPHIC_DATA] - [GEOGRAPHIC_DATA]" at bounding box center [102, 35] width 128 height 12
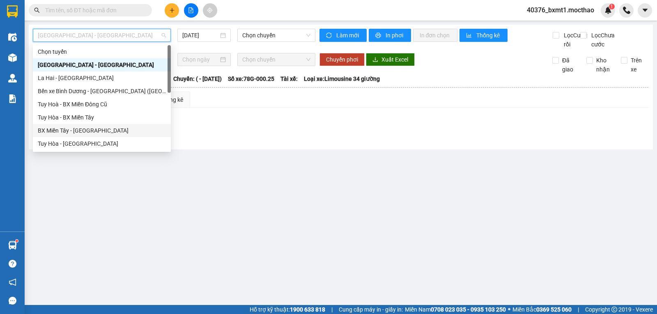
click at [76, 128] on div "BX Miền Tây - [GEOGRAPHIC_DATA]" at bounding box center [102, 130] width 128 height 9
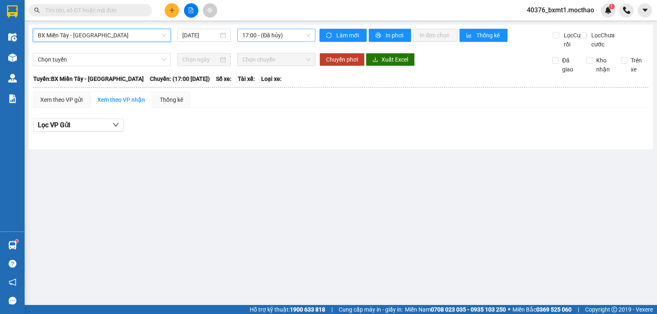
click at [263, 37] on span "17:00 - (Đã hủy)" at bounding box center [276, 35] width 68 height 12
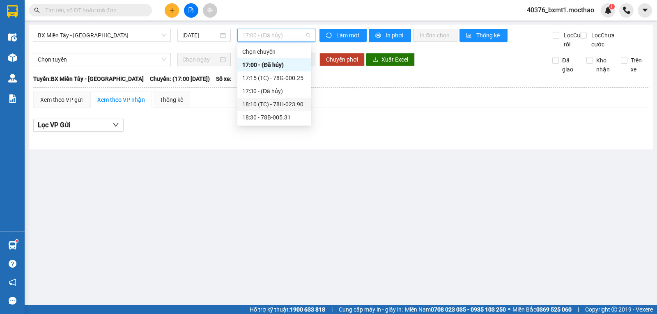
click at [291, 103] on div "18:10 (TC) - 78H-023.90" at bounding box center [274, 104] width 64 height 9
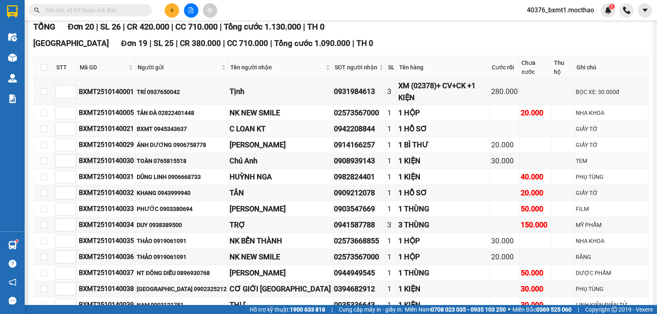
scroll to position [68, 0]
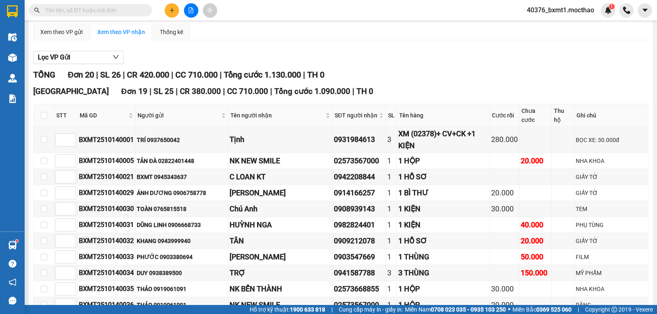
click at [376, 64] on div "Lọc VP Gửi" at bounding box center [340, 58] width 615 height 14
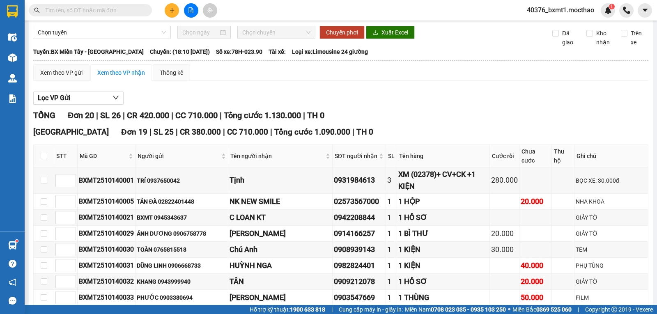
scroll to position [0, 0]
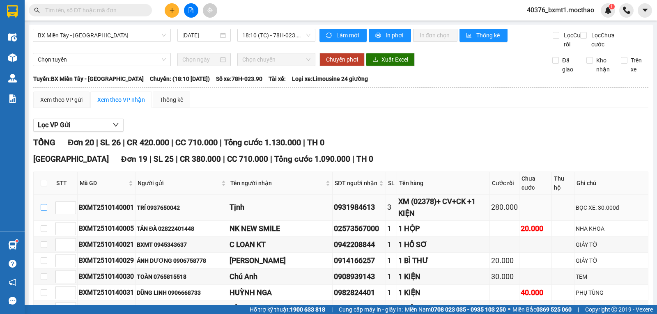
click at [44, 204] on input "checkbox" at bounding box center [44, 207] width 7 height 7
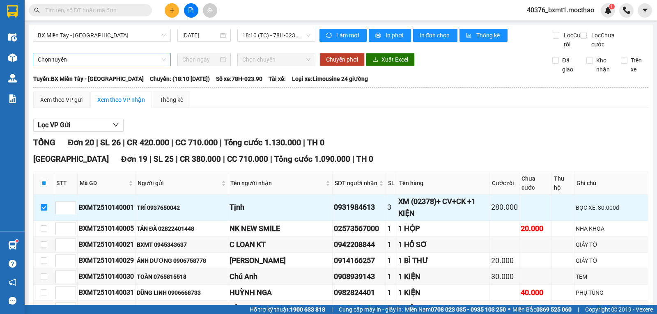
click at [95, 66] on span "Chọn tuyến" at bounding box center [102, 59] width 128 height 12
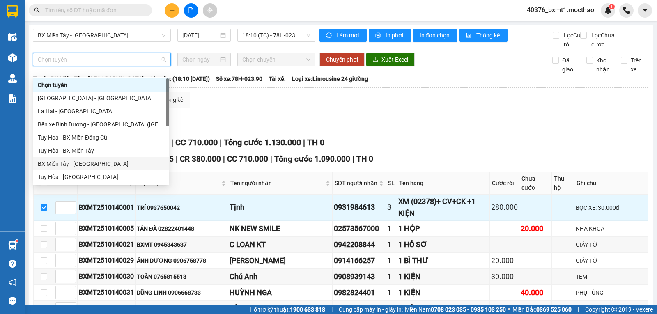
drag, startPoint x: 77, startPoint y: 164, endPoint x: 108, endPoint y: 150, distance: 34.5
click at [77, 165] on div "BX Miền Tây - [GEOGRAPHIC_DATA]" at bounding box center [101, 163] width 127 height 9
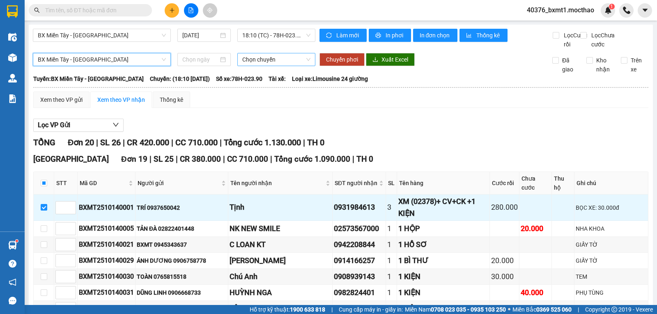
click at [249, 66] on span "Chọn chuyến" at bounding box center [276, 59] width 68 height 12
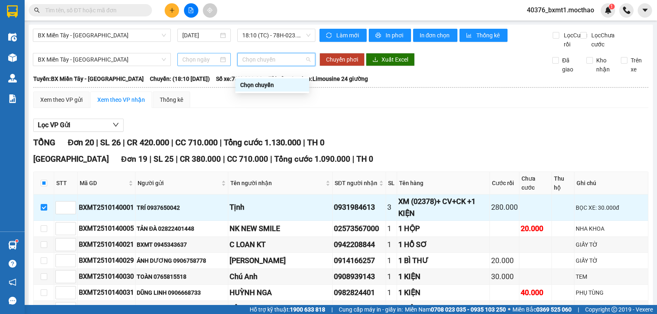
click at [199, 64] on input at bounding box center [200, 59] width 37 height 9
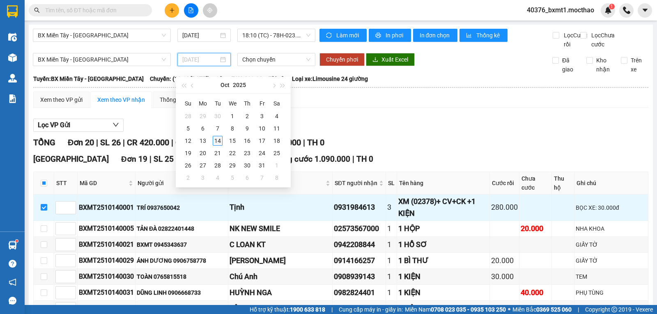
click at [217, 141] on div "14" at bounding box center [218, 141] width 10 height 10
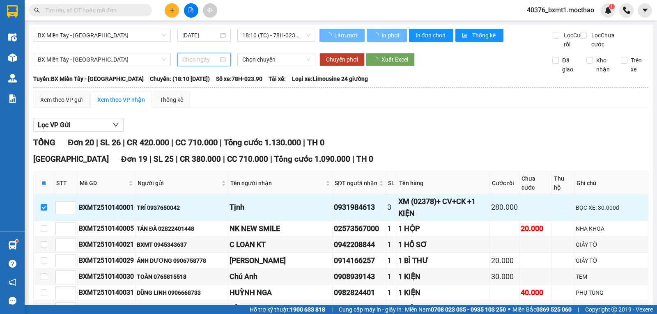
click at [265, 66] on span "Chọn chuyến" at bounding box center [276, 59] width 68 height 12
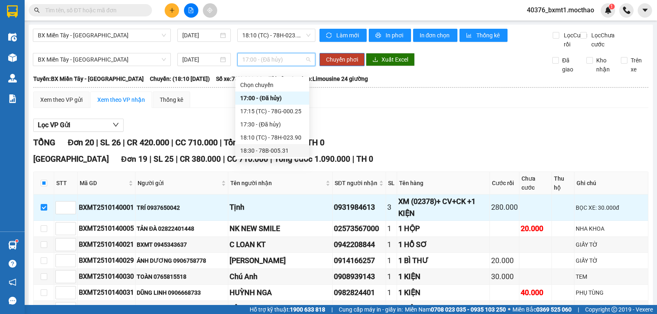
drag, startPoint x: 289, startPoint y: 139, endPoint x: 288, endPoint y: 148, distance: 9.1
click at [288, 148] on div "Chọn chuyến 17:00 - (Đã hủy) 17:15 (TC) - 78G-000.25 17:30 - (Đã hủy) 18:10 (TC…" at bounding box center [272, 117] width 74 height 79
click at [273, 153] on div "18:30 - 78B-005.31" at bounding box center [272, 150] width 64 height 9
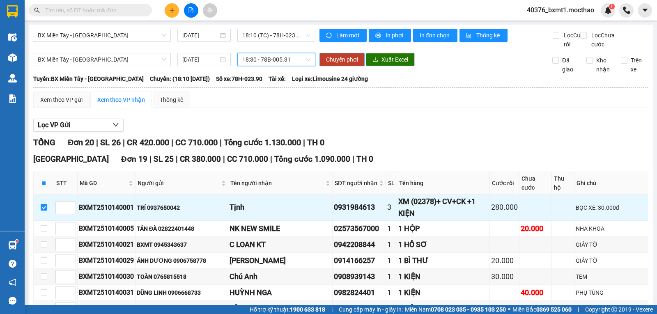
click at [345, 63] on button "Chuyển phơi" at bounding box center [342, 59] width 45 height 13
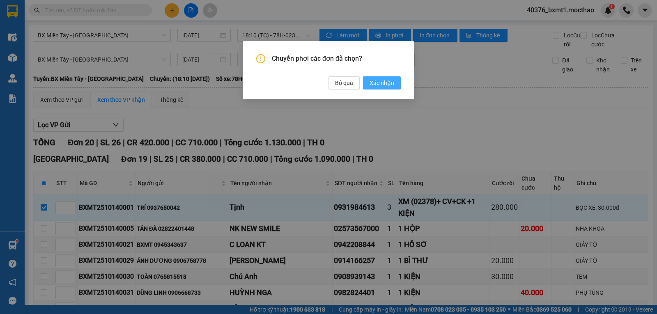
click at [388, 87] on span "Xác nhận" at bounding box center [382, 82] width 25 height 9
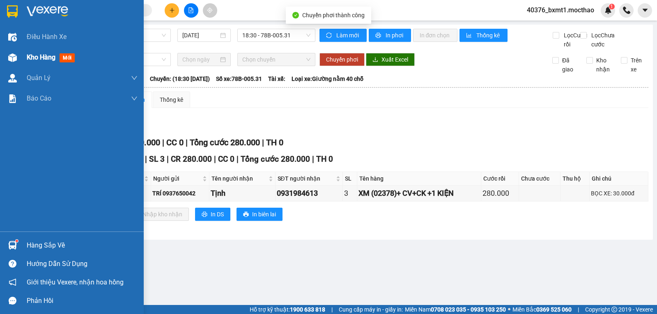
click at [18, 61] on div at bounding box center [12, 58] width 14 height 14
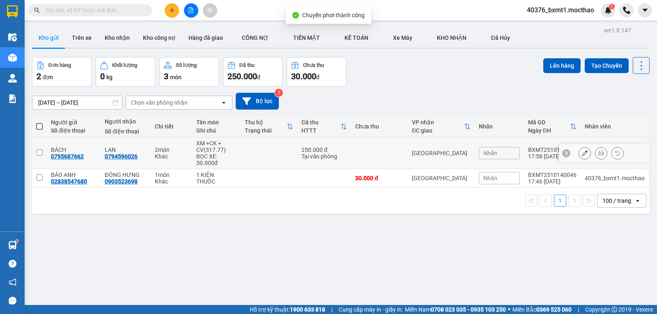
click at [266, 153] on td at bounding box center [269, 154] width 57 height 32
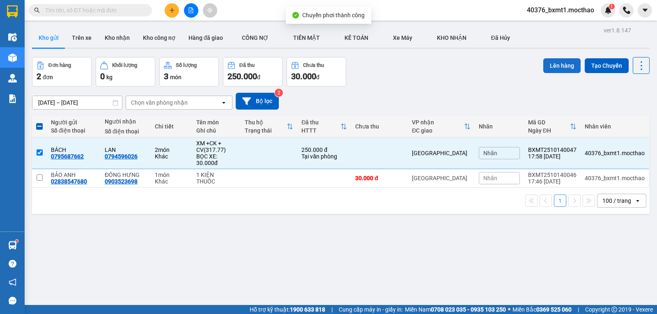
click at [546, 64] on button "Lên hàng" at bounding box center [561, 65] width 37 height 15
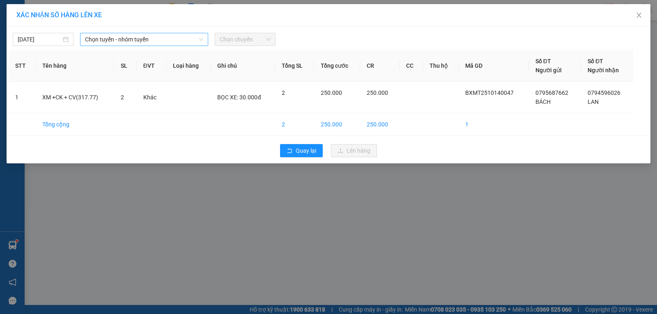
click at [109, 36] on span "Chọn tuyến - nhóm tuyến" at bounding box center [144, 39] width 118 height 12
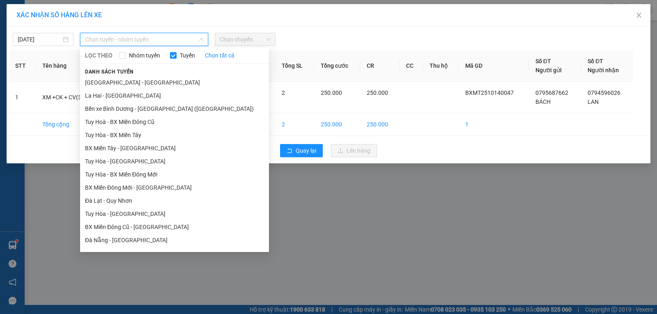
click at [97, 149] on li "BX Miền Tây - [GEOGRAPHIC_DATA]" at bounding box center [174, 148] width 189 height 13
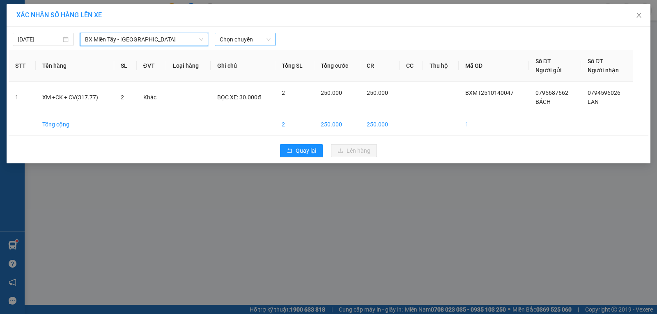
click at [243, 42] on span "Chọn chuyến" at bounding box center [245, 39] width 51 height 12
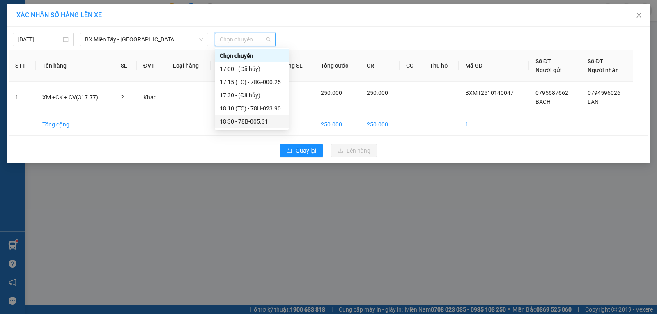
click at [261, 120] on div "18:30 - 78B-005.31" at bounding box center [252, 121] width 64 height 9
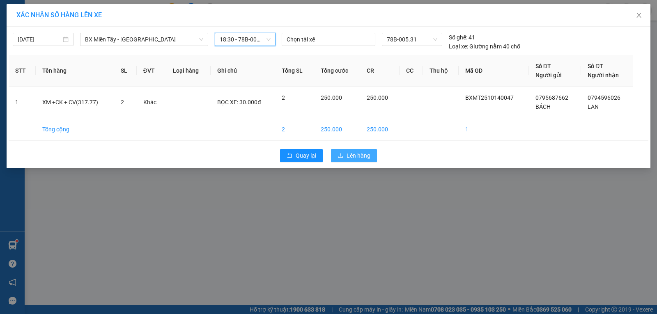
click at [357, 155] on span "Lên hàng" at bounding box center [359, 155] width 24 height 9
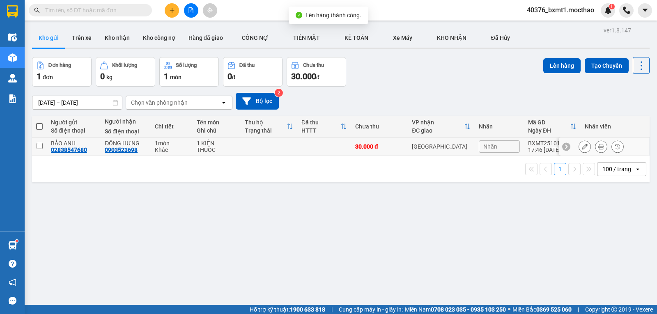
drag, startPoint x: 280, startPoint y: 150, endPoint x: 414, endPoint y: 129, distance: 135.1
click at [280, 150] on td at bounding box center [269, 147] width 57 height 18
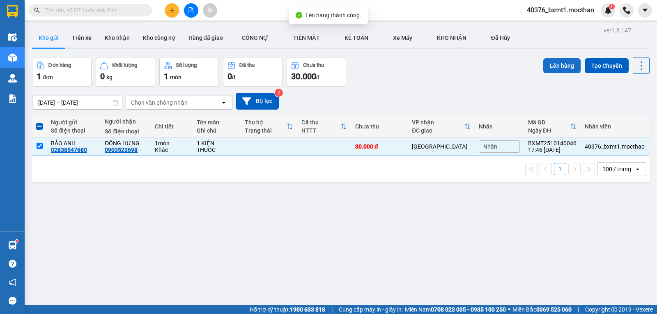
click at [546, 68] on button "Lên hàng" at bounding box center [561, 65] width 37 height 15
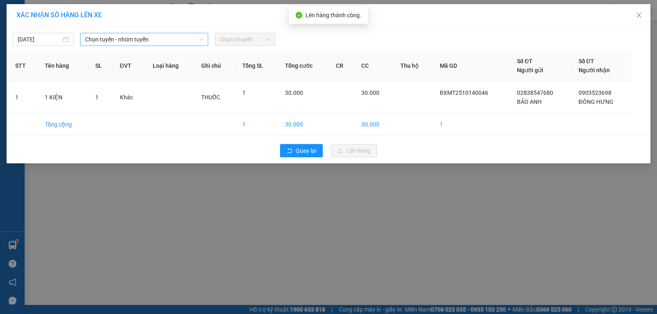
click at [173, 41] on span "Chọn tuyến - nhóm tuyến" at bounding box center [144, 39] width 118 height 12
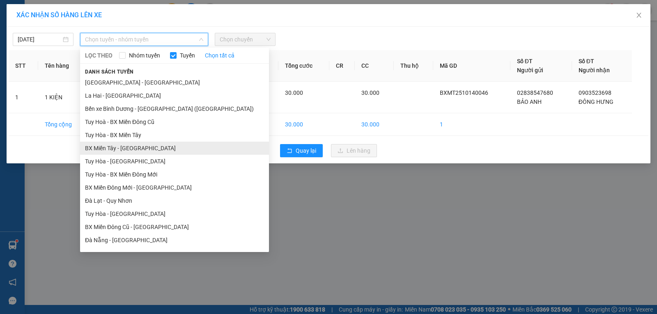
click at [106, 144] on li "BX Miền Tây - [GEOGRAPHIC_DATA]" at bounding box center [174, 148] width 189 height 13
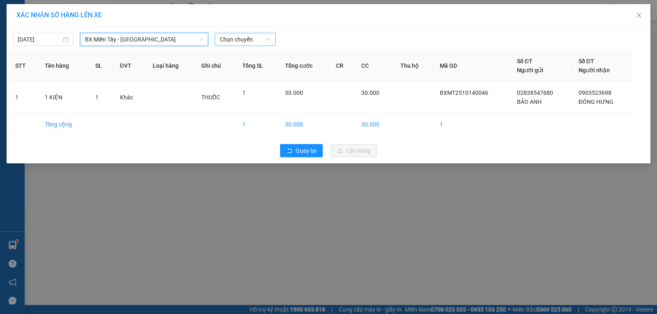
drag, startPoint x: 230, startPoint y: 37, endPoint x: 236, endPoint y: 44, distance: 8.5
click at [231, 37] on span "Chọn chuyến" at bounding box center [245, 39] width 51 height 12
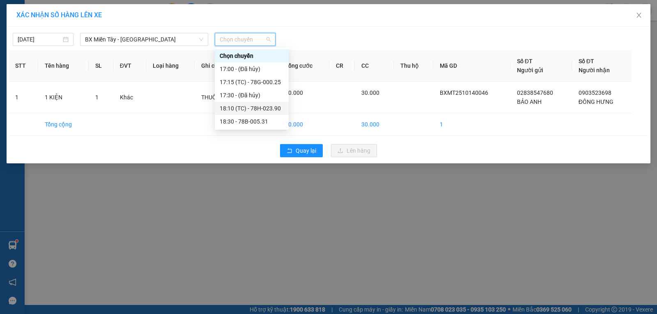
click at [251, 106] on div "18:10 (TC) - 78H-023.90" at bounding box center [252, 108] width 64 height 9
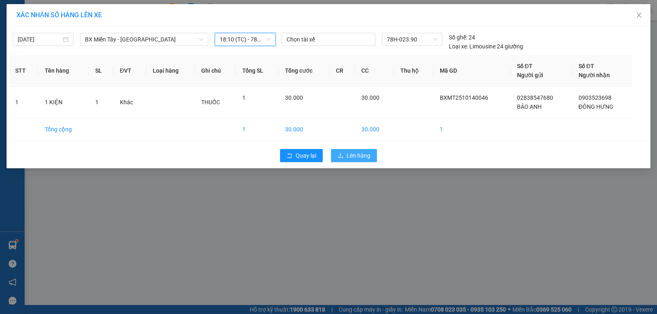
click at [364, 154] on span "Lên hàng" at bounding box center [359, 155] width 24 height 9
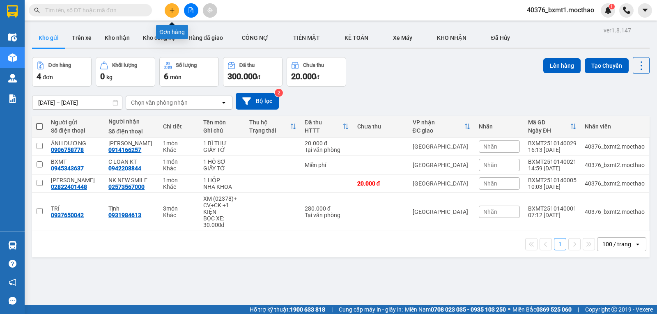
click at [171, 10] on icon "plus" at bounding box center [172, 10] width 6 height 6
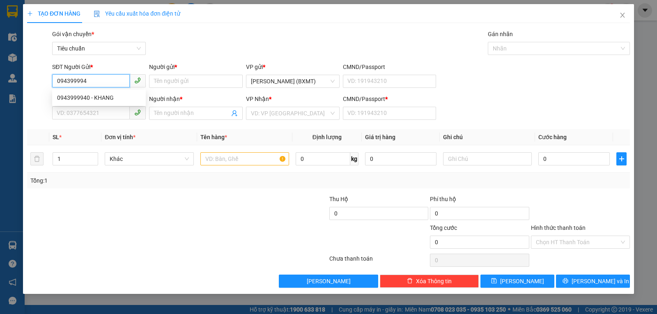
type input "0943999940"
click at [101, 95] on div "0943999940 - KHANG" at bounding box center [99, 97] width 84 height 9
type input "KHANG"
type input "0919411936"
type input "HÀO"
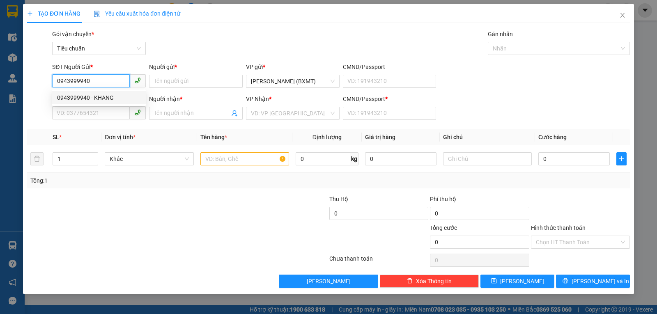
type input "0"
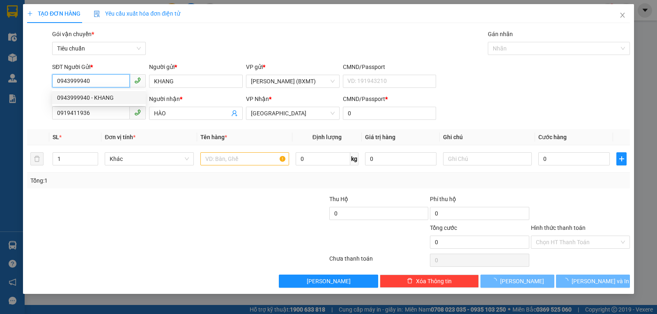
type input "20.000"
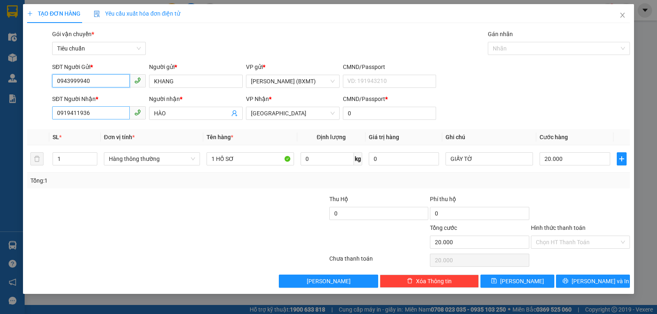
type input "0943999940"
click at [111, 111] on input "0919411936" at bounding box center [91, 112] width 78 height 13
type input "0909212078"
click at [173, 113] on input "HÀO" at bounding box center [192, 113] width 76 height 9
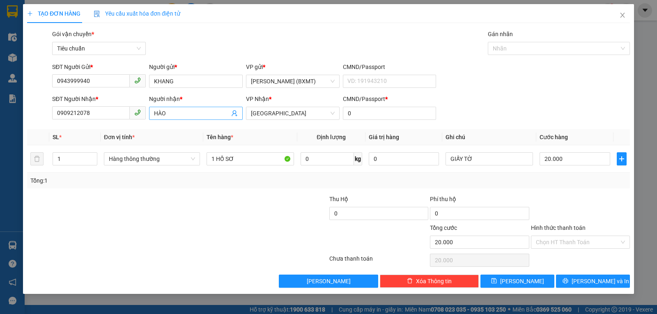
click at [173, 114] on input "HÀO" at bounding box center [192, 113] width 76 height 9
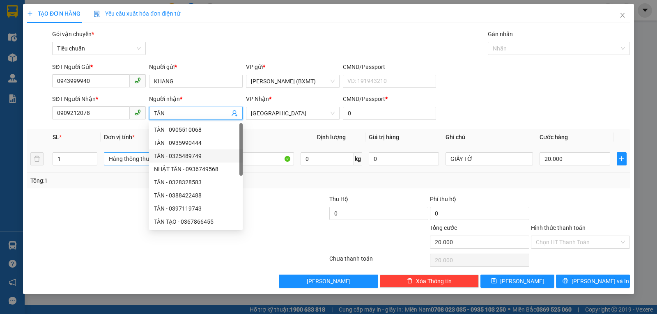
click at [128, 163] on span "Hàng thông thường" at bounding box center [152, 159] width 86 height 12
type input "TÂN"
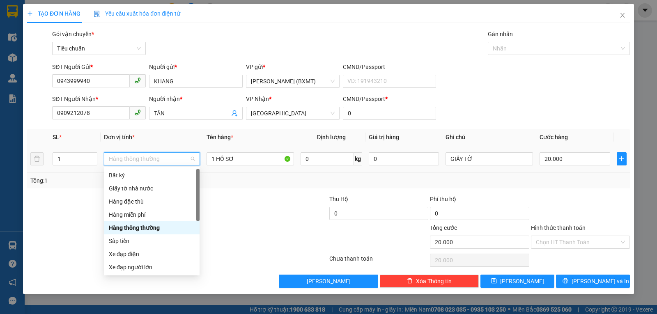
scroll to position [53, 0]
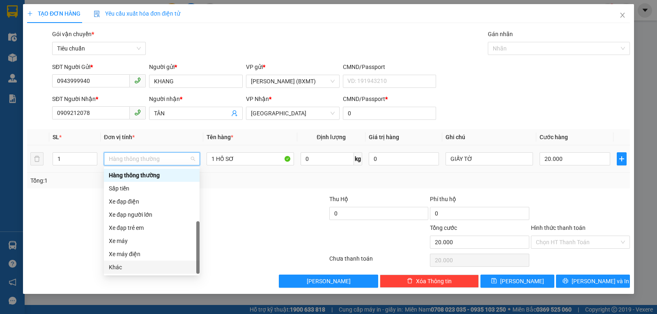
click at [114, 266] on div "Khác" at bounding box center [152, 267] width 86 height 9
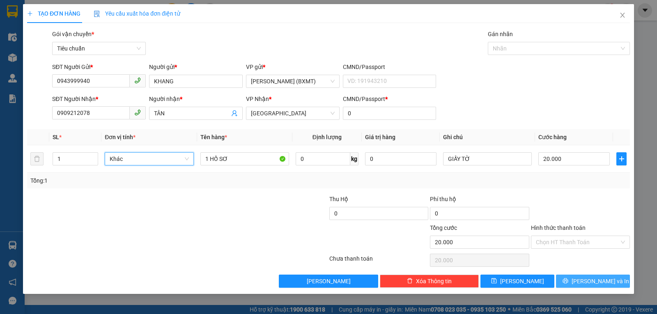
click at [581, 278] on button "[PERSON_NAME] và In" at bounding box center [593, 281] width 74 height 13
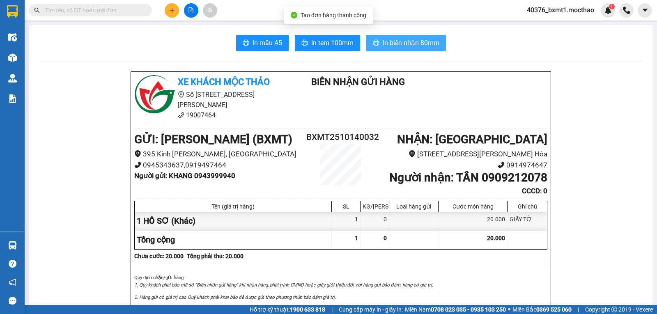
click at [410, 49] on button "In biên nhận 80mm" at bounding box center [406, 43] width 80 height 16
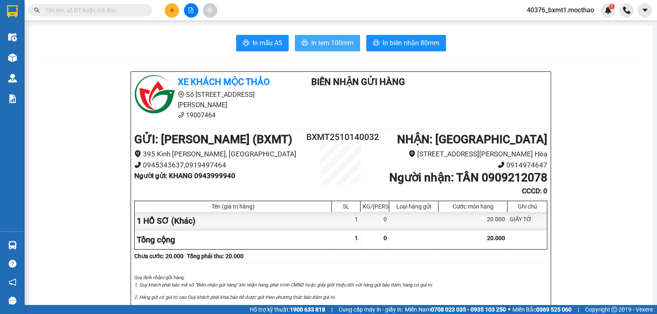
click at [326, 44] on span "In tem 100mm" at bounding box center [332, 43] width 42 height 10
click at [169, 9] on icon "plus" at bounding box center [172, 10] width 6 height 6
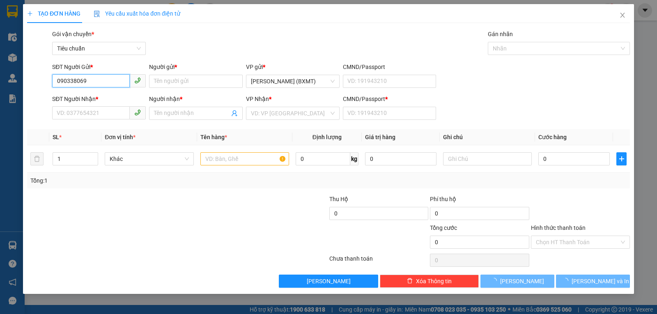
type input "0903380694"
drag, startPoint x: 92, startPoint y: 93, endPoint x: 102, endPoint y: 106, distance: 17.3
click at [92, 93] on div "0903380694 - PHƯỚC" at bounding box center [99, 97] width 94 height 13
type input "PHƯỚC"
type input "0777217979"
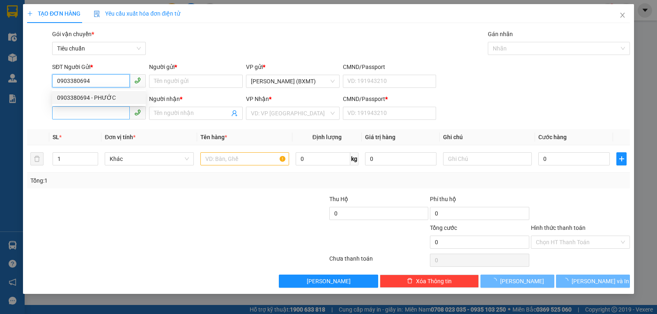
type input "BẢO"
type input "0"
type input "80.000"
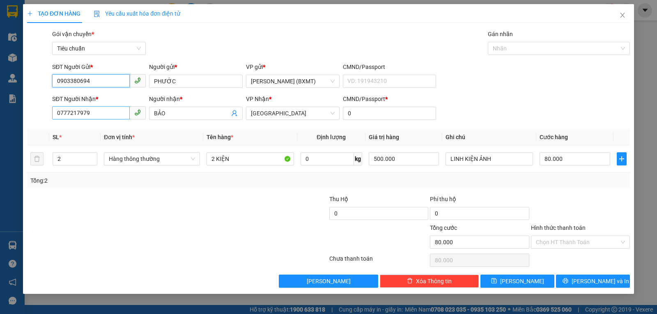
type input "0903380694"
click at [113, 115] on input "0777217979" at bounding box center [91, 112] width 78 height 13
type input "0903547669"
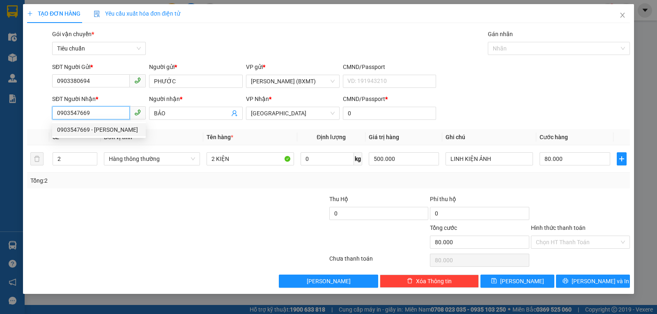
click at [101, 127] on div "0903547669 - NGỌC QUI" at bounding box center [99, 129] width 84 height 9
type input "NGỌC QUI"
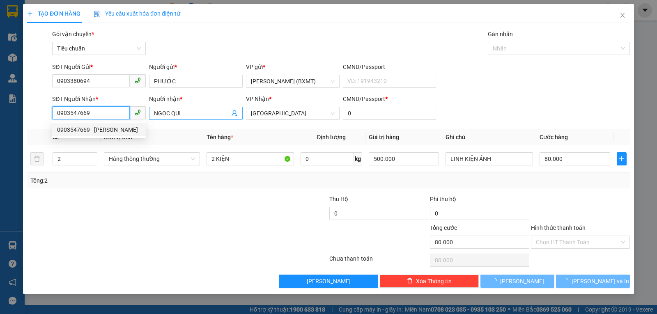
type input "40.000"
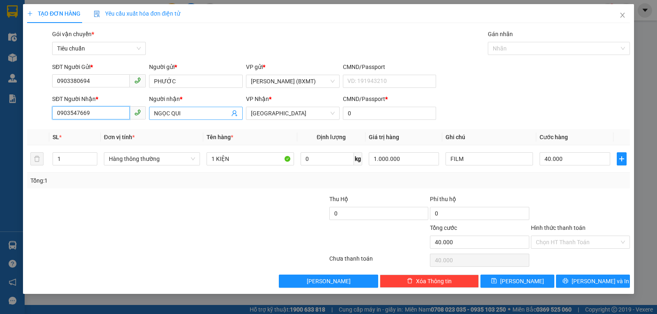
type input "0903547669"
drag, startPoint x: 192, startPoint y: 113, endPoint x: 148, endPoint y: 113, distance: 44.0
click at [148, 113] on div "Người nhận * NGỌC QUI" at bounding box center [195, 108] width 97 height 29
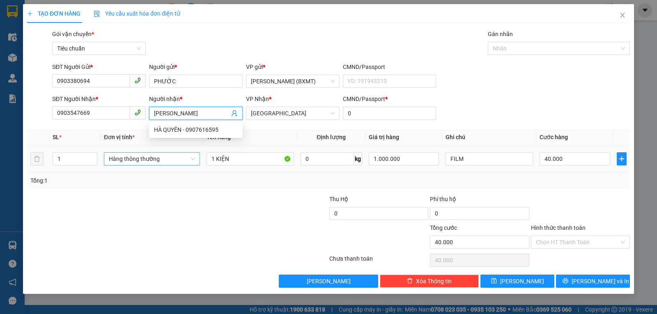
click at [146, 160] on span "Hàng thông thường" at bounding box center [152, 159] width 86 height 12
type input "[PERSON_NAME]"
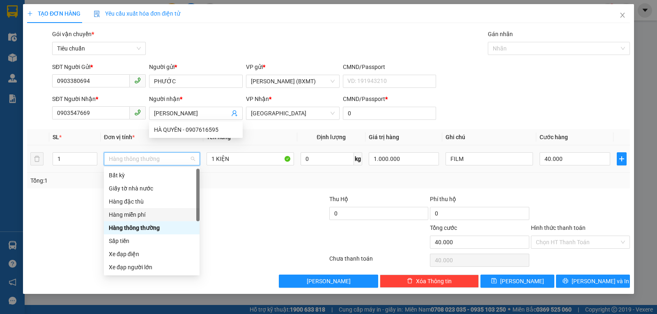
scroll to position [53, 0]
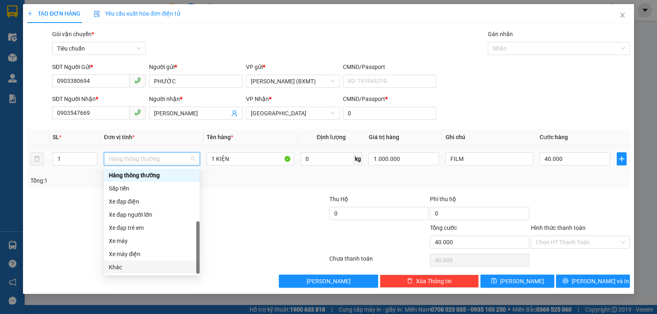
drag, startPoint x: 136, startPoint y: 267, endPoint x: 178, endPoint y: 252, distance: 45.5
click at [136, 267] on div "Khác" at bounding box center [152, 267] width 86 height 9
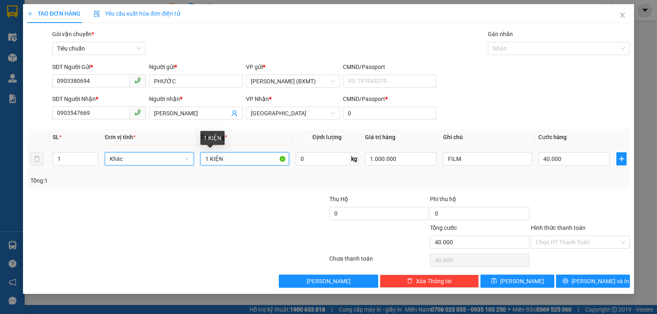
click at [240, 161] on input "1 KIỆN" at bounding box center [244, 158] width 89 height 13
type input "1 THÙNG"
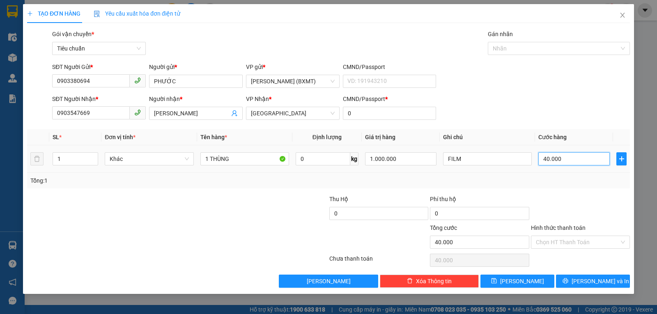
click at [580, 159] on input "40.000" at bounding box center [574, 158] width 71 height 13
type input "5"
type input "50"
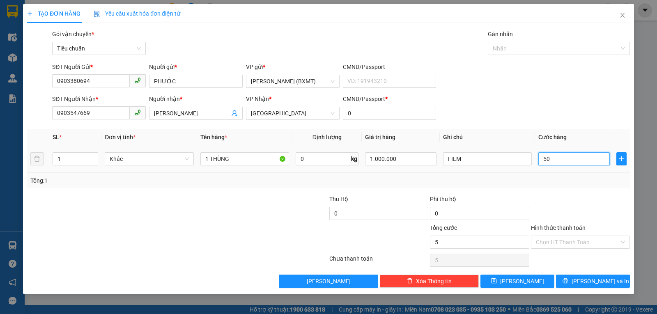
type input "50"
type input "50.000"
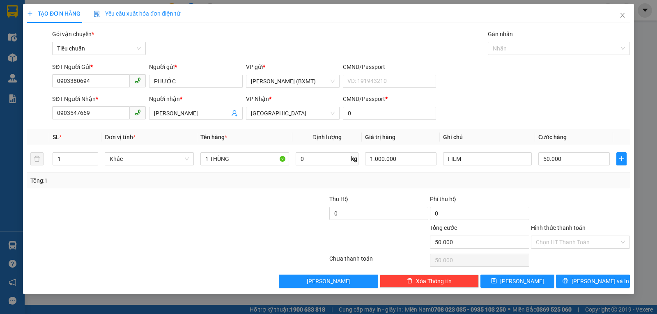
click at [583, 176] on div "Tổng: 1" at bounding box center [328, 181] width 603 height 16
click at [585, 284] on button "[PERSON_NAME] và In" at bounding box center [593, 281] width 74 height 13
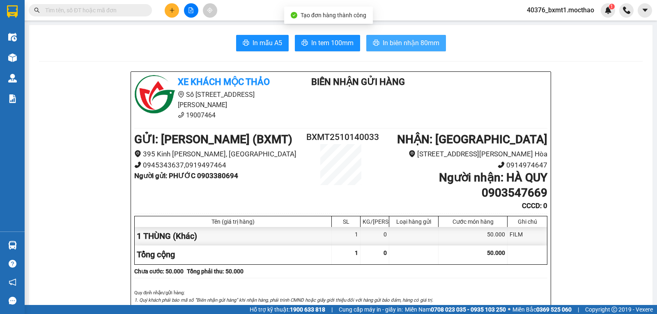
click at [424, 41] on span "In biên nhận 80mm" at bounding box center [411, 43] width 57 height 10
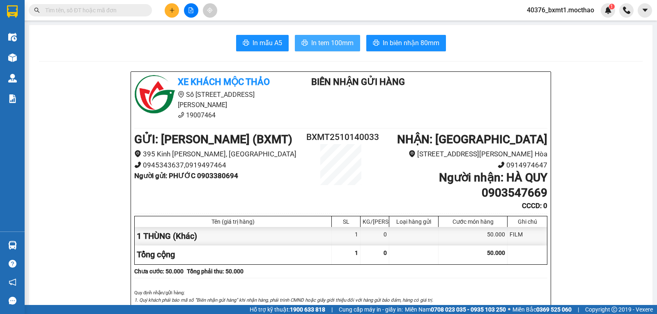
click at [325, 40] on span "In tem 100mm" at bounding box center [332, 43] width 42 height 10
click at [178, 15] on div at bounding box center [191, 10] width 62 height 14
click at [175, 14] on button at bounding box center [172, 10] width 14 height 14
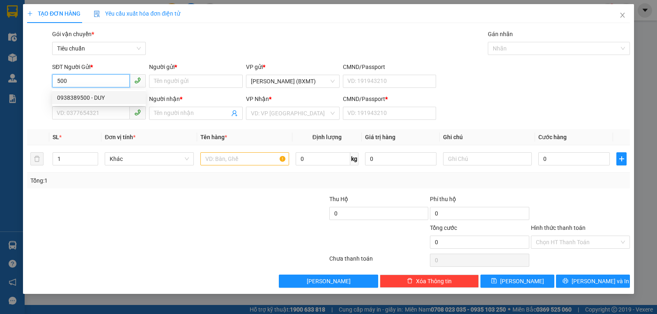
click at [101, 99] on div "0938389500 - DUY" at bounding box center [99, 97] width 84 height 9
type input "0938389500"
type input "DUY"
type input "0941587788"
type input "TRỢ"
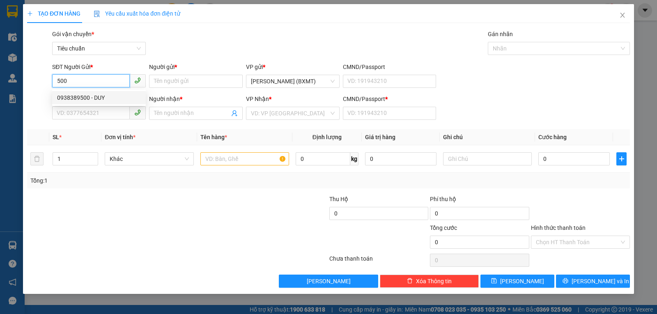
type input "0"
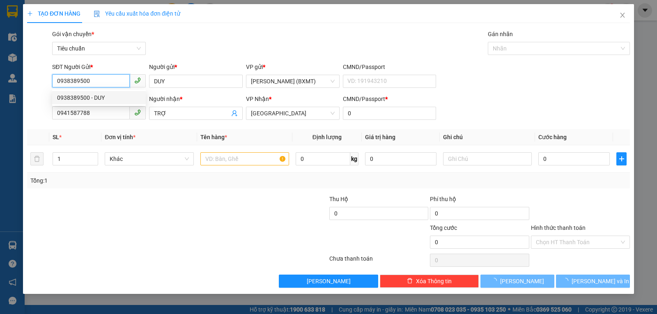
type input "50.000"
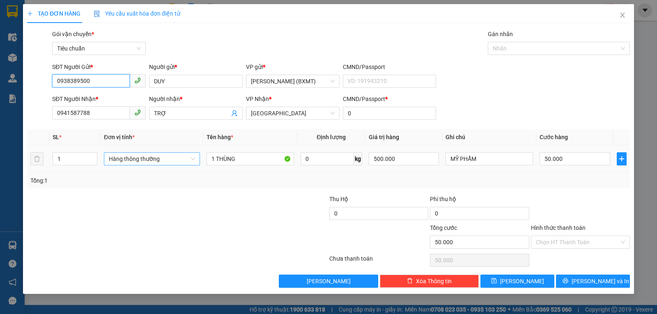
click at [136, 163] on span "Hàng thông thường" at bounding box center [152, 159] width 86 height 12
type input "0938389500"
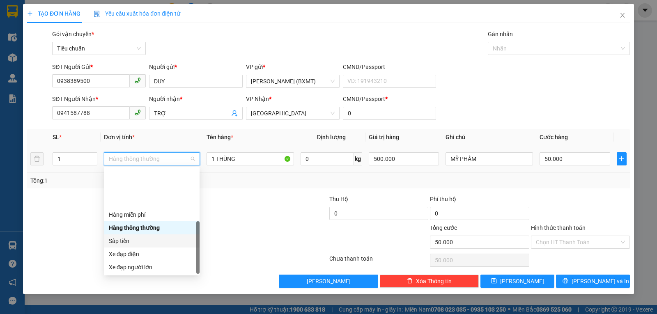
scroll to position [53, 0]
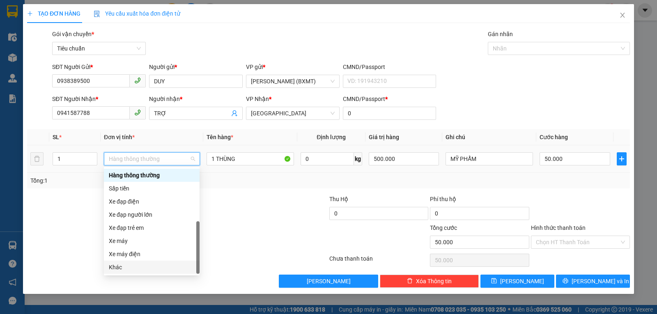
click at [127, 270] on div "Khác" at bounding box center [152, 267] width 86 height 9
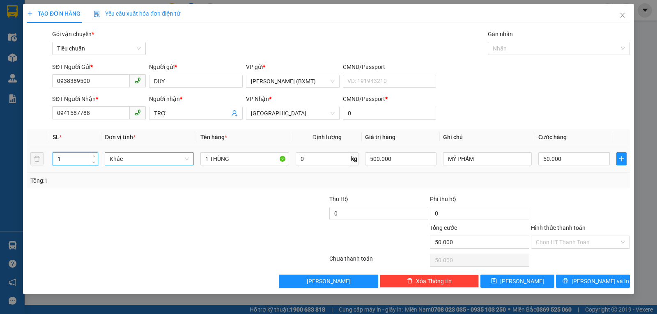
drag, startPoint x: 56, startPoint y: 157, endPoint x: 124, endPoint y: 163, distance: 67.6
click at [48, 159] on tr "1 Khác 1 THÙNG 0 kg 500.000 MỸ PHẨM 50.000" at bounding box center [328, 159] width 603 height 28
type input "3"
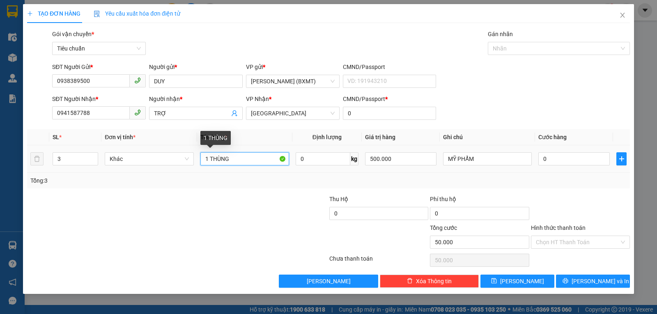
type input "0"
drag, startPoint x: 204, startPoint y: 160, endPoint x: 209, endPoint y: 160, distance: 4.9
click at [209, 160] on input "1 THÙNG" at bounding box center [244, 158] width 89 height 13
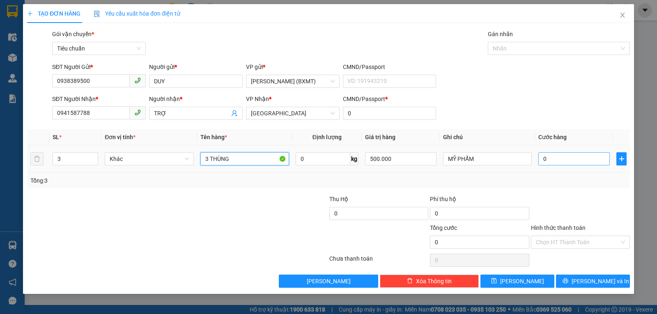
type input "3 THÙNG"
click at [576, 160] on input "0" at bounding box center [574, 158] width 71 height 13
type input "1"
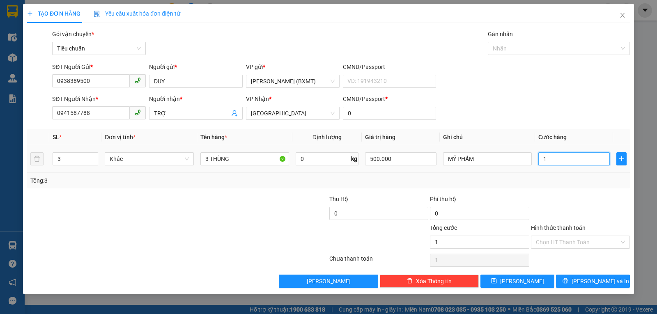
type input "15"
type input "150"
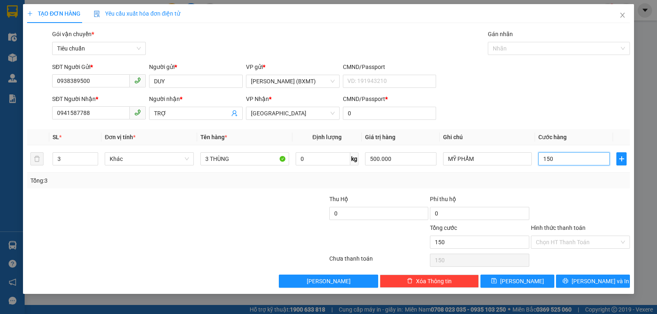
type input "150"
type input "150.000"
click at [561, 194] on div "Transit Pickup Surcharge Ids Transit Deliver Surcharge Ids Transit Deliver Surc…" at bounding box center [328, 159] width 603 height 258
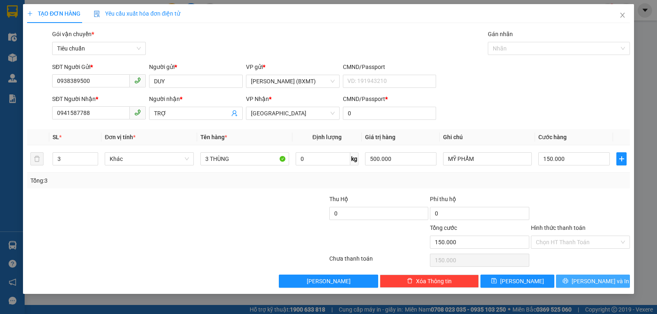
click at [578, 287] on button "[PERSON_NAME] và In" at bounding box center [593, 281] width 74 height 13
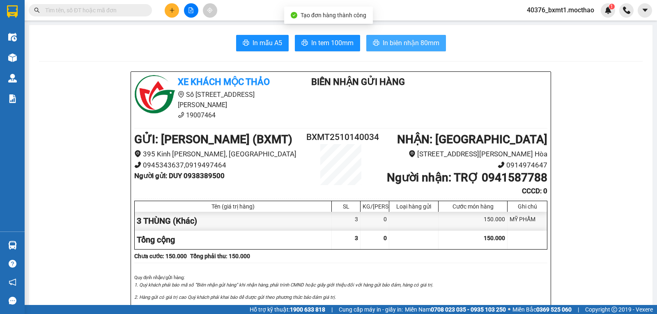
drag, startPoint x: 419, startPoint y: 47, endPoint x: 414, endPoint y: 53, distance: 7.3
click at [420, 47] on span "In biên nhận 80mm" at bounding box center [411, 43] width 57 height 10
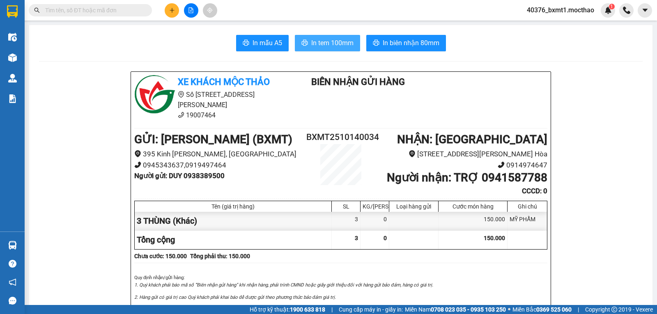
drag, startPoint x: 339, startPoint y: 42, endPoint x: 343, endPoint y: 40, distance: 5.0
click at [339, 41] on span "In tem 100mm" at bounding box center [332, 43] width 42 height 10
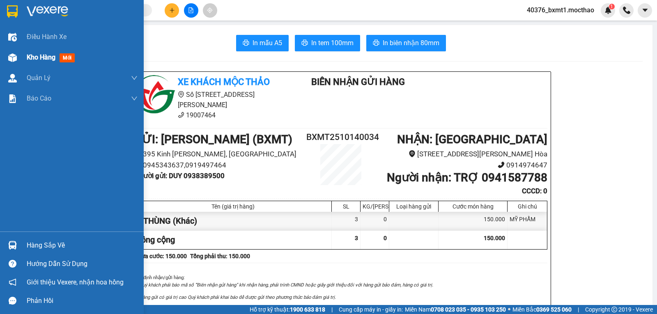
click at [15, 58] on img at bounding box center [12, 57] width 9 height 9
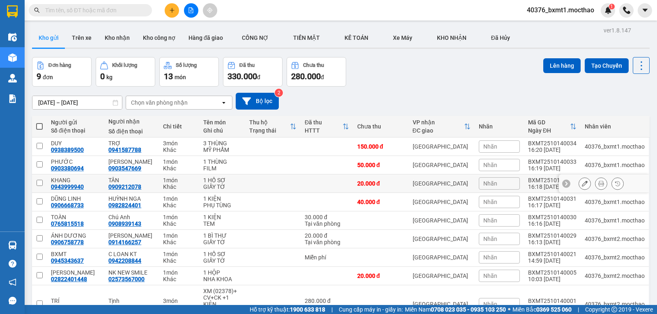
click at [599, 184] on icon at bounding box center [602, 184] width 6 height 6
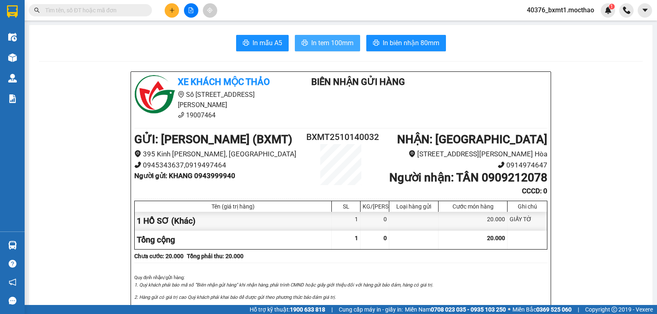
click at [320, 40] on span "In tem 100mm" at bounding box center [332, 43] width 42 height 10
click at [178, 12] on button at bounding box center [172, 10] width 14 height 14
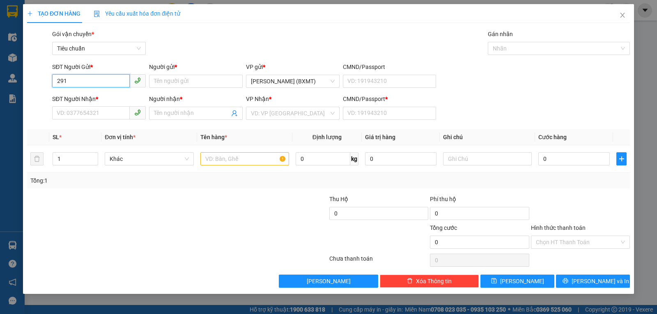
type input "2912"
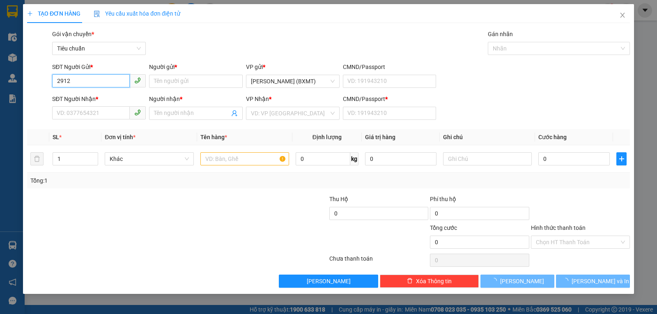
click at [73, 80] on input "2912" at bounding box center [91, 80] width 78 height 13
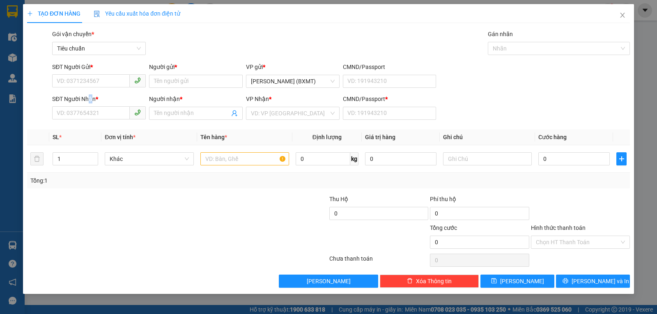
click at [90, 106] on div "SĐT Người Nhận *" at bounding box center [99, 100] width 94 height 12
click at [88, 106] on div "SĐT Người Nhận *" at bounding box center [99, 100] width 94 height 12
click at [88, 111] on input "SĐT Người Nhận *" at bounding box center [91, 112] width 78 height 13
paste input "2912"
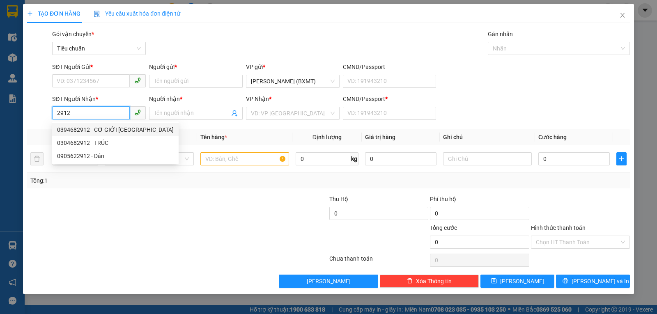
click at [101, 127] on div "0394682912 - CƠ GIỚI PHÚ YÊN" at bounding box center [115, 129] width 117 height 9
type input "0394682912"
type input "CƠ GIỚI [GEOGRAPHIC_DATA]"
type input "0"
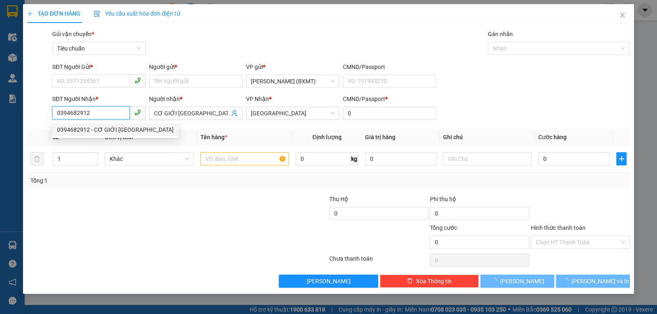
type input "30.000"
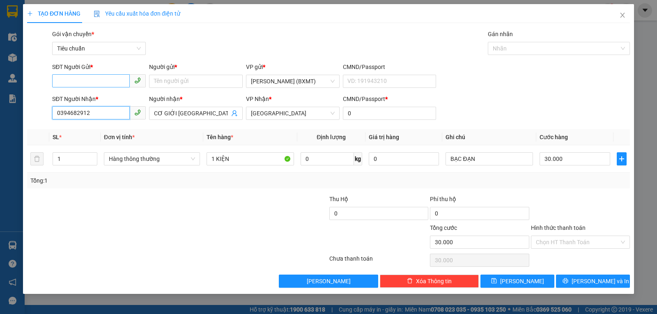
type input "0394682912"
click at [101, 77] on input "SĐT Người Gửi *" at bounding box center [91, 80] width 78 height 13
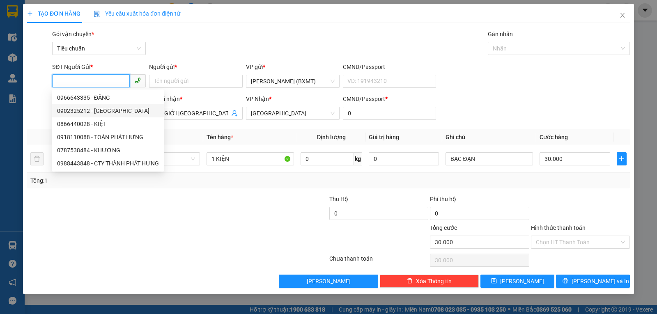
drag, startPoint x: 119, startPoint y: 110, endPoint x: 138, endPoint y: 118, distance: 20.6
click at [119, 111] on div "0902325212 - TÂN HÒA LỢI" at bounding box center [108, 110] width 102 height 9
type input "0902325212"
type input "TÂN HÒA LỢI"
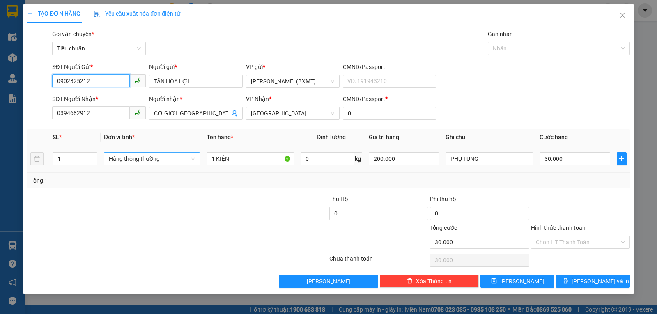
click at [165, 158] on span "Hàng thông thường" at bounding box center [152, 159] width 86 height 12
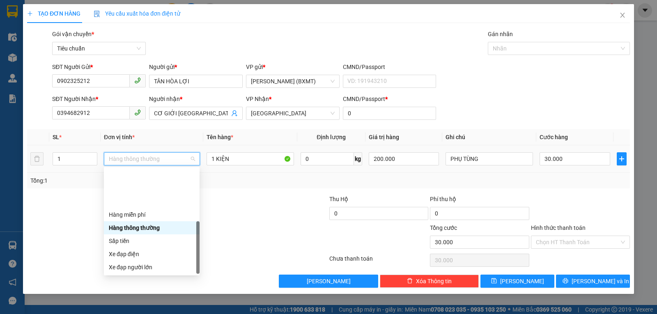
scroll to position [53, 0]
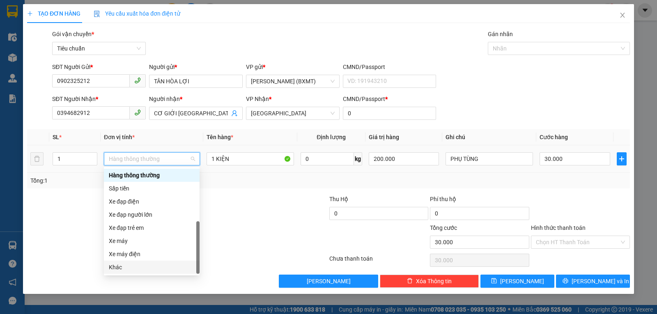
click at [138, 271] on div "Khác" at bounding box center [152, 267] width 86 height 9
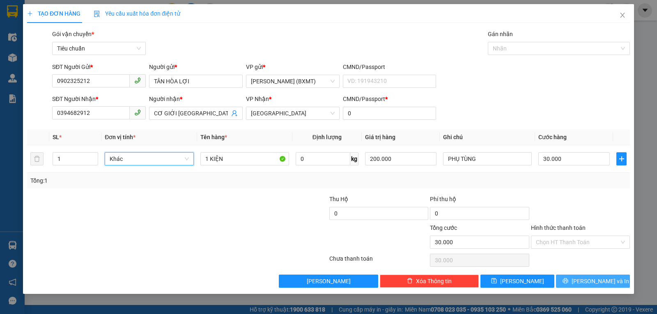
click at [573, 282] on button "[PERSON_NAME] và In" at bounding box center [593, 281] width 74 height 13
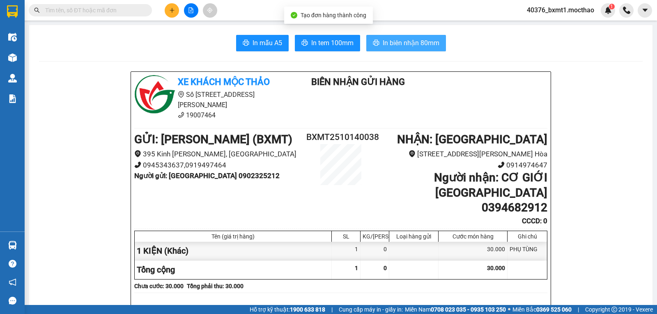
click at [408, 48] on span "In biên nhận 80mm" at bounding box center [411, 43] width 57 height 10
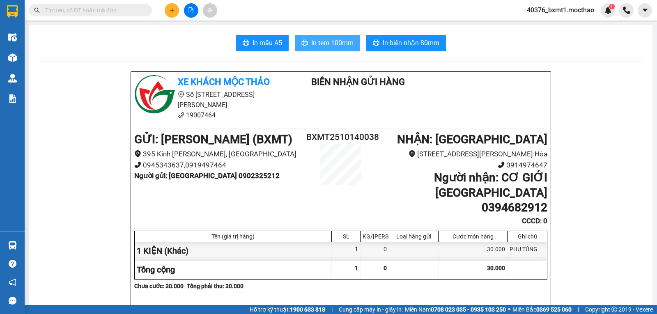
click at [306, 37] on button "In tem 100mm" at bounding box center [327, 43] width 65 height 16
click at [168, 10] on button at bounding box center [172, 10] width 14 height 14
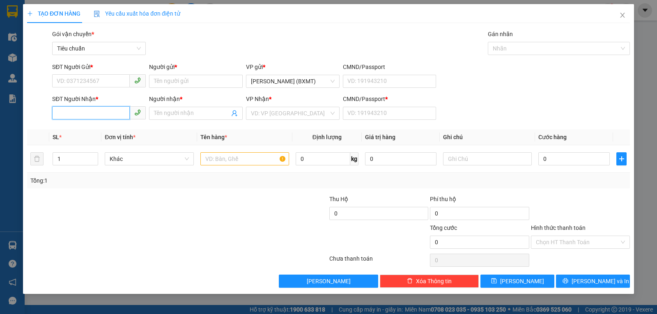
click at [101, 114] on input "SĐT Người Nhận *" at bounding box center [91, 112] width 78 height 13
click at [96, 127] on div "0935336643 - THƯ" at bounding box center [99, 129] width 84 height 9
type input "0935336643"
type input "THƯ"
type input "0"
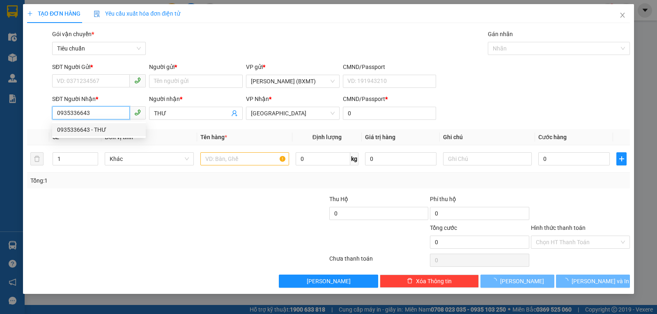
type input "20.000"
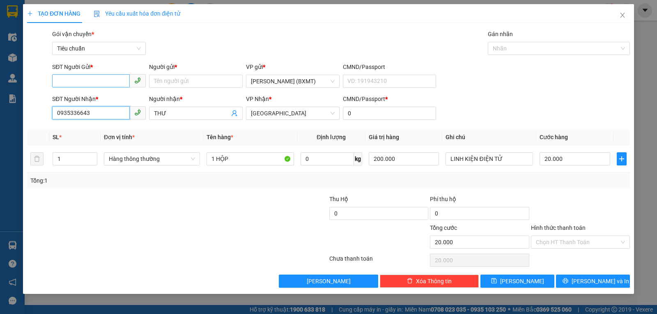
type input "0935336643"
click at [107, 85] on input "SĐT Người Gửi *" at bounding box center [91, 80] width 78 height 13
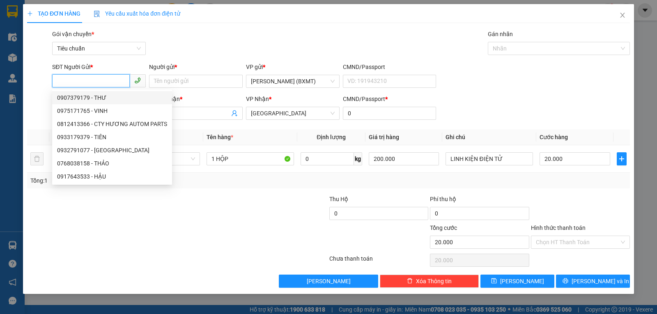
click at [74, 83] on input "SĐT Người Gửi *" at bounding box center [91, 80] width 78 height 13
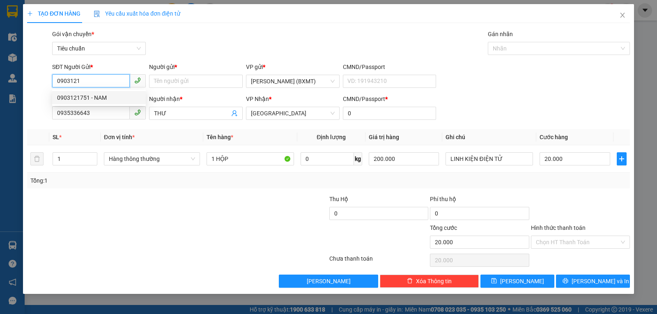
click at [101, 93] on div "0903121751 - NAM" at bounding box center [99, 97] width 94 height 13
type input "0903121751"
type input "NAM"
type input "30.000"
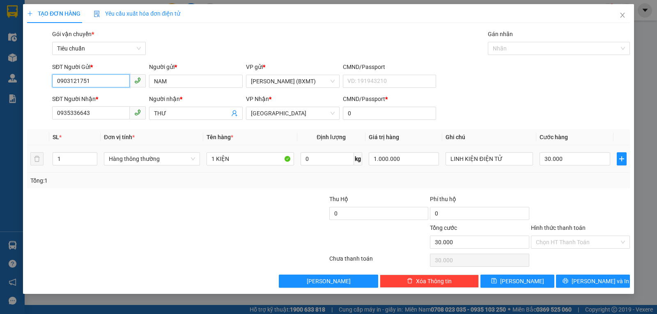
type input "0903121751"
click at [153, 166] on div "Hàng thông thường" at bounding box center [152, 159] width 96 height 16
click at [127, 163] on span "Hàng thông thường" at bounding box center [152, 159] width 86 height 12
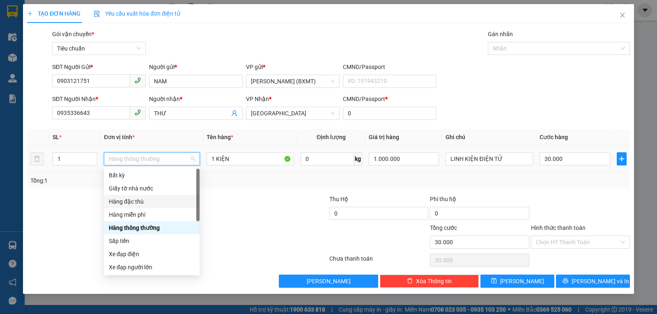
scroll to position [53, 0]
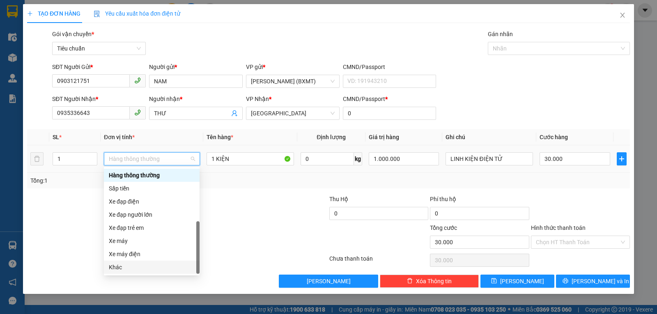
drag, startPoint x: 131, startPoint y: 263, endPoint x: 193, endPoint y: 260, distance: 62.1
click at [131, 264] on div "Khác" at bounding box center [152, 267] width 86 height 9
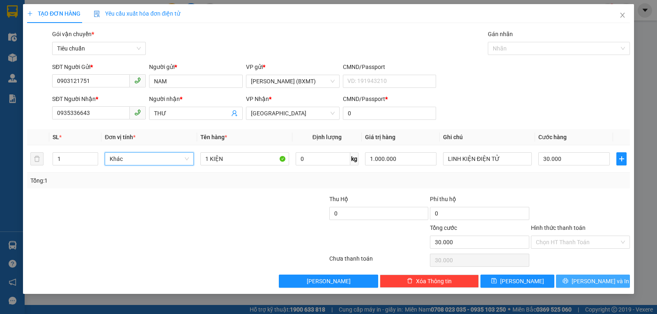
click at [584, 281] on button "[PERSON_NAME] và In" at bounding box center [593, 281] width 74 height 13
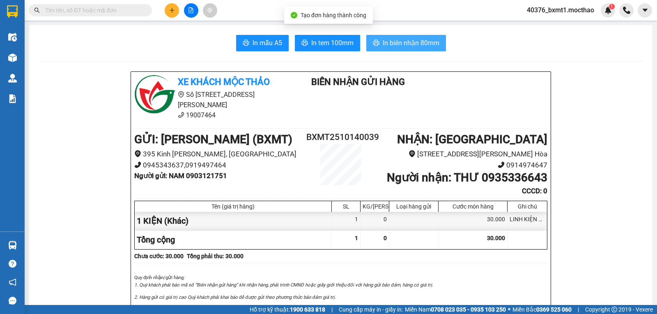
click at [416, 41] on span "In biên nhận 80mm" at bounding box center [411, 43] width 57 height 10
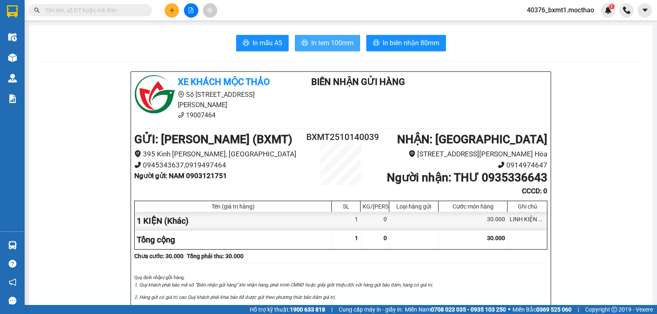
drag, startPoint x: 319, startPoint y: 42, endPoint x: 327, endPoint y: 47, distance: 9.9
click at [319, 42] on span "In tem 100mm" at bounding box center [332, 43] width 42 height 10
click at [171, 10] on icon "plus" at bounding box center [172, 10] width 5 height 0
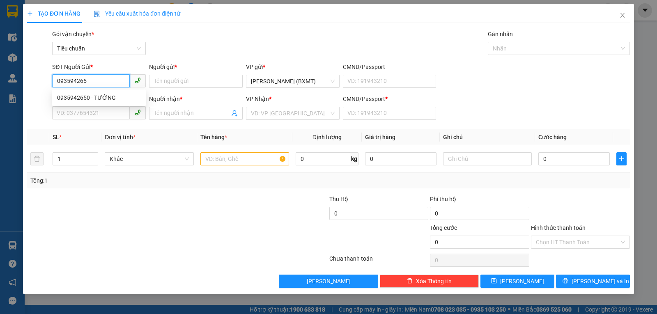
type input "0935942650"
click at [104, 100] on div "0935942650 - TƯỜNG" at bounding box center [99, 97] width 84 height 9
type input "TƯỜNG"
type input "0935935228"
type input "TRINH"
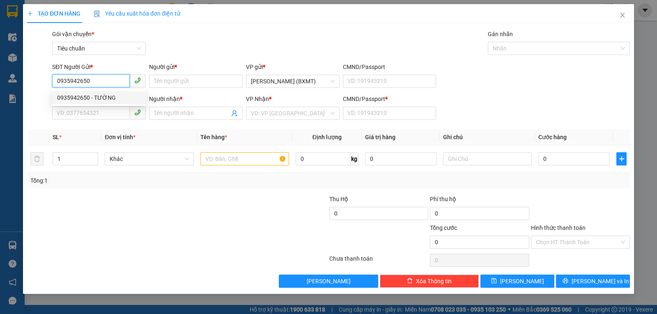
type input "0"
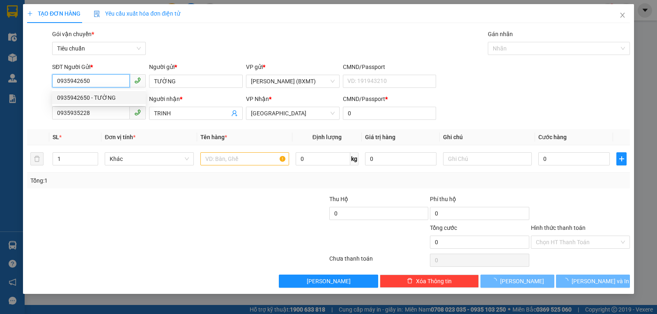
type input "40.000"
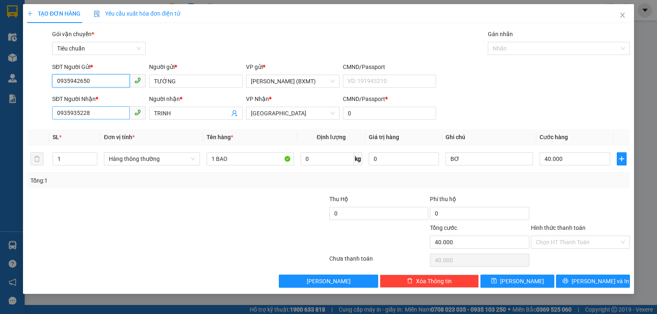
type input "0935942650"
click at [100, 118] on input "0935935228" at bounding box center [91, 112] width 78 height 13
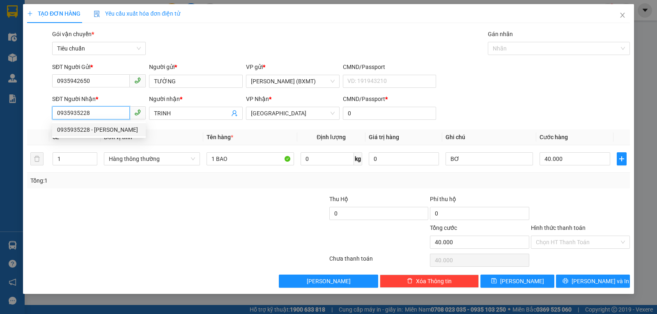
type input "093593522"
click at [99, 114] on input "093593522" at bounding box center [91, 112] width 78 height 13
type input "0946290437"
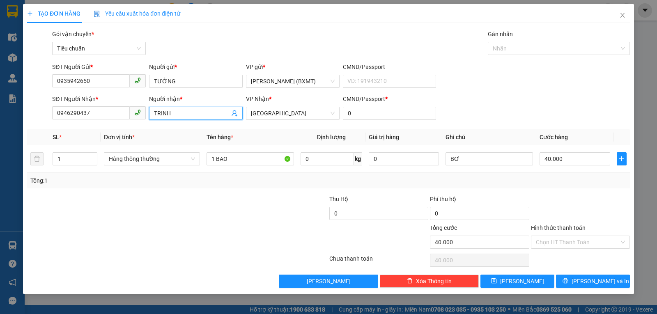
click at [180, 115] on input "TRINH" at bounding box center [192, 113] width 76 height 9
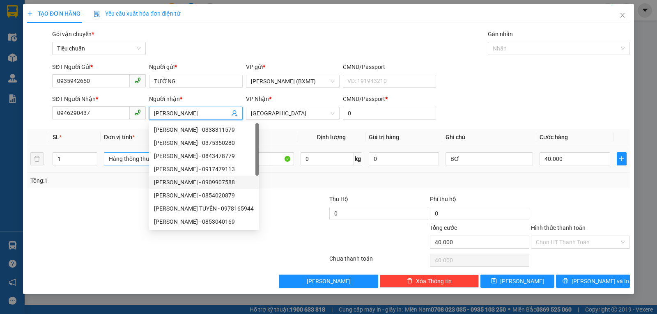
click at [131, 159] on span "Hàng thông thường" at bounding box center [152, 159] width 86 height 12
type input "[PERSON_NAME]"
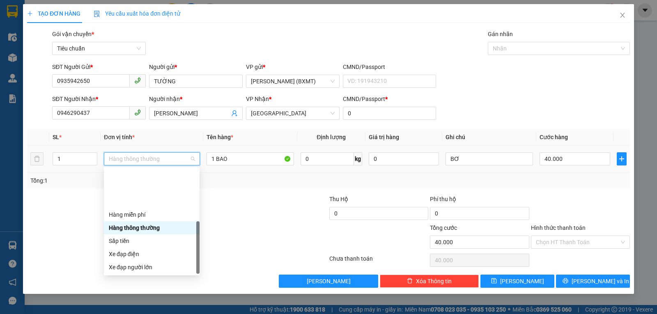
scroll to position [53, 0]
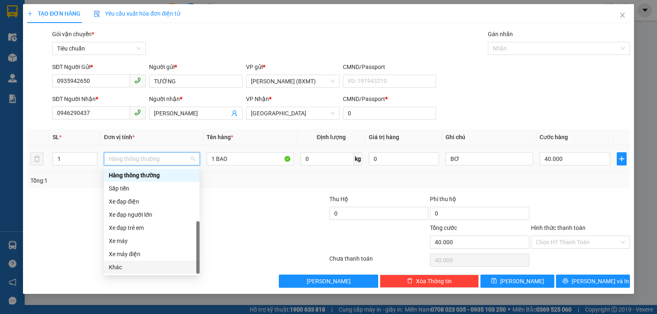
drag, startPoint x: 121, startPoint y: 269, endPoint x: 170, endPoint y: 263, distance: 50.0
click at [122, 269] on div "Khác" at bounding box center [152, 267] width 86 height 9
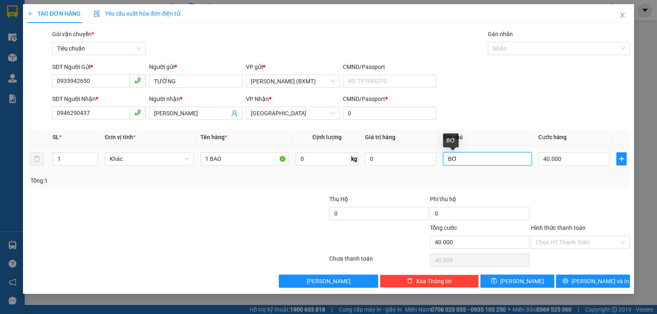
click at [454, 159] on input "BƠ" at bounding box center [487, 158] width 89 height 13
click at [456, 159] on input "BƠ" at bounding box center [487, 158] width 89 height 13
type input "SẦU RIÊNG"
click at [547, 158] on input "40.000" at bounding box center [574, 158] width 71 height 13
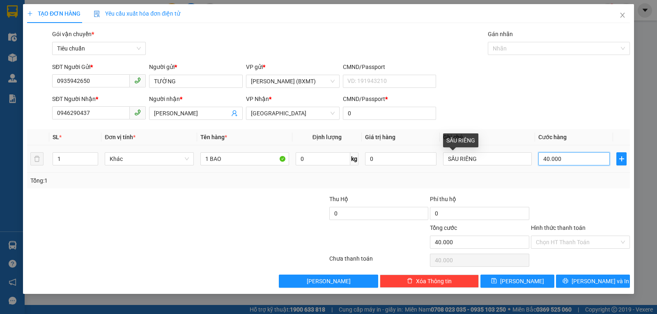
type input "3"
type input "30"
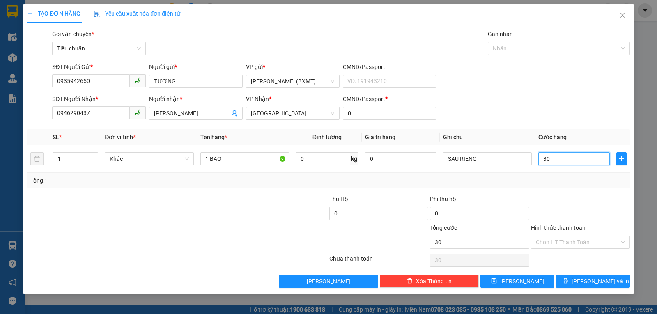
type input "30"
type input "30.000"
click at [599, 176] on div "Tổng: 1" at bounding box center [328, 180] width 596 height 9
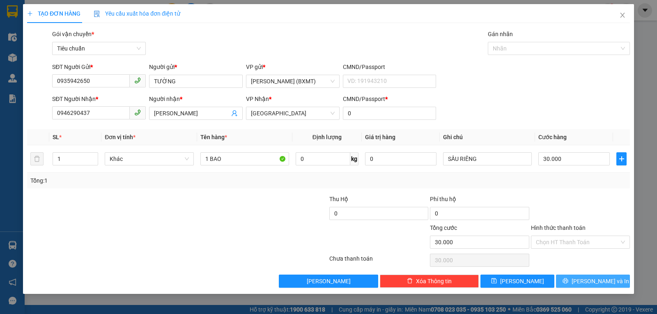
click at [588, 279] on span "[PERSON_NAME] và In" at bounding box center [601, 281] width 58 height 9
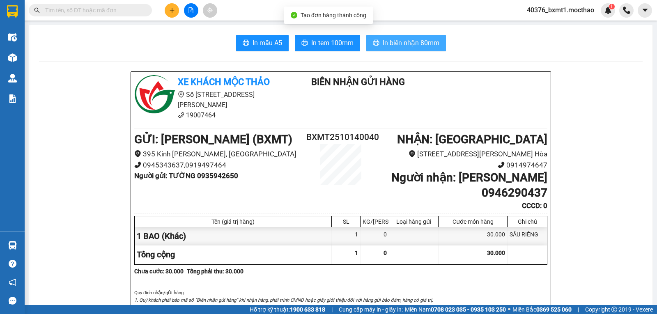
drag, startPoint x: 405, startPoint y: 42, endPoint x: 405, endPoint y: 48, distance: 5.3
click at [406, 42] on span "In biên nhận 80mm" at bounding box center [411, 43] width 57 height 10
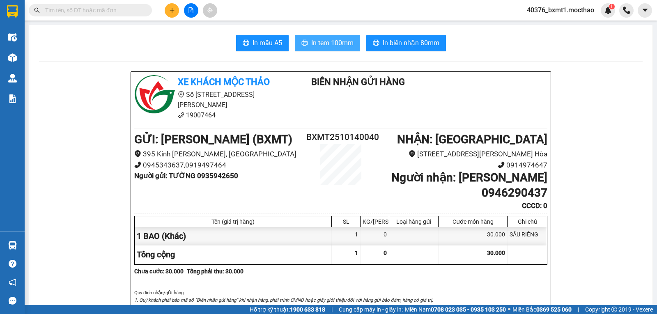
click at [343, 39] on span "In tem 100mm" at bounding box center [332, 43] width 42 height 10
click at [170, 9] on icon "plus" at bounding box center [172, 10] width 6 height 6
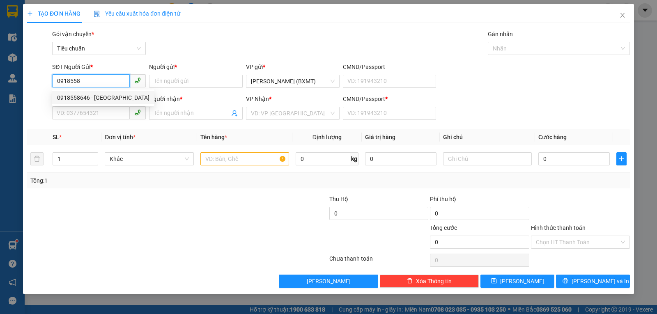
click at [71, 99] on div "0918558646 - BÁ THÀNH" at bounding box center [103, 97] width 92 height 9
type input "0918558646"
type input "BÁ THÀNH"
type input "0964177316"
type input "CHINH"
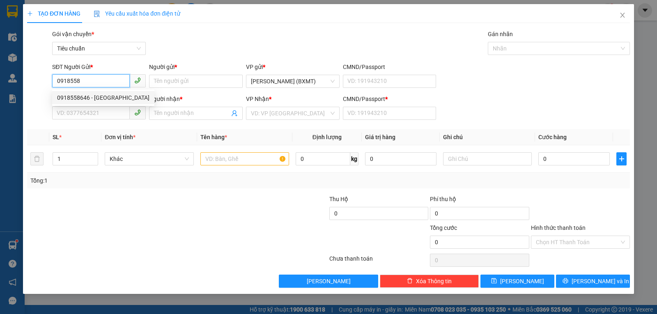
type input "0"
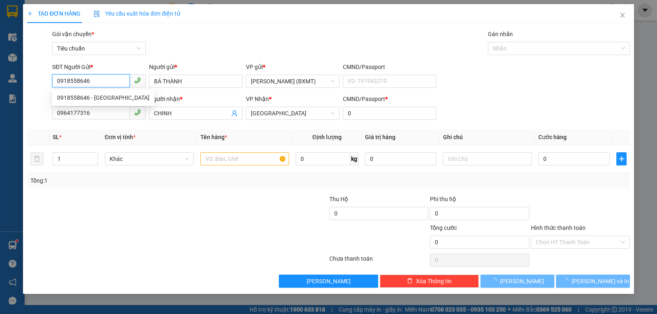
type input "50.000"
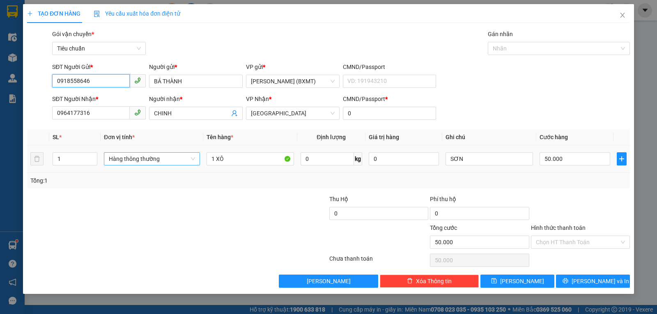
click at [151, 162] on span "Hàng thông thường" at bounding box center [152, 159] width 86 height 12
type input "0918558646"
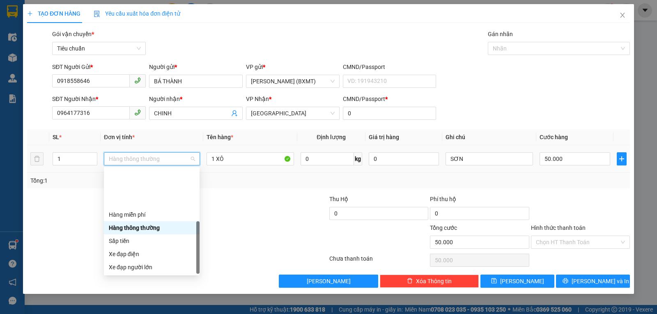
scroll to position [53, 0]
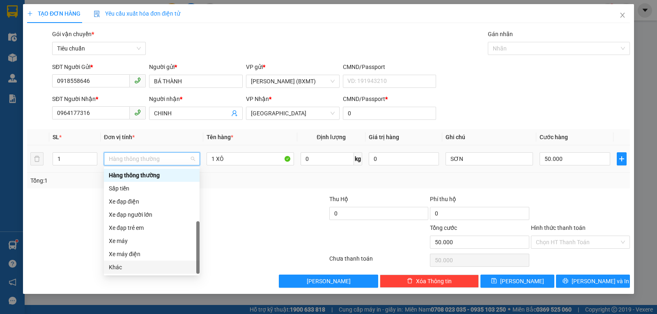
click at [136, 265] on div "Khác" at bounding box center [152, 267] width 86 height 9
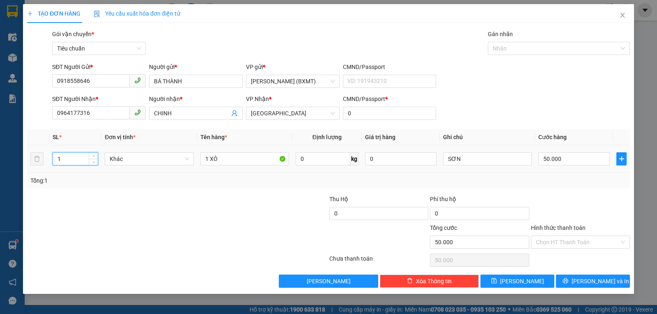
drag, startPoint x: 70, startPoint y: 160, endPoint x: 52, endPoint y: 164, distance: 18.5
click at [52, 164] on td "1" at bounding box center [75, 159] width 52 height 28
type input "2"
type input "0"
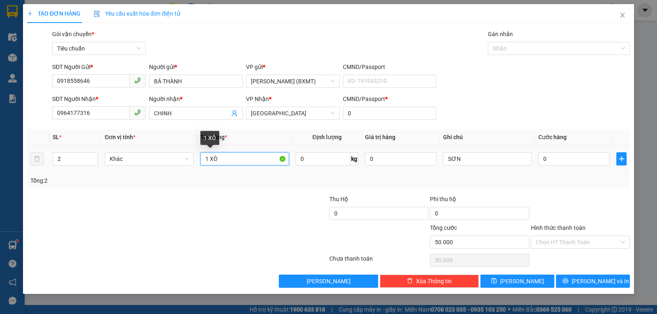
type input "0"
drag, startPoint x: 208, startPoint y: 159, endPoint x: 218, endPoint y: 157, distance: 9.8
click at [218, 157] on input "1 XÔ" at bounding box center [244, 158] width 89 height 13
click at [224, 159] on input "1 XÔ" at bounding box center [244, 158] width 89 height 13
type input "1 XÔ +1 THÙNG"
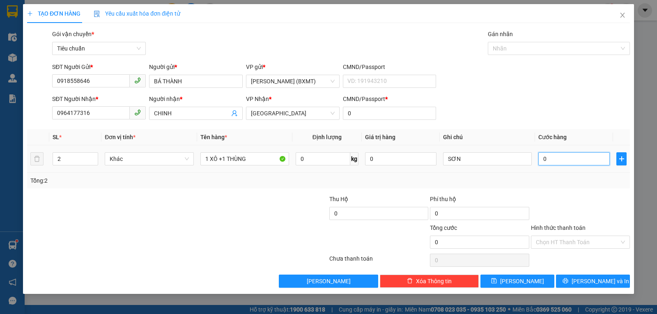
click at [555, 160] on input "0" at bounding box center [574, 158] width 71 height 13
type input "80"
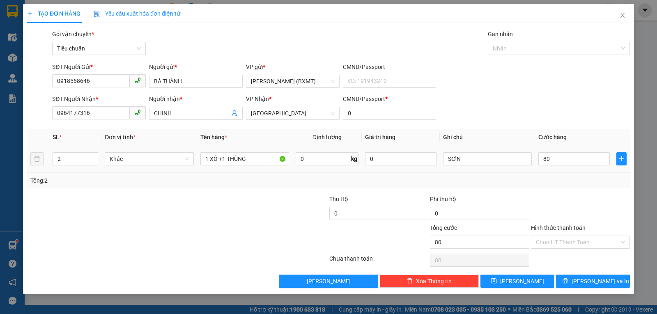
type input "80.000"
click at [610, 195] on div at bounding box center [580, 209] width 101 height 29
click at [584, 278] on button "[PERSON_NAME] và In" at bounding box center [593, 281] width 74 height 13
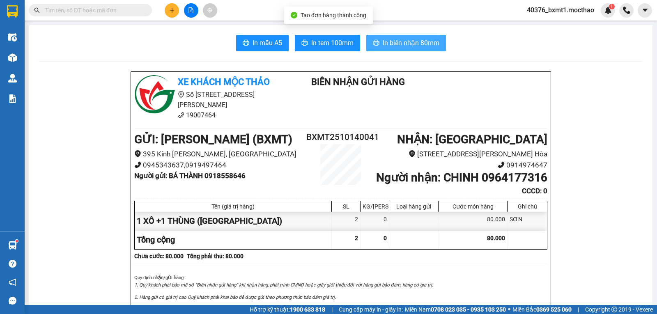
click at [413, 41] on span "In biên nhận 80mm" at bounding box center [411, 43] width 57 height 10
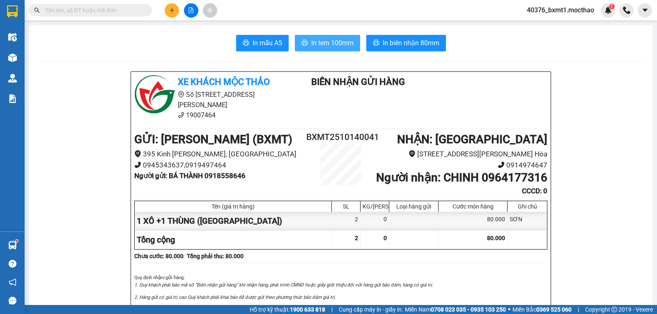
click at [329, 46] on span "In tem 100mm" at bounding box center [332, 43] width 42 height 10
click at [168, 10] on button at bounding box center [172, 10] width 14 height 14
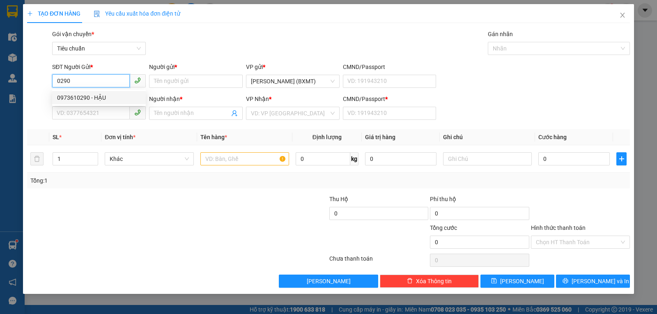
click at [99, 96] on div "0973610290 - HẬU" at bounding box center [99, 97] width 84 height 9
type input "0973610290"
type input "HẬU"
type input "0983983450"
type input "NGỌC"
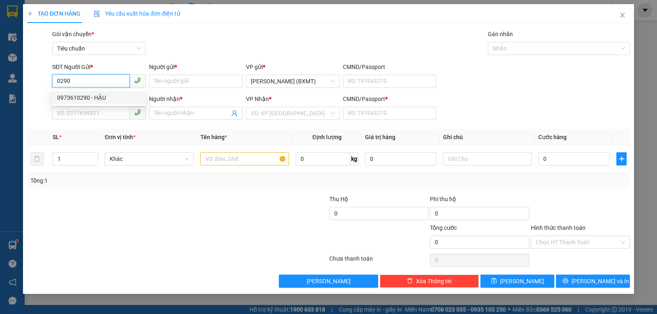
type input "0"
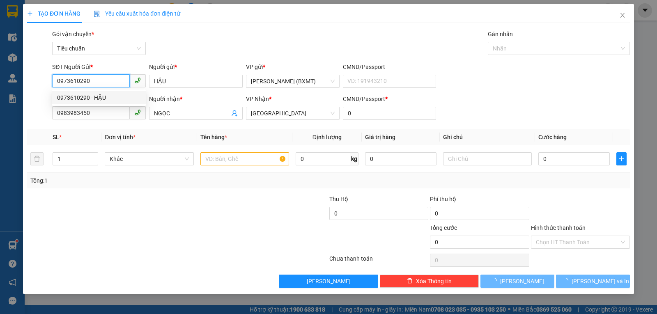
type input "50.000"
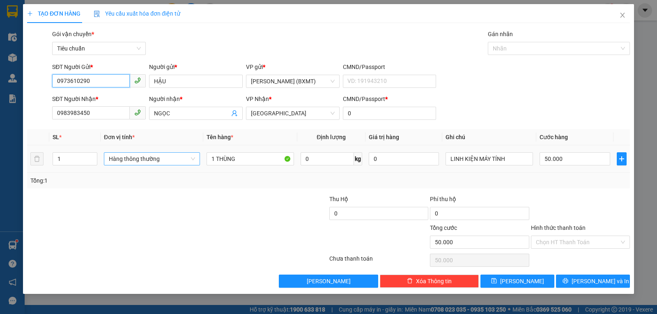
click at [131, 160] on span "Hàng thông thường" at bounding box center [152, 159] width 86 height 12
type input "0973610290"
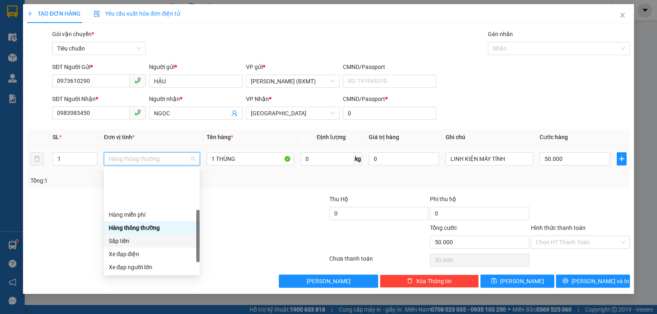
scroll to position [53, 0]
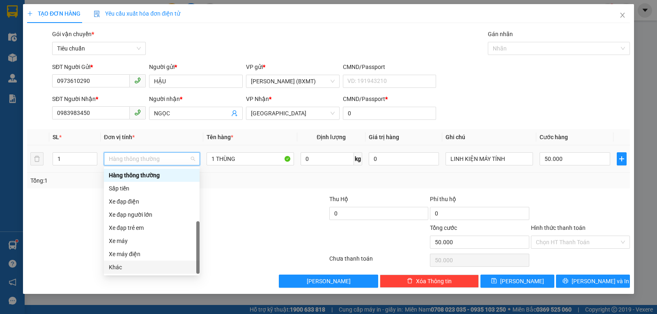
click at [131, 267] on div "Khác" at bounding box center [152, 267] width 86 height 9
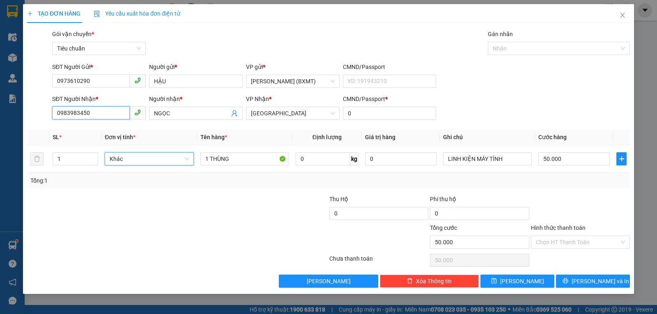
click at [94, 112] on input "0983983450" at bounding box center [91, 112] width 78 height 13
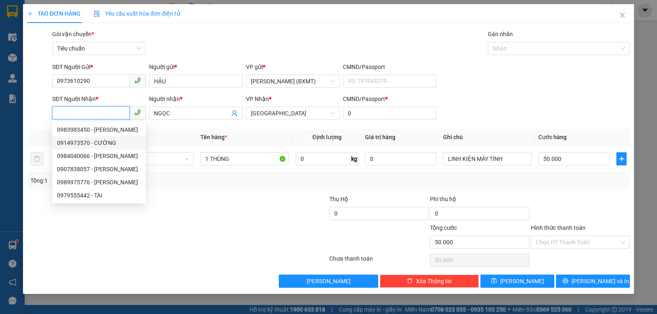
click at [103, 144] on div "0914973570 - CƯỜNG" at bounding box center [99, 142] width 84 height 9
type input "0914973570"
type input "CƯỜNG"
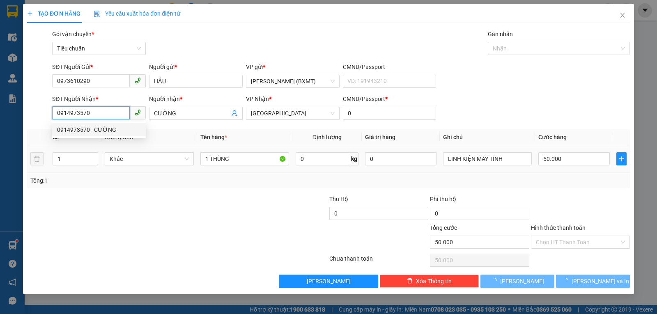
type input "30.000"
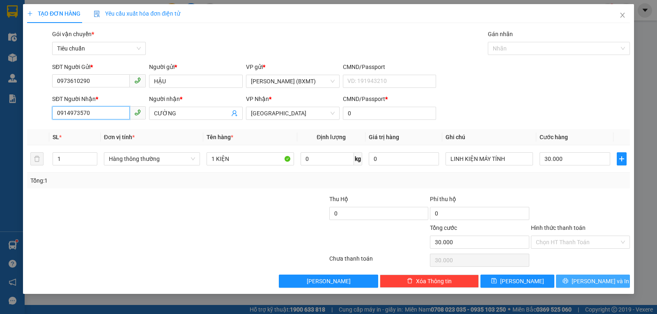
type input "0914973570"
click at [571, 281] on button "[PERSON_NAME] và In" at bounding box center [593, 281] width 74 height 13
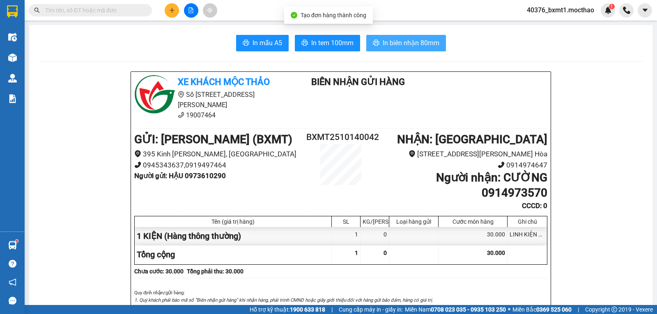
click at [383, 50] on button "In biên nhận 80mm" at bounding box center [406, 43] width 80 height 16
click at [391, 40] on span "In biên nhận 80mm" at bounding box center [411, 43] width 57 height 10
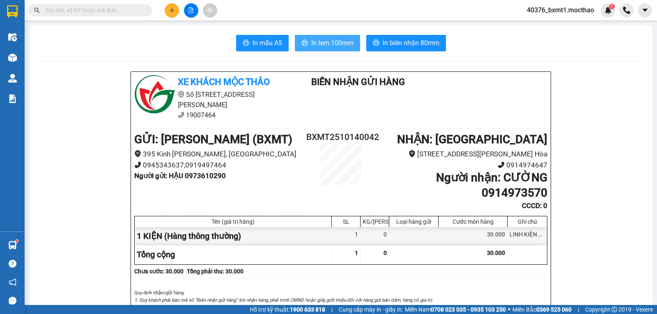
click at [336, 40] on span "In tem 100mm" at bounding box center [332, 43] width 42 height 10
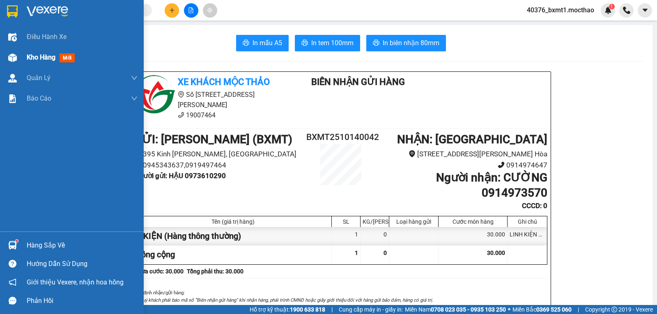
drag, startPoint x: 21, startPoint y: 57, endPoint x: 38, endPoint y: 52, distance: 17.5
click at [22, 58] on div "Kho hàng mới" at bounding box center [72, 57] width 144 height 21
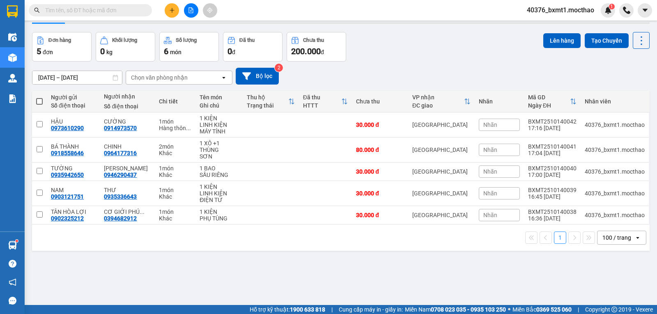
scroll to position [38, 0]
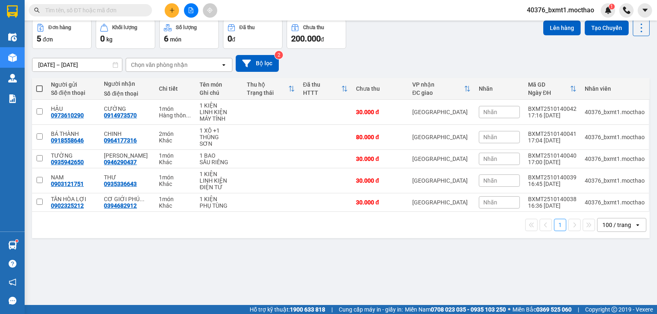
click at [172, 11] on icon "plus" at bounding box center [172, 10] width 0 height 5
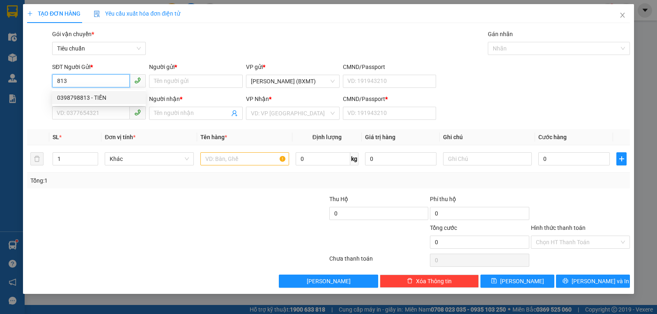
click at [89, 98] on div "0398798813 - TIỀN" at bounding box center [99, 97] width 84 height 9
type input "0398798813"
type input "TIỀN"
type input "0342335611"
type input "VY"
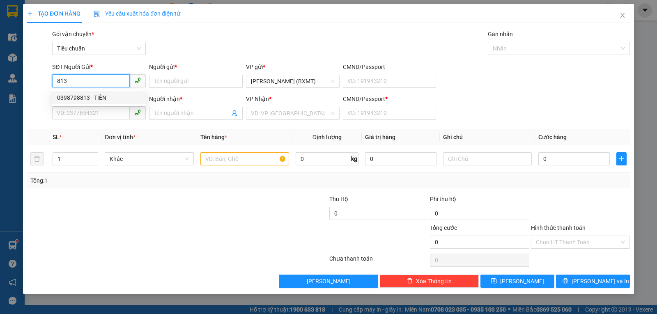
type input "0"
type input "20.000"
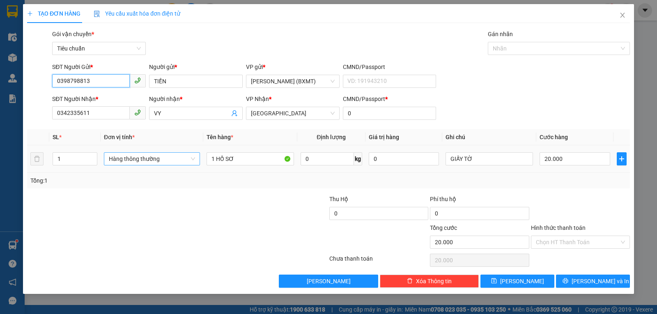
drag, startPoint x: 133, startPoint y: 161, endPoint x: 140, endPoint y: 161, distance: 7.4
click at [133, 161] on span "Hàng thông thường" at bounding box center [152, 159] width 86 height 12
type input "0398798813"
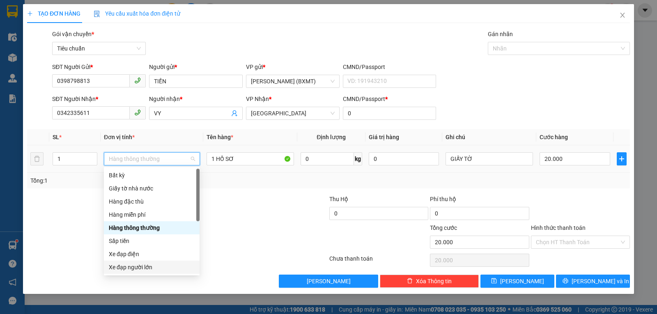
scroll to position [53, 0]
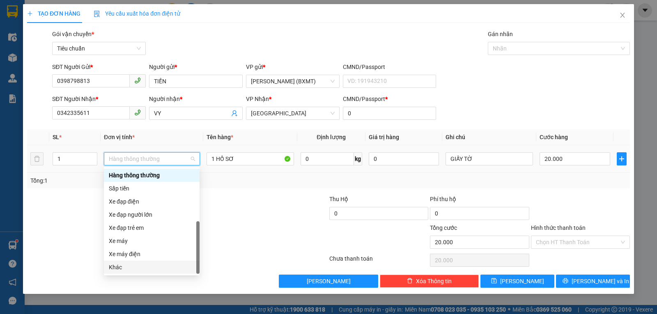
click at [127, 267] on div "Khác" at bounding box center [152, 267] width 86 height 9
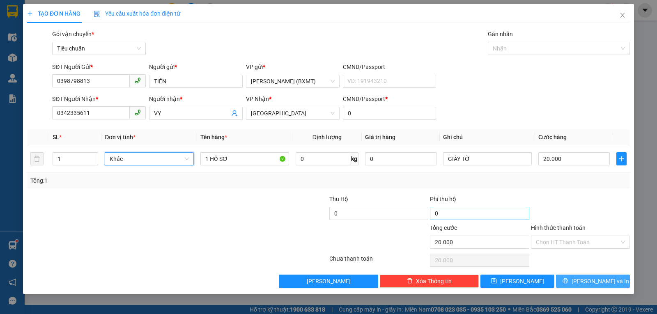
drag, startPoint x: 583, startPoint y: 284, endPoint x: 521, endPoint y: 211, distance: 96.2
click at [583, 285] on button "[PERSON_NAME] và In" at bounding box center [593, 281] width 74 height 13
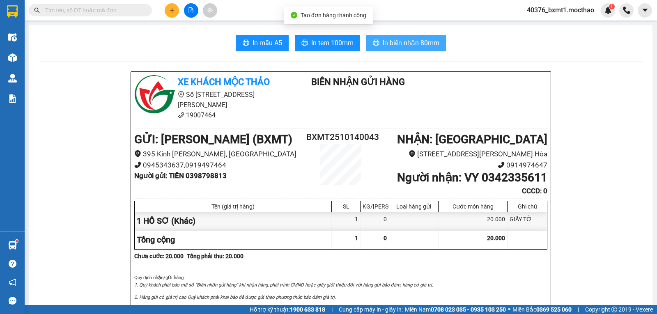
click at [393, 44] on span "In biên nhận 80mm" at bounding box center [411, 43] width 57 height 10
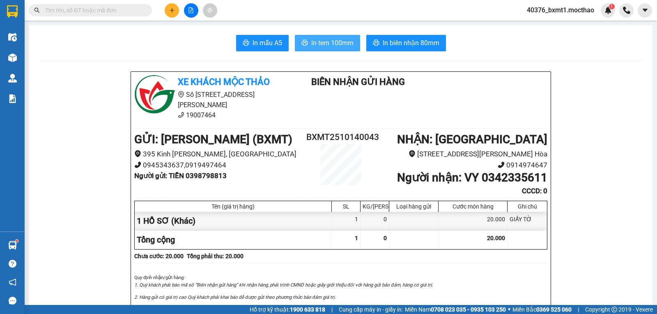
click at [311, 40] on span "In tem 100mm" at bounding box center [332, 43] width 42 height 10
click at [174, 12] on icon "plus" at bounding box center [172, 10] width 6 height 6
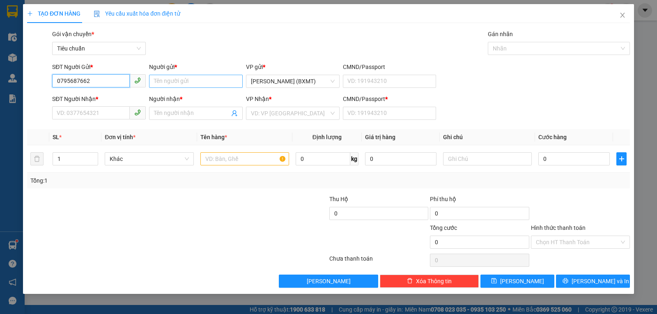
type input "0795687662"
click at [166, 80] on input "Người gửi *" at bounding box center [196, 81] width 94 height 13
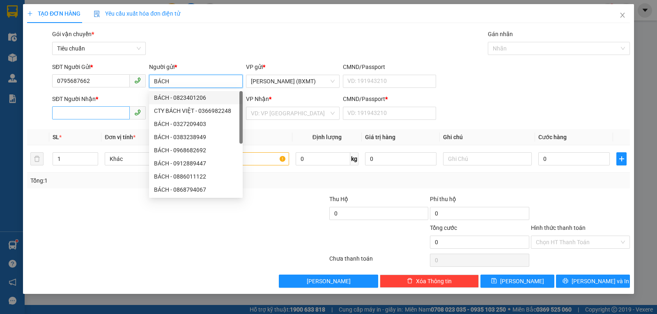
type input "BÁCH"
click at [105, 108] on input "SĐT Người Nhận *" at bounding box center [91, 112] width 78 height 13
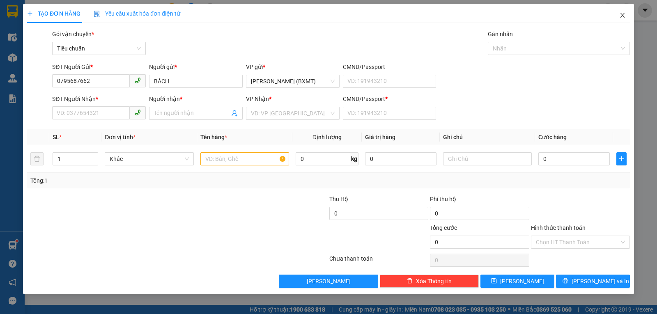
click at [622, 14] on icon "close" at bounding box center [622, 15] width 5 height 5
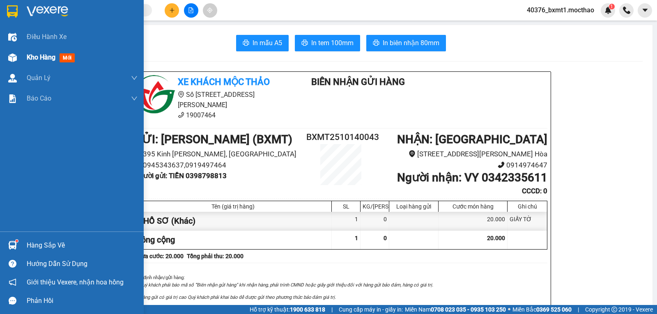
click at [16, 56] on img at bounding box center [12, 57] width 9 height 9
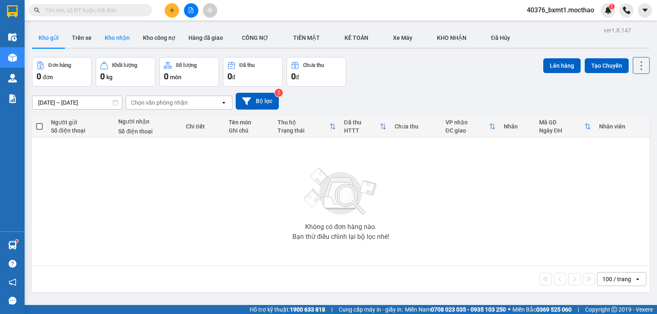
click at [120, 42] on button "Kho nhận" at bounding box center [117, 38] width 38 height 20
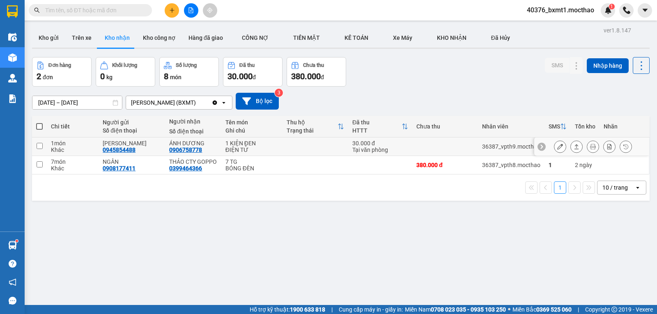
click at [574, 146] on icon at bounding box center [577, 147] width 6 height 6
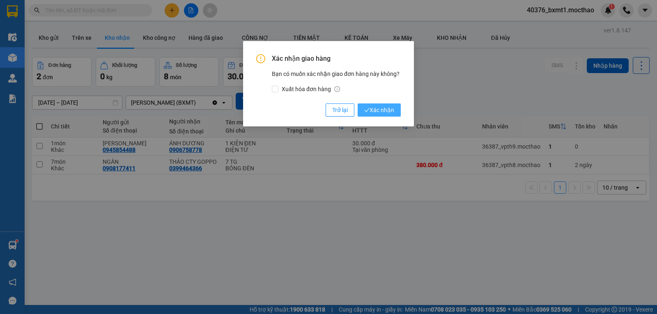
click at [378, 110] on span "Xác nhận" at bounding box center [379, 110] width 30 height 9
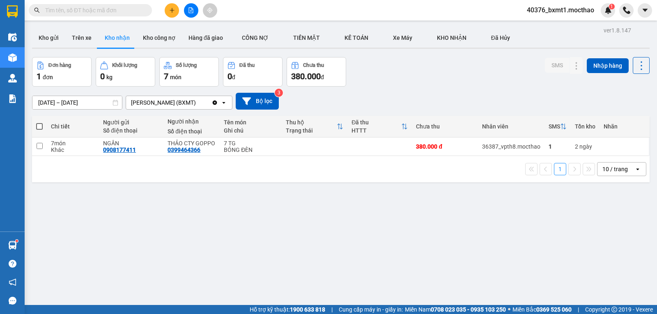
click at [408, 95] on div "12/10/2025 – 14/10/2025 Press the down arrow key to interact with the calendar …" at bounding box center [341, 101] width 618 height 17
click at [52, 40] on button "Kho gửi" at bounding box center [48, 38] width 33 height 20
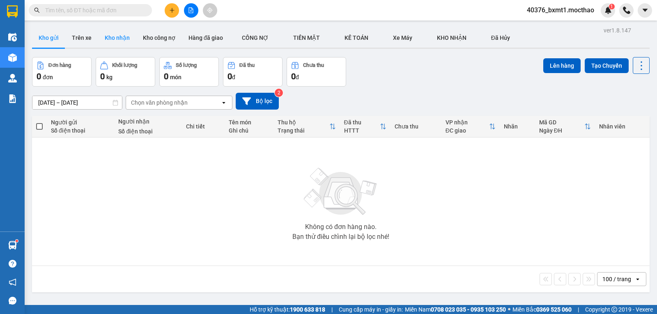
click at [101, 37] on button "Kho nhận" at bounding box center [117, 38] width 38 height 20
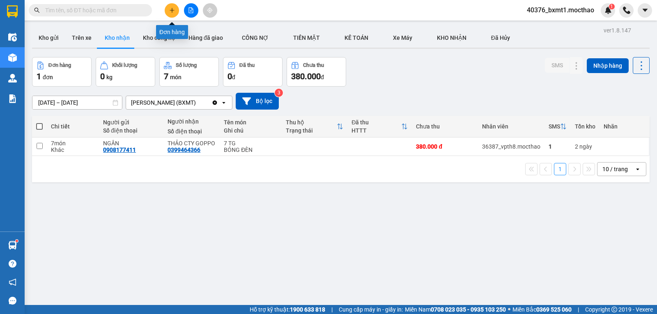
click at [175, 12] on button at bounding box center [172, 10] width 14 height 14
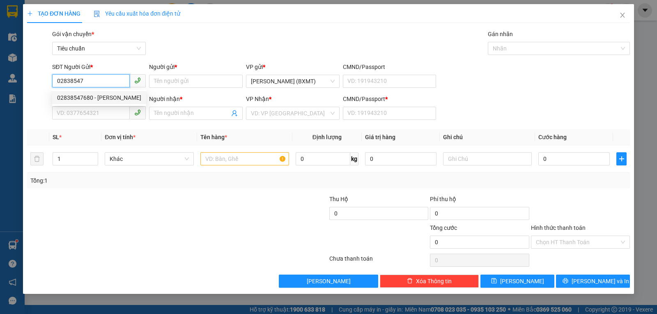
click at [96, 95] on div "02838547680 - BẢO ANH" at bounding box center [99, 97] width 84 height 9
type input "02838547680"
type input "BẢO ANH"
type input "0903523698"
type input "ĐÔNG HƯNG"
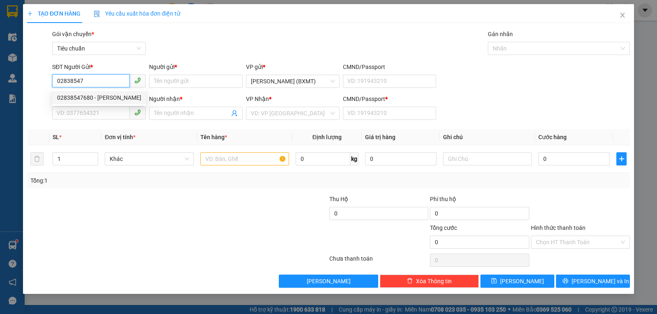
type input "0"
type input "60.000"
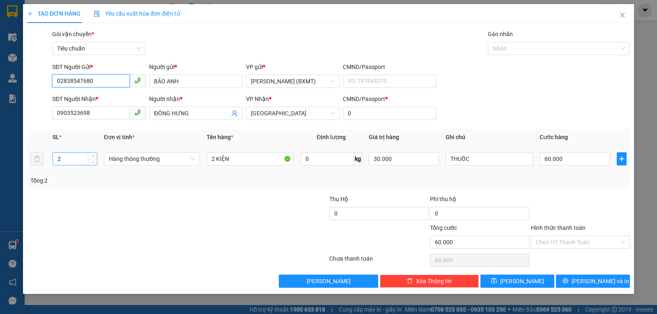
type input "02838547680"
drag, startPoint x: 58, startPoint y: 163, endPoint x: 48, endPoint y: 166, distance: 9.8
click at [48, 166] on tr "2 Hàng thông thường 2 KIỆN 0 kg 30.000 THUỐC 60.000" at bounding box center [328, 159] width 603 height 28
click at [150, 161] on span "Hàng thông thường" at bounding box center [152, 159] width 86 height 12
type input "1"
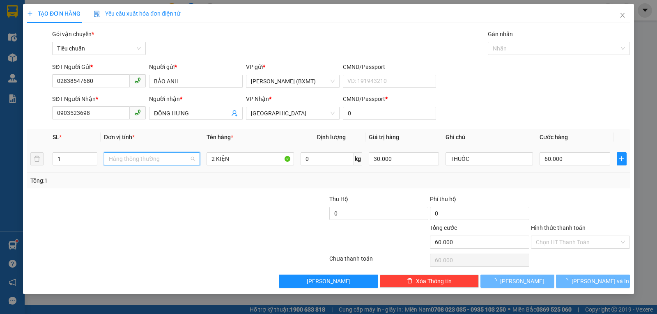
type input "0"
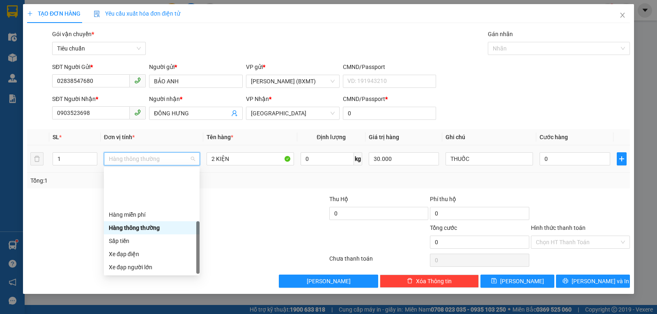
scroll to position [53, 0]
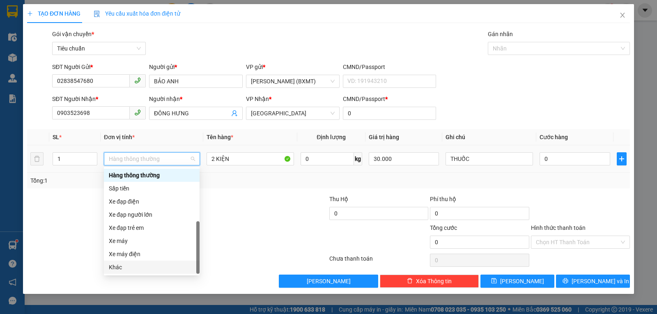
click at [146, 263] on div "Khác" at bounding box center [152, 267] width 86 height 9
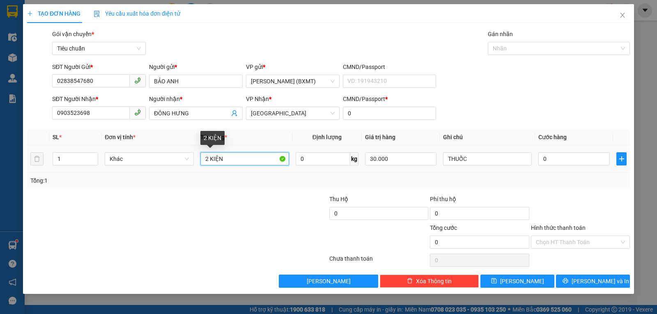
click at [208, 160] on input "2 KIỆN" at bounding box center [244, 158] width 89 height 13
type input "1 KIỆN"
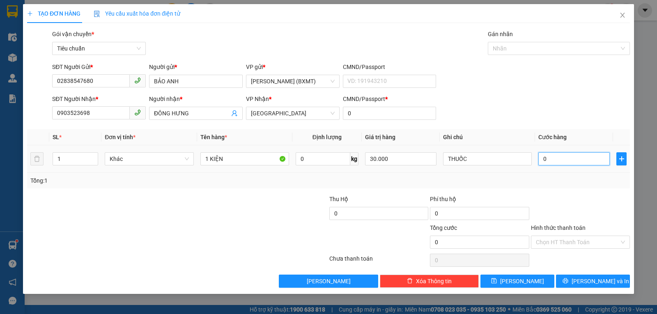
click at [553, 157] on input "0" at bounding box center [574, 158] width 71 height 13
type input "3"
type input "30"
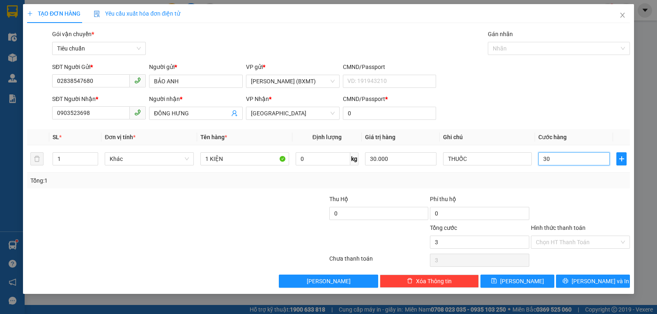
type input "30"
type input "30.000"
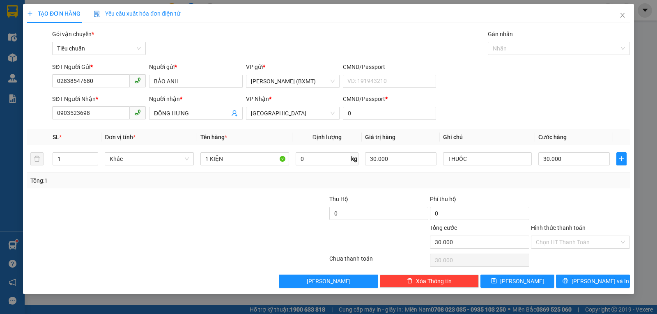
click at [565, 188] on div "Tổng: 1" at bounding box center [328, 181] width 603 height 16
click at [590, 281] on span "[PERSON_NAME] và In" at bounding box center [601, 281] width 58 height 9
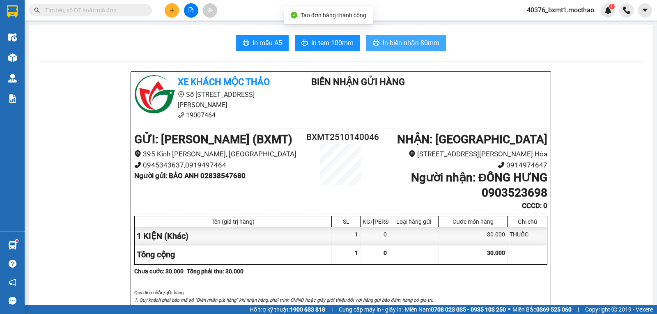
click at [397, 41] on span "In biên nhận 80mm" at bounding box center [411, 43] width 57 height 10
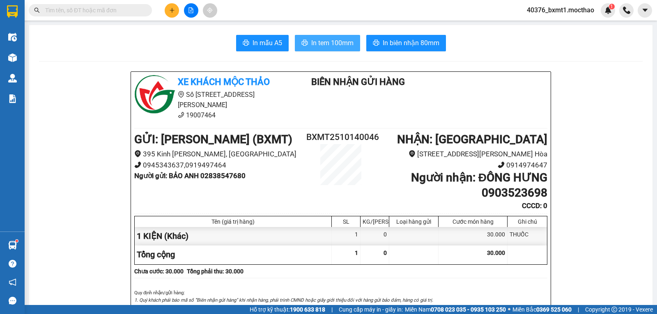
click at [325, 39] on span "In tem 100mm" at bounding box center [332, 43] width 42 height 10
click at [172, 12] on icon "plus" at bounding box center [172, 10] width 0 height 5
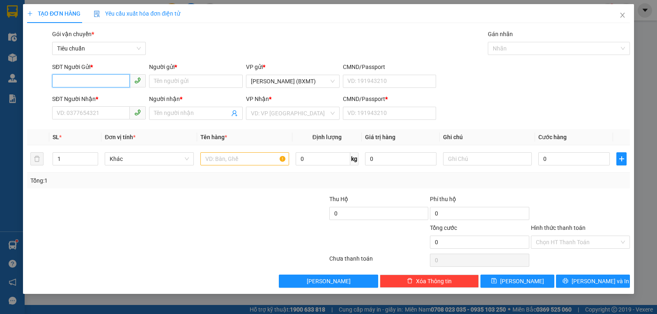
click at [110, 81] on input "SĐT Người Gửi *" at bounding box center [91, 80] width 78 height 13
type input "0794596026"
click at [173, 84] on input "Người gửi *" at bounding box center [196, 81] width 94 height 13
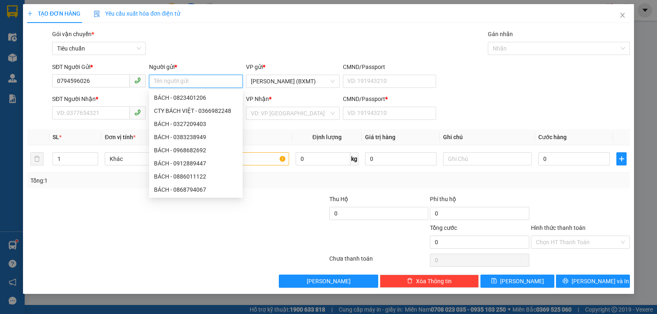
click at [173, 77] on input "Người gửi *" at bounding box center [196, 81] width 94 height 13
click at [100, 81] on input "0794596026" at bounding box center [91, 80] width 78 height 13
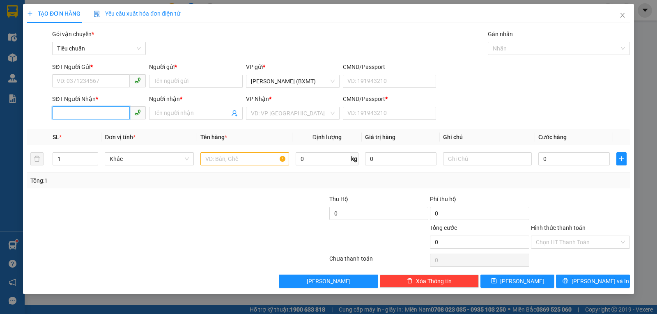
click at [77, 119] on input "SĐT Người Nhận *" at bounding box center [91, 112] width 78 height 13
paste input "0794596026"
type input "0794596026"
click at [104, 83] on input "SĐT Người Gửi *" at bounding box center [91, 80] width 78 height 13
type input "0795687662"
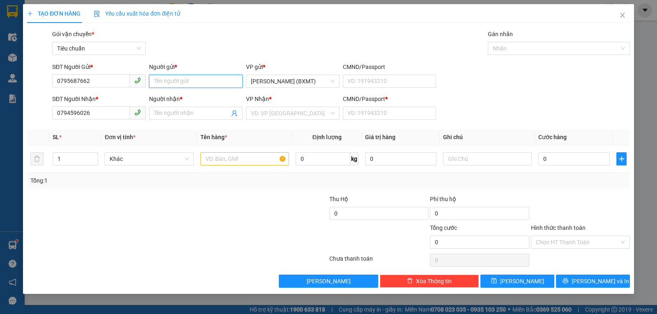
click at [171, 79] on input "Người gửi *" at bounding box center [196, 81] width 94 height 13
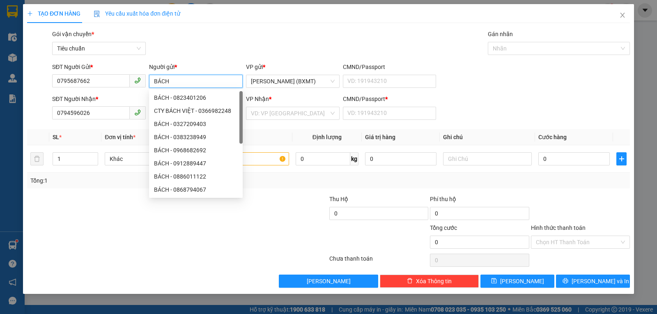
type input "BÁCH"
click at [169, 30] on div "Gói vận chuyển * Tiêu chuẩn Gán nhãn Nhãn" at bounding box center [341, 44] width 581 height 29
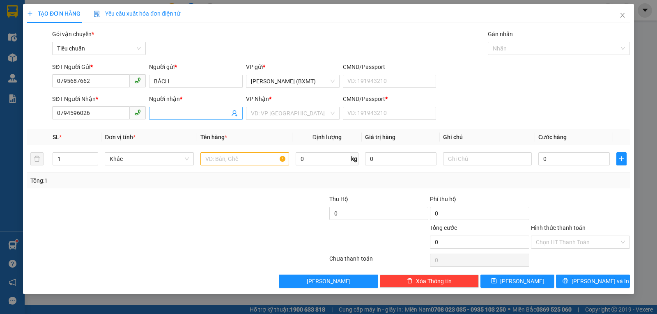
click at [170, 112] on input "Người nhận *" at bounding box center [192, 113] width 76 height 9
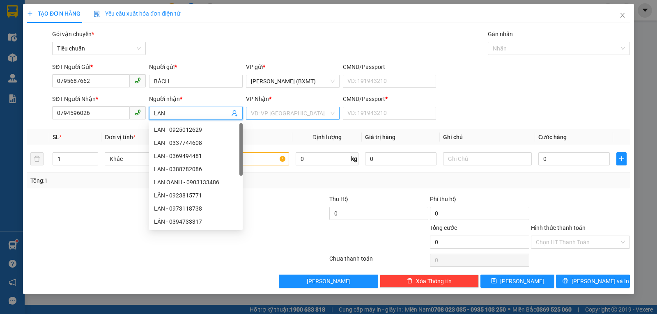
type input "LAN"
click at [277, 111] on input "search" at bounding box center [290, 113] width 78 height 12
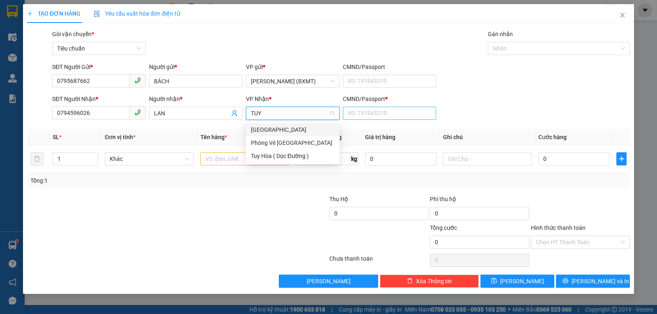
type input "TUY"
click at [357, 112] on input "CMND/Passport *" at bounding box center [390, 113] width 94 height 13
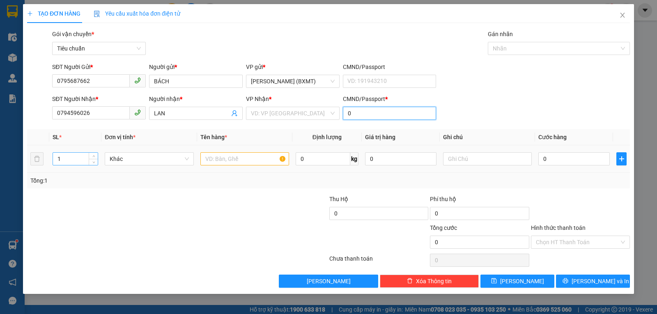
type input "0"
drag, startPoint x: 55, startPoint y: 161, endPoint x: 50, endPoint y: 164, distance: 6.1
click at [48, 164] on tr "1 Khác 0 kg 0 0" at bounding box center [328, 159] width 603 height 28
type input "2"
click at [216, 159] on input "text" at bounding box center [244, 158] width 89 height 13
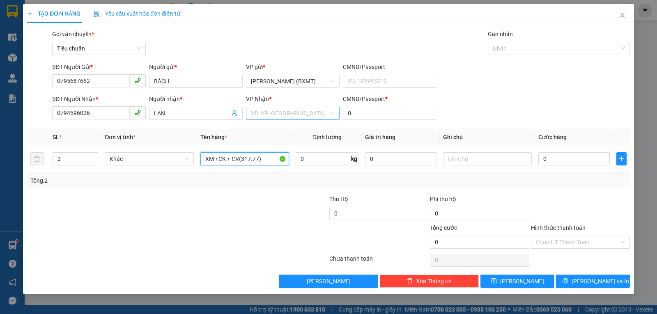
type input "XM +CK + CV(317.77)"
click at [264, 116] on input "search" at bounding box center [290, 113] width 78 height 12
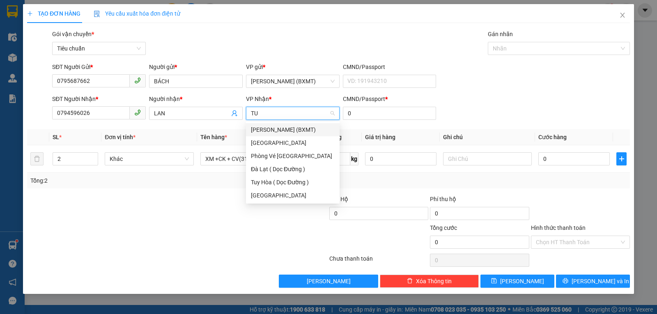
type input "TUY"
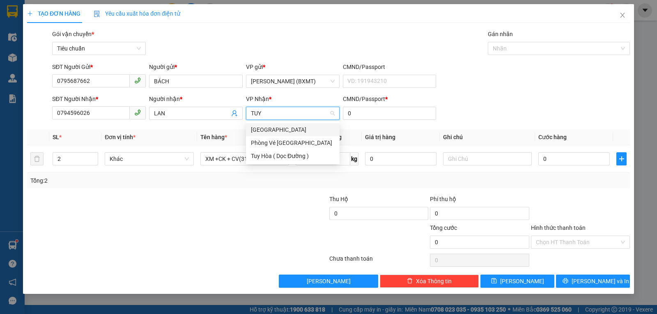
click at [281, 128] on div "[GEOGRAPHIC_DATA]" at bounding box center [293, 129] width 84 height 9
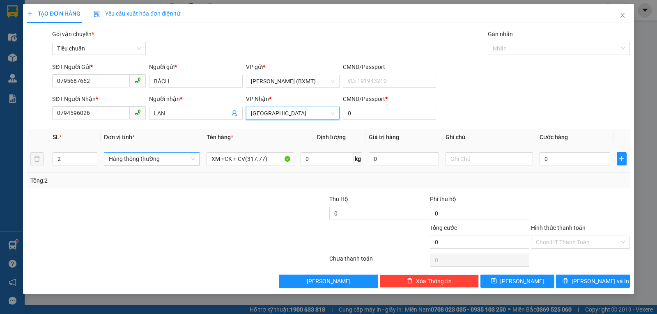
click at [180, 163] on span "Hàng thông thường" at bounding box center [152, 159] width 86 height 12
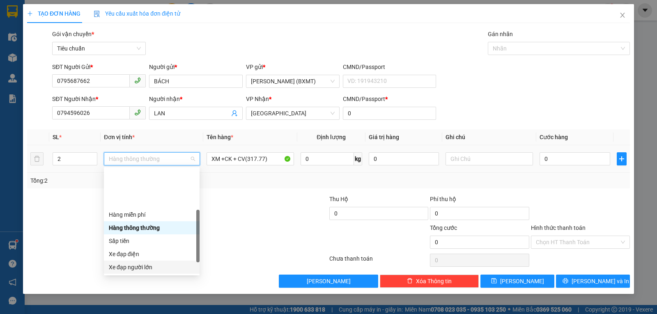
scroll to position [53, 0]
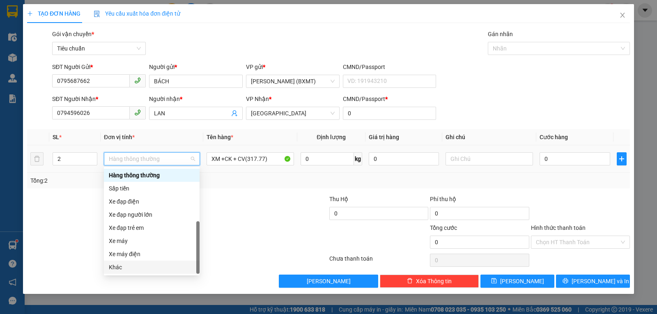
drag, startPoint x: 125, startPoint y: 268, endPoint x: 368, endPoint y: 235, distance: 245.0
click at [126, 269] on div "Khác" at bounding box center [152, 267] width 86 height 9
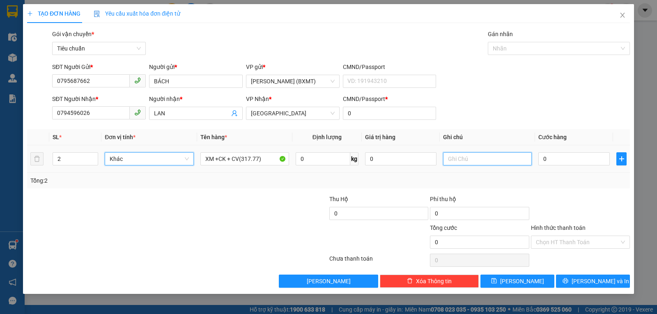
click at [505, 158] on input "text" at bounding box center [487, 158] width 89 height 13
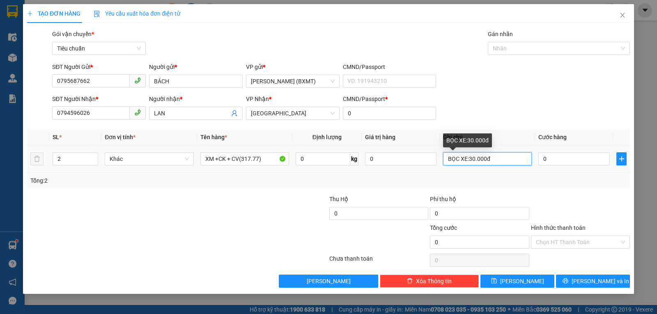
click at [470, 161] on input "BỌC XE:30.000đ" at bounding box center [487, 158] width 89 height 13
click at [469, 161] on input "BỌC XE:30.000đ" at bounding box center [487, 158] width 89 height 13
type input "BỌC XE: 30.000đ"
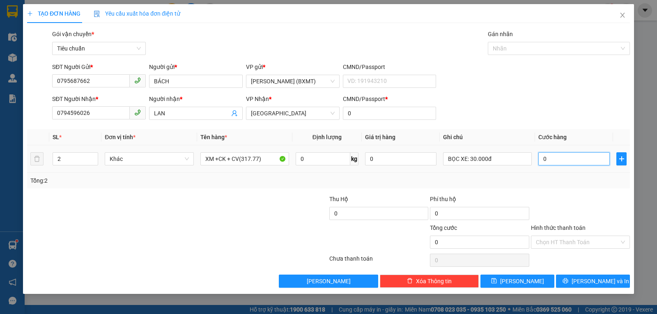
click at [565, 161] on input "0" at bounding box center [574, 158] width 71 height 13
type input "2"
type input "250"
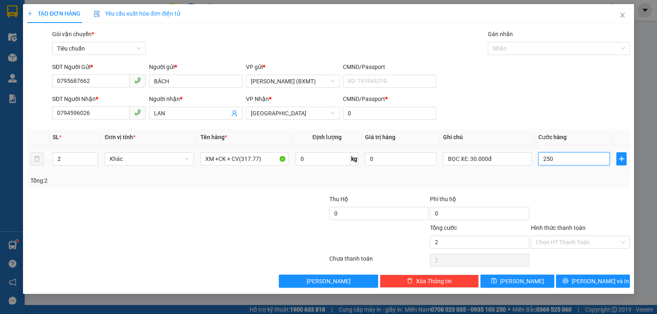
type input "250"
type input "250.000"
click at [555, 195] on div "Transit Pickup Surcharge Ids Transit Deliver Surcharge Ids Transit Deliver Surc…" at bounding box center [328, 159] width 603 height 258
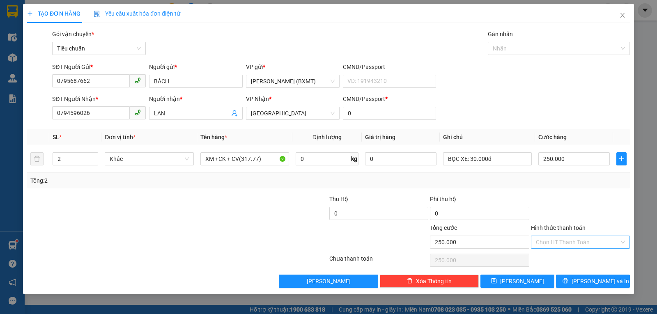
click at [547, 237] on input "Hình thức thanh toán" at bounding box center [577, 242] width 83 height 12
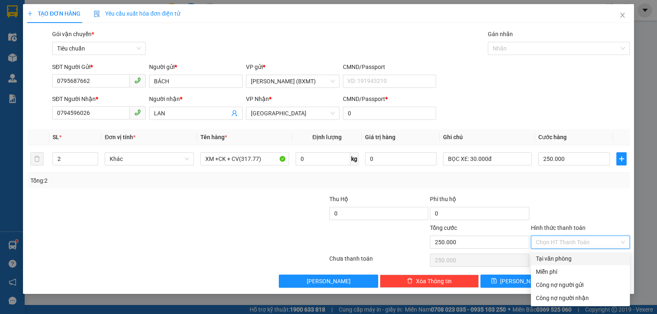
click at [551, 259] on div "Tại văn phòng" at bounding box center [580, 258] width 89 height 9
type input "0"
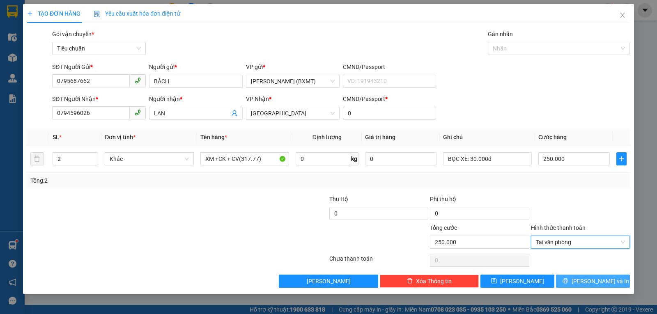
click at [596, 281] on span "[PERSON_NAME] và In" at bounding box center [601, 281] width 58 height 9
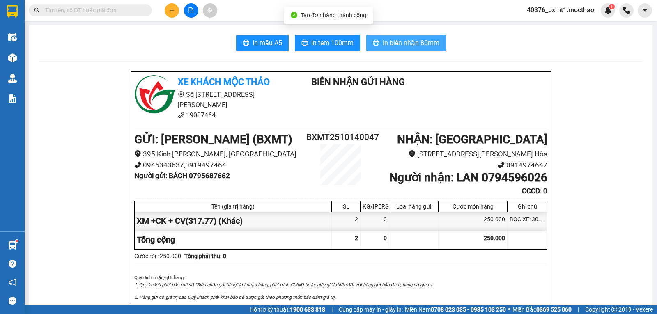
click at [396, 42] on span "In biên nhận 80mm" at bounding box center [411, 43] width 57 height 10
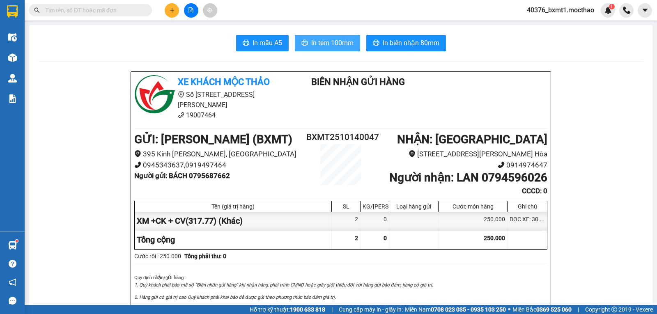
click at [348, 46] on span "In tem 100mm" at bounding box center [332, 43] width 42 height 10
click at [170, 10] on icon "plus" at bounding box center [172, 10] width 6 height 6
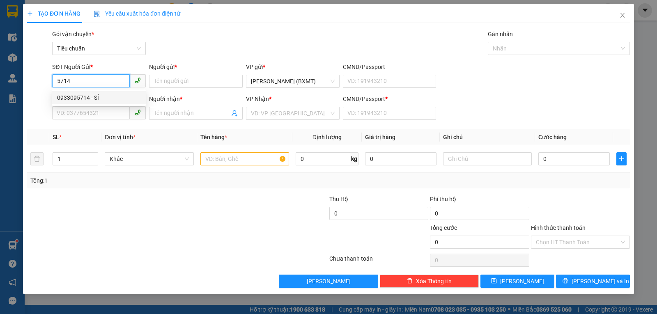
click at [104, 95] on div "0933095714 - SỈ" at bounding box center [99, 97] width 84 height 9
type input "0933095714"
type input "SỈ"
type input "0397784255"
type input "PHẠM SỸ"
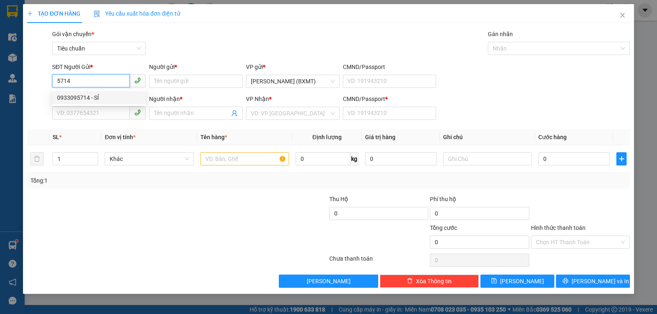
type input "0"
type input "50.000"
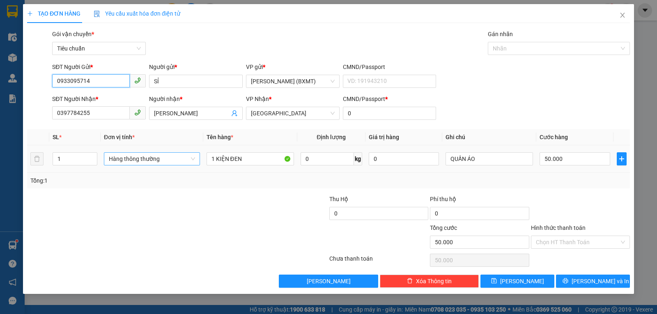
drag, startPoint x: 142, startPoint y: 153, endPoint x: 145, endPoint y: 161, distance: 8.8
click at [142, 154] on span "Hàng thông thường" at bounding box center [152, 159] width 86 height 12
type input "0933095714"
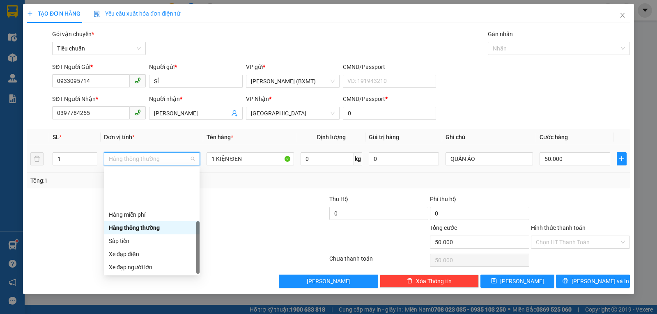
scroll to position [53, 0]
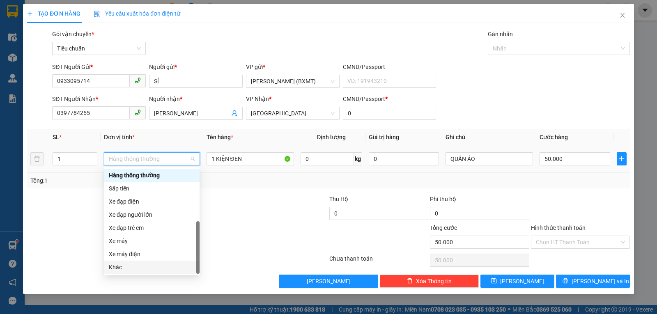
click at [133, 267] on div "Khác" at bounding box center [152, 267] width 86 height 9
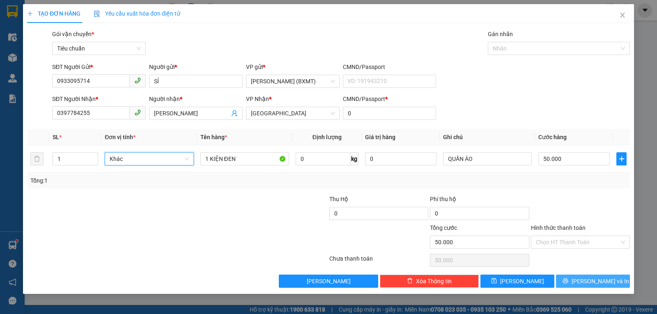
click at [595, 280] on span "[PERSON_NAME] và In" at bounding box center [601, 281] width 58 height 9
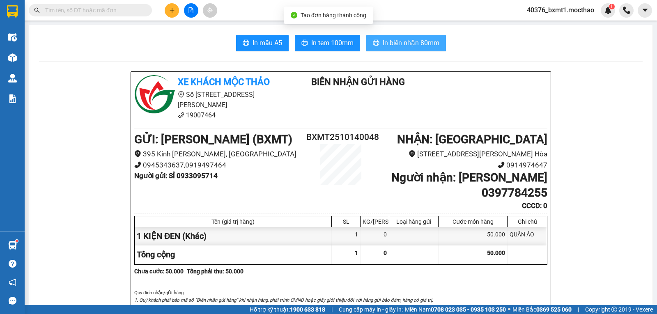
click at [391, 47] on span "In biên nhận 80mm" at bounding box center [411, 43] width 57 height 10
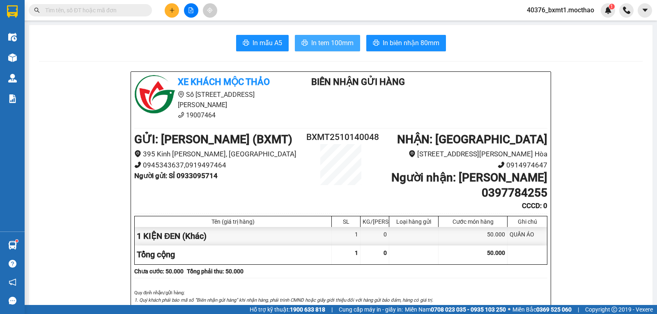
click at [336, 36] on button "In tem 100mm" at bounding box center [327, 43] width 65 height 16
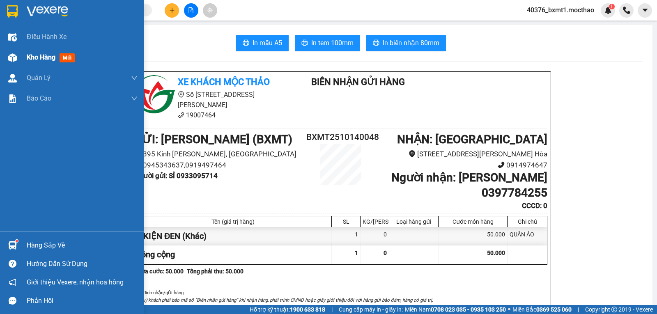
click at [34, 51] on div "Kho hàng mới" at bounding box center [82, 57] width 111 height 21
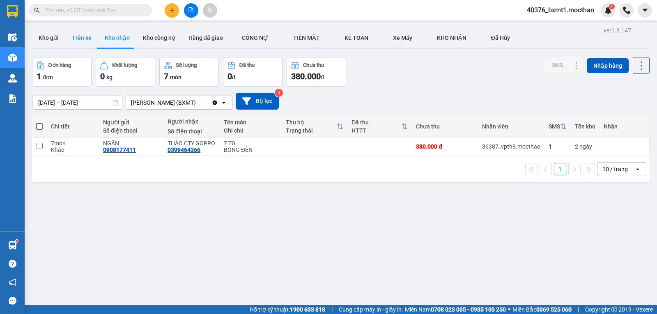
click at [53, 39] on button "Kho gửi" at bounding box center [48, 38] width 33 height 20
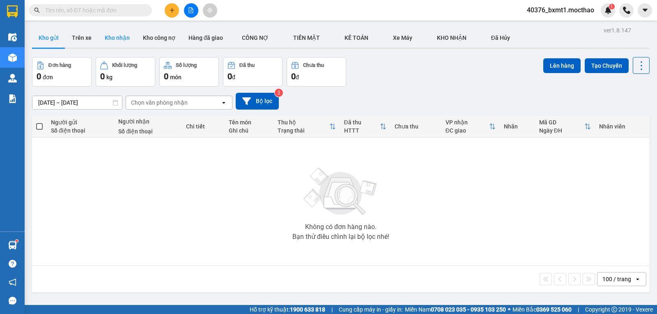
click at [111, 35] on button "Kho nhận" at bounding box center [117, 38] width 38 height 20
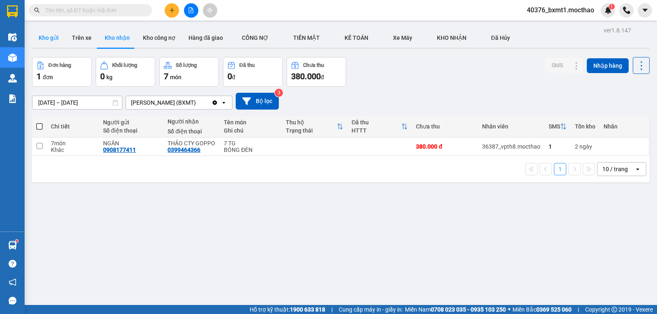
click at [48, 36] on button "Kho gửi" at bounding box center [48, 38] width 33 height 20
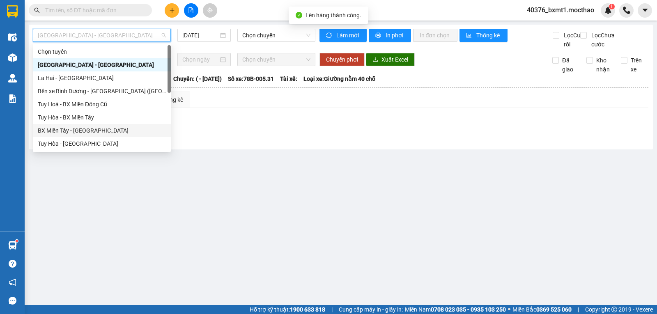
click at [86, 128] on div "BX Miền Tây - Tuy Hòa" at bounding box center [102, 130] width 128 height 9
type input "14/10/2025"
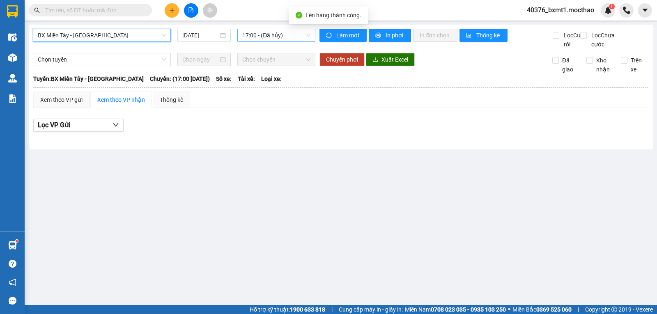
click at [283, 41] on div "17:00 - (Đã hủy)" at bounding box center [276, 35] width 78 height 13
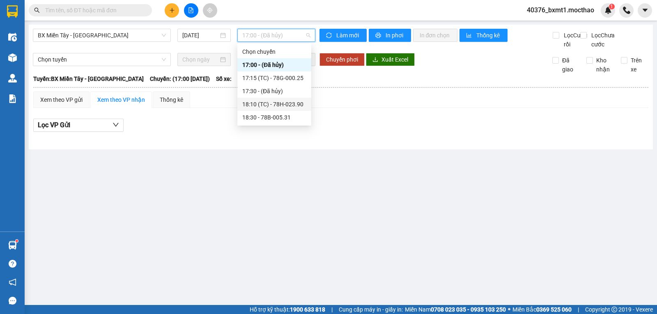
click at [287, 102] on div "18:10 (TC) - 78H-023.90" at bounding box center [274, 104] width 64 height 9
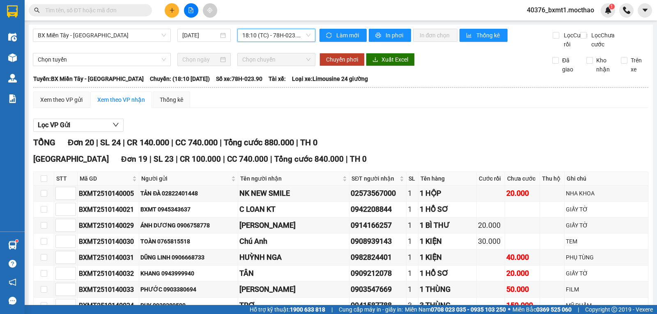
drag, startPoint x: 398, startPoint y: 46, endPoint x: 394, endPoint y: 43, distance: 4.4
click at [397, 47] on div "Làm mới In phơi In đơn chọn Thống kê" at bounding box center [436, 39] width 233 height 20
drag, startPoint x: 396, startPoint y: 34, endPoint x: 383, endPoint y: 40, distance: 14.1
click at [396, 34] on span "In phơi" at bounding box center [395, 35] width 19 height 9
click at [391, 37] on span "In phơi" at bounding box center [395, 35] width 19 height 9
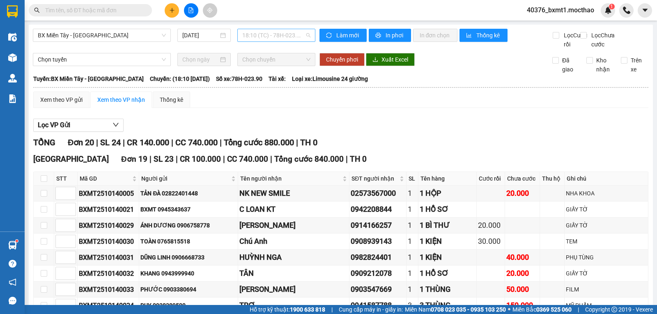
click at [261, 41] on span "18:10 (TC) - 78H-023.90" at bounding box center [276, 35] width 68 height 12
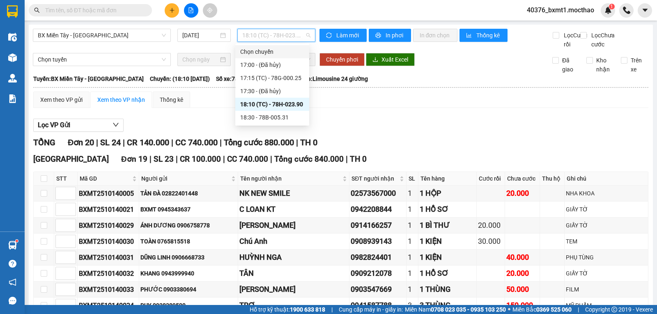
click at [402, 108] on div "Xem theo VP gửi Xem theo VP nhận Thống kê" at bounding box center [340, 100] width 615 height 16
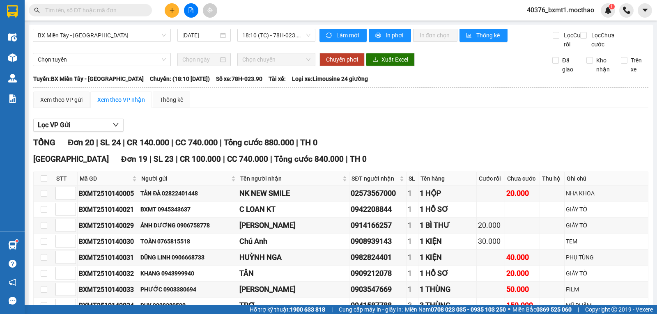
click at [350, 149] on div "TỔNG Đơn 20 | SL 24 | CR 140.000 | CC 740.000 | Tổng cước 880.000 | TH 0" at bounding box center [340, 142] width 615 height 13
click at [284, 39] on span "18:10 (TC) - 78H-023.90" at bounding box center [276, 35] width 68 height 12
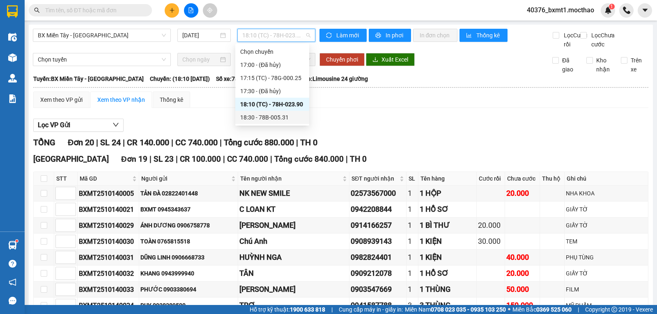
click at [282, 116] on div "18:30 - 78B-005.31" at bounding box center [272, 117] width 64 height 9
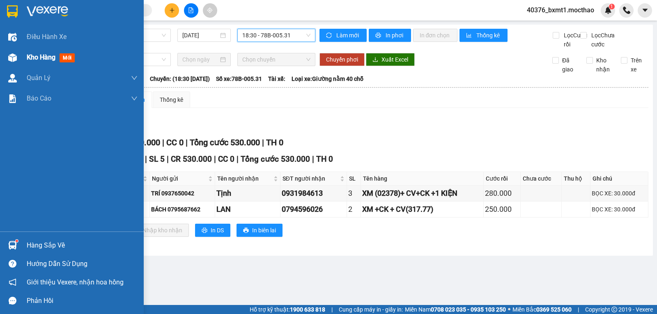
click at [23, 59] on div "Kho hàng mới" at bounding box center [72, 57] width 144 height 21
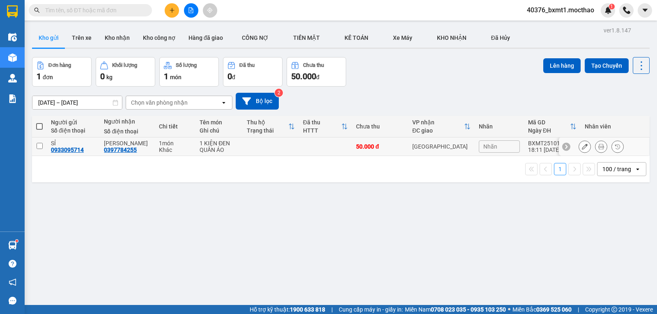
click at [295, 148] on td at bounding box center [271, 147] width 56 height 18
checkbox input "true"
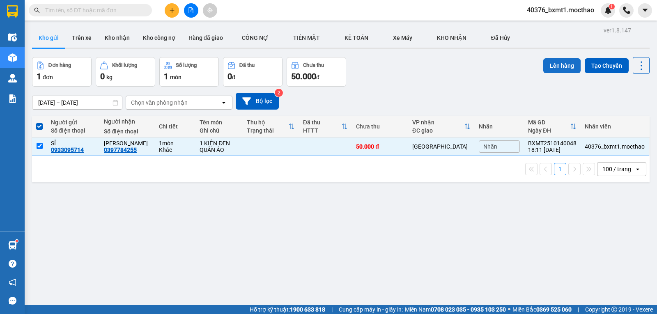
click at [559, 67] on button "Lên hàng" at bounding box center [561, 65] width 37 height 15
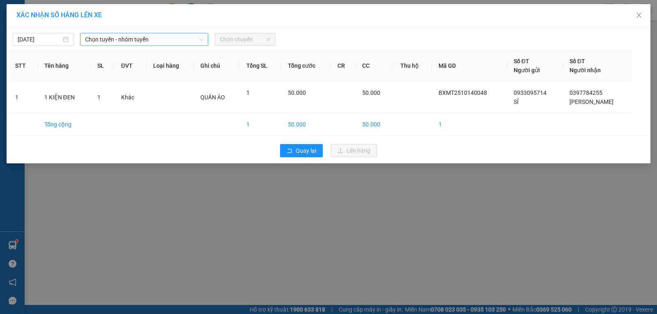
click at [108, 41] on span "Chọn tuyến - nhóm tuyến" at bounding box center [144, 39] width 118 height 12
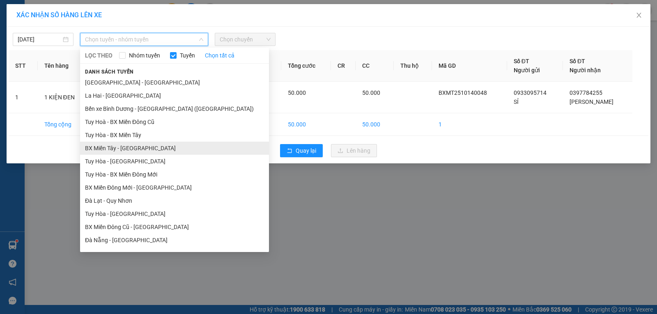
click at [111, 148] on li "BX Miền Tây - [GEOGRAPHIC_DATA]" at bounding box center [174, 148] width 189 height 13
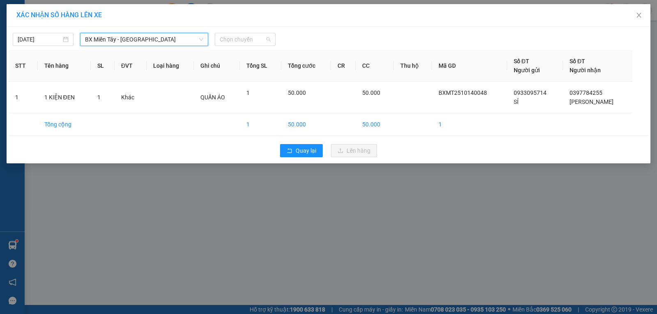
drag, startPoint x: 247, startPoint y: 44, endPoint x: 263, endPoint y: 74, distance: 34.0
click at [246, 44] on span "Chọn chuyến" at bounding box center [245, 39] width 51 height 12
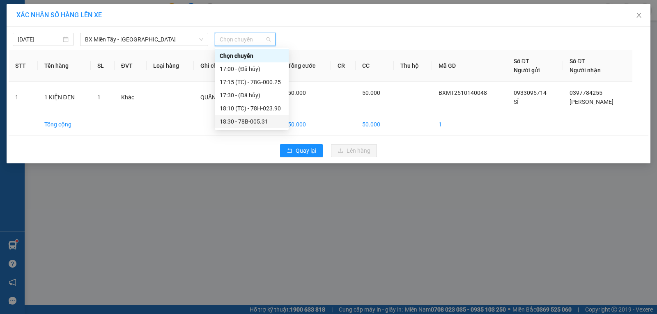
click at [257, 122] on div "18:30 - 78B-005.31" at bounding box center [252, 121] width 64 height 9
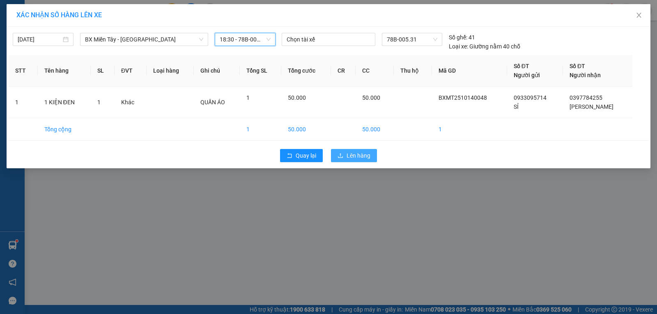
click at [364, 160] on button "Lên hàng" at bounding box center [354, 155] width 46 height 13
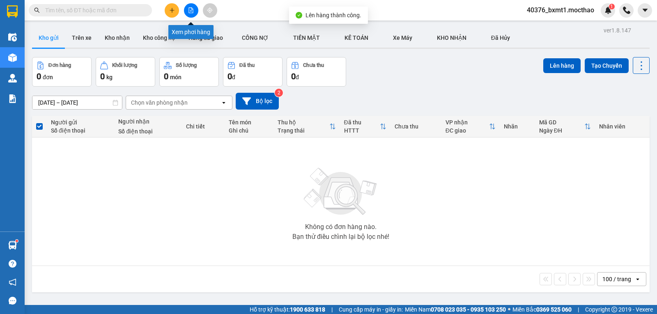
click at [194, 13] on button at bounding box center [191, 10] width 14 height 14
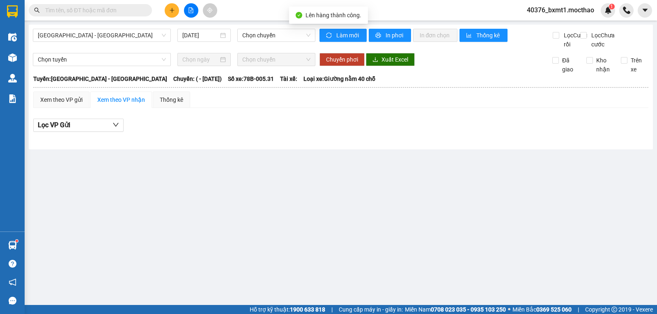
click at [89, 42] on div "Sài Gòn - Tuy Hòa 14/10/2025 Chọn chuyến" at bounding box center [174, 39] width 283 height 20
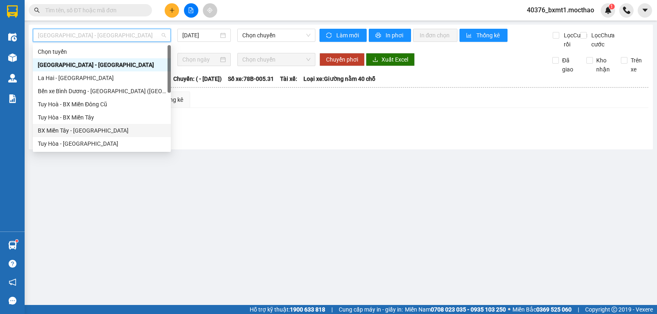
click at [71, 131] on div "BX Miền Tây - [GEOGRAPHIC_DATA]" at bounding box center [102, 130] width 128 height 9
type input "[DATE]"
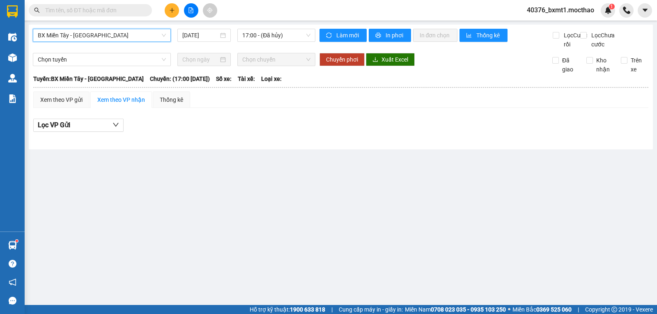
drag, startPoint x: 265, startPoint y: 42, endPoint x: 274, endPoint y: 42, distance: 9.5
click at [265, 42] on div "BX Miền Tây - Tuy Hòa BX Miền Tây - Tuy Hòa 14/10/2025 17:00 - (Đã hủy)" at bounding box center [174, 39] width 283 height 20
click at [275, 41] on div "17:00 - (Đã hủy)" at bounding box center [276, 35] width 78 height 13
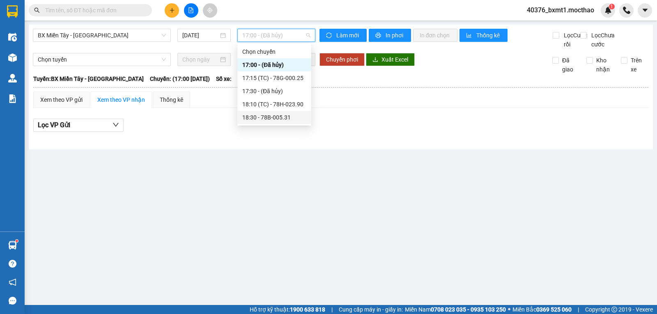
click at [283, 116] on div "18:30 - 78B-005.31" at bounding box center [274, 117] width 64 height 9
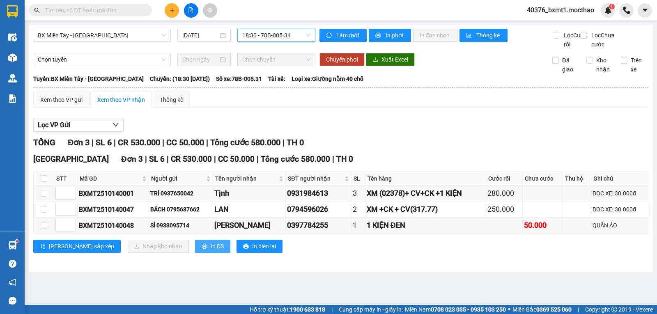
click at [211, 251] on span "In DS" at bounding box center [217, 246] width 13 height 9
drag, startPoint x: 95, startPoint y: 33, endPoint x: 99, endPoint y: 64, distance: 31.8
click at [95, 33] on span "BX Miền Tây - [GEOGRAPHIC_DATA]" at bounding box center [102, 35] width 128 height 12
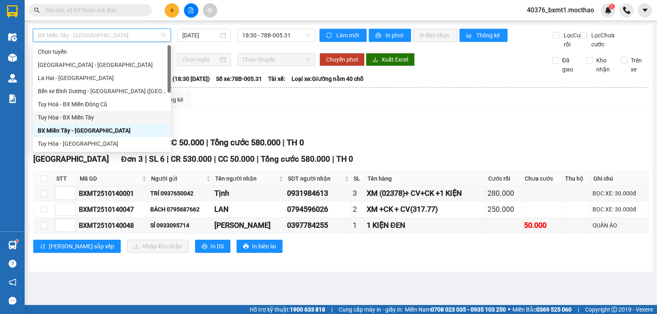
click at [78, 121] on div "Tuy Hòa - BX Miền Tây" at bounding box center [102, 117] width 128 height 9
type input "[DATE]"
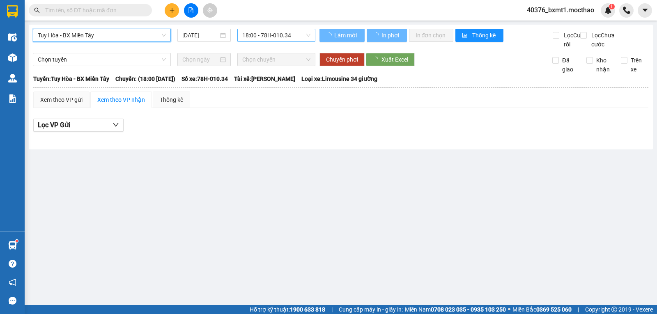
click at [269, 34] on span "18:00 - 78H-010.34" at bounding box center [276, 35] width 68 height 12
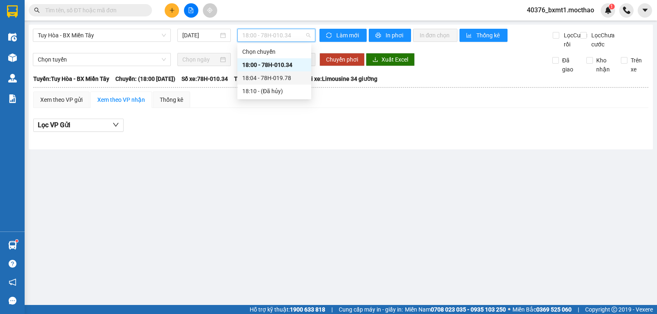
click at [272, 74] on div "18:04 - 78H-019.78" at bounding box center [274, 78] width 64 height 9
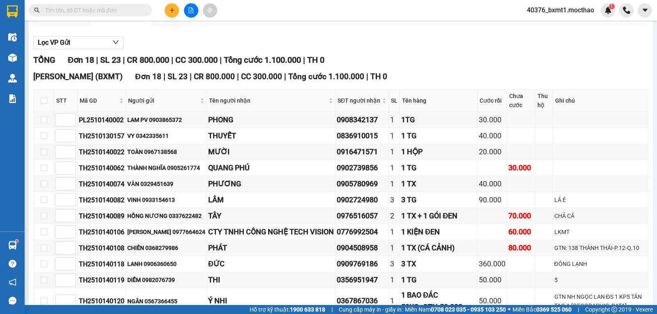
scroll to position [244, 0]
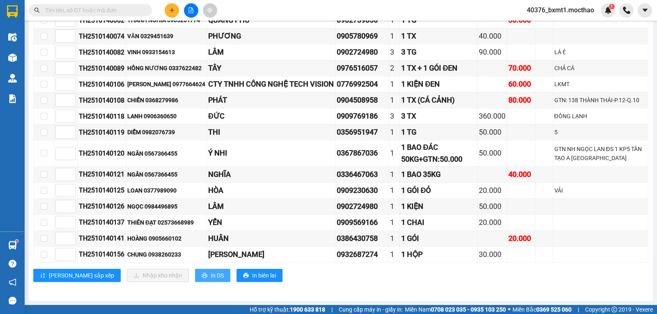
click at [211, 277] on span "In DS" at bounding box center [217, 275] width 13 height 9
click at [281, 161] on td "Ý NHI" at bounding box center [271, 153] width 129 height 26
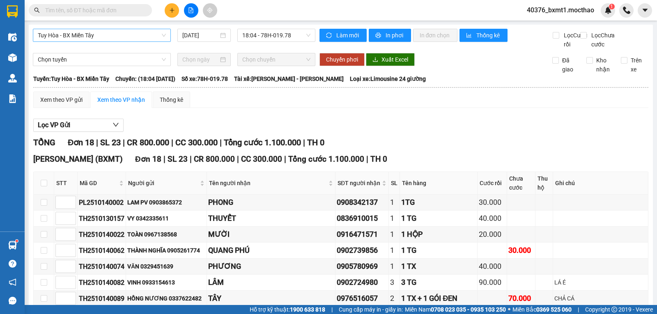
click at [81, 36] on span "Tuy Hòa - BX Miền Tây" at bounding box center [102, 35] width 128 height 12
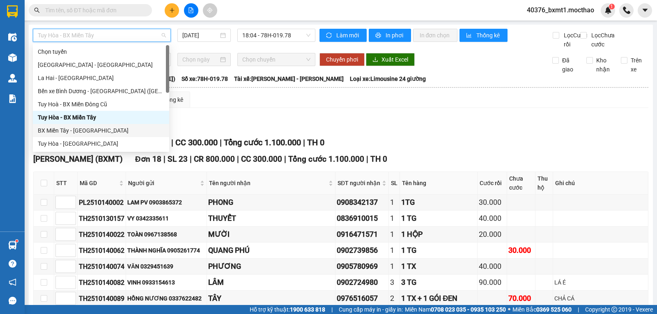
click at [70, 127] on div "BX Miền Tây - [GEOGRAPHIC_DATA]" at bounding box center [101, 130] width 127 height 9
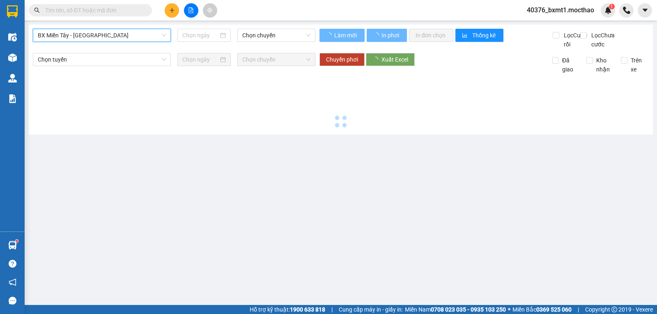
type input "[DATE]"
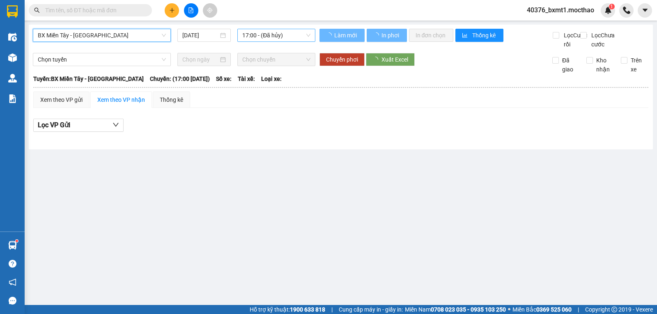
click at [269, 35] on span "17:00 - (Đã hủy)" at bounding box center [276, 35] width 68 height 12
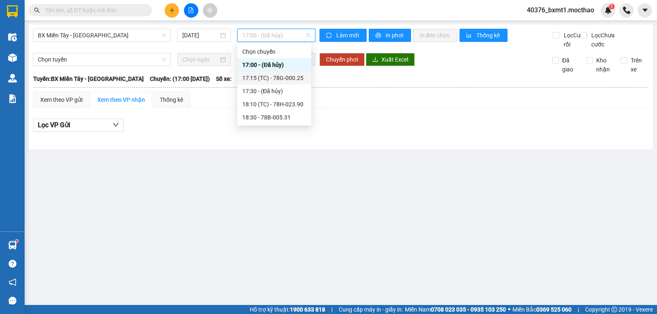
drag, startPoint x: 286, startPoint y: 74, endPoint x: 276, endPoint y: 78, distance: 10.4
click at [286, 75] on div "17:15 (TC) - 78G-000.25" at bounding box center [274, 78] width 64 height 9
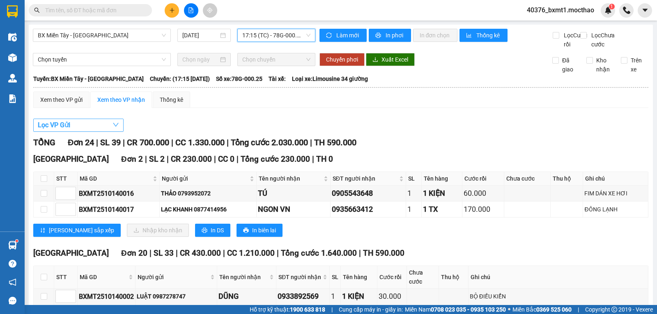
click at [97, 132] on button "Lọc VP Gửi" at bounding box center [78, 125] width 90 height 13
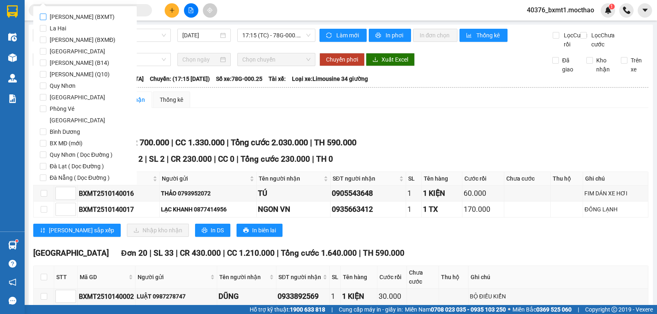
click at [88, 18] on span "[PERSON_NAME] (BXMT)" at bounding box center [81, 17] width 71 height 12
click at [46, 18] on input "[PERSON_NAME] (BXMT)" at bounding box center [43, 17] width 7 height 7
checkbox input "true"
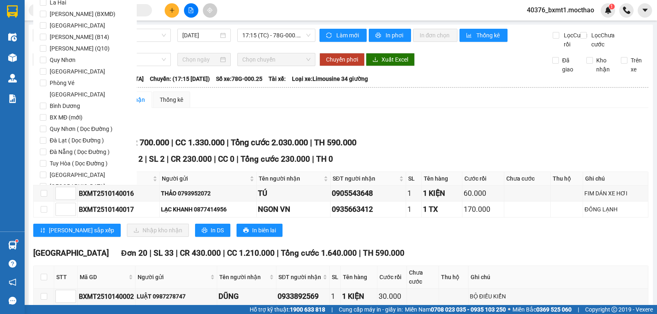
scroll to position [40, 0]
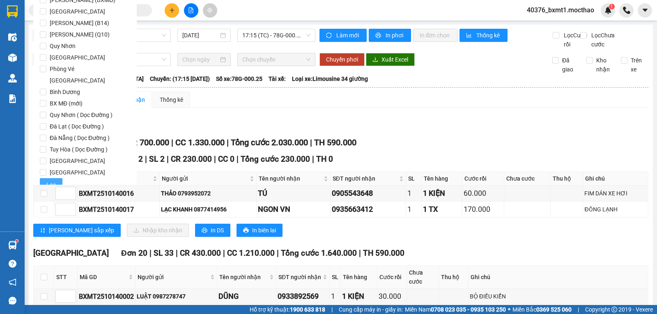
click at [44, 178] on button "Lọc" at bounding box center [51, 184] width 23 height 13
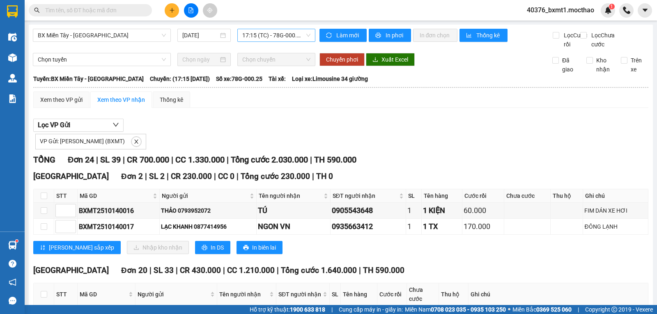
click at [286, 39] on span "17:15 (TC) - 78G-000.25" at bounding box center [276, 35] width 68 height 12
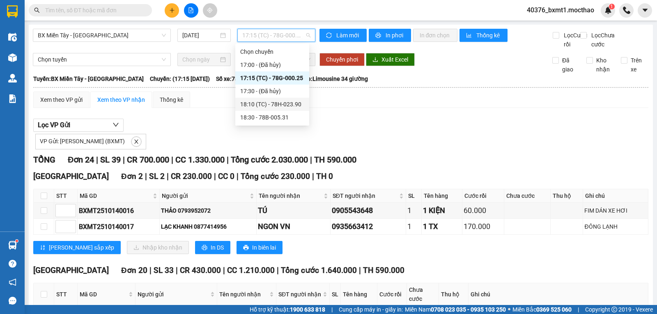
click at [277, 105] on div "18:10 (TC) - 78H-023.90" at bounding box center [272, 104] width 64 height 9
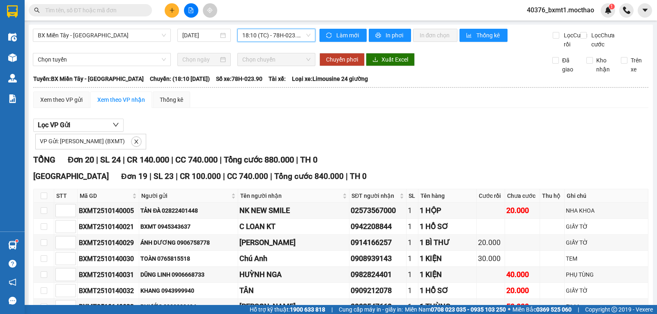
click at [270, 31] on span "18:10 (TC) - 78H-023.90" at bounding box center [276, 35] width 68 height 12
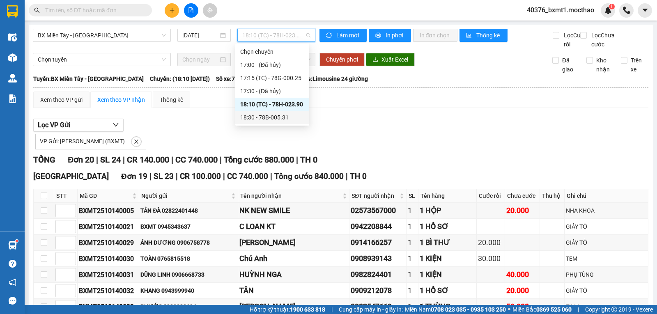
click at [275, 119] on div "18:30 - 78B-005.31" at bounding box center [272, 117] width 64 height 9
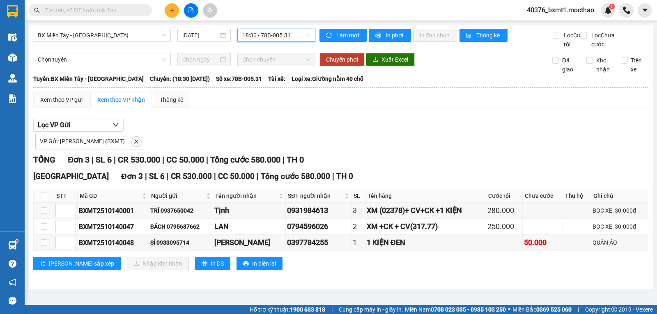
click at [296, 37] on span "18:30 - 78B-005.31" at bounding box center [276, 35] width 68 height 12
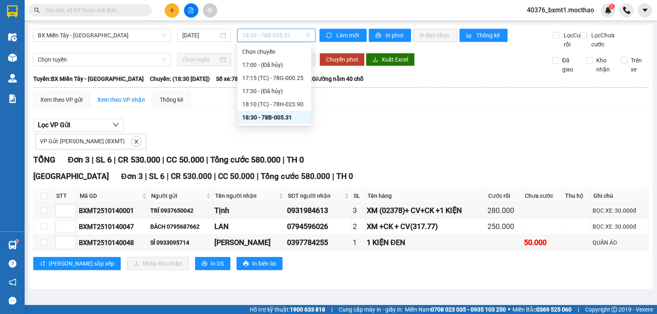
click at [406, 150] on div "VP Gửi: [PERSON_NAME] (BXMT)" at bounding box center [340, 141] width 615 height 18
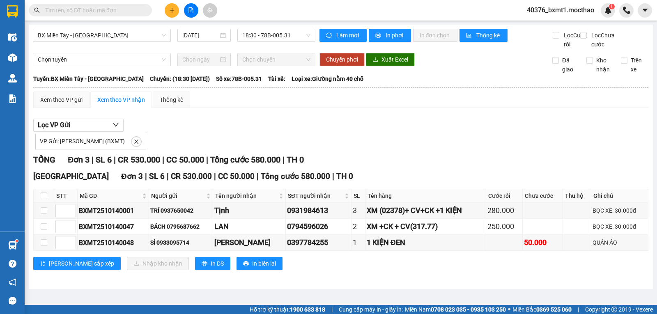
click at [343, 150] on div "VP Gửi: [PERSON_NAME] (BXMT)" at bounding box center [340, 141] width 615 height 18
click at [369, 162] on div "Lọc VP Gửi VP Gửi: Hồ Chí Minh (BXMT) TỔNG Đơn 3 | SL 6 | CR 530.000 | CC 50.0…" at bounding box center [340, 198] width 615 height 166
drag, startPoint x: 383, startPoint y: 157, endPoint x: 385, endPoint y: 182, distance: 25.1
click at [383, 150] on div "VP Gửi: [PERSON_NAME] (BXMT)" at bounding box center [340, 141] width 615 height 18
click at [289, 30] on span "18:30 - 78B-005.31" at bounding box center [276, 35] width 68 height 12
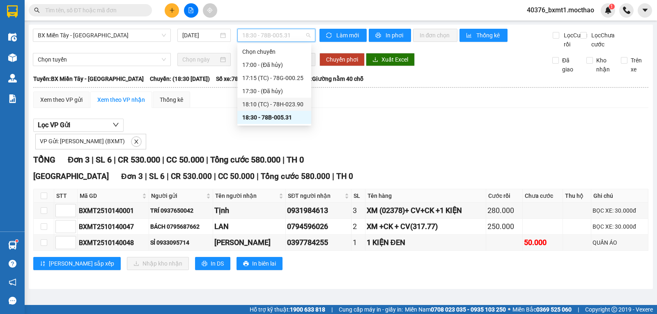
click at [275, 101] on div "18:10 (TC) - 78H-023.90" at bounding box center [274, 104] width 64 height 9
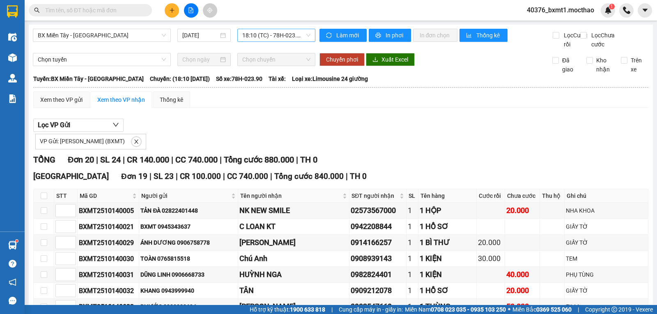
click at [278, 35] on span "18:10 (TC) - 78H-023.90" at bounding box center [276, 35] width 68 height 12
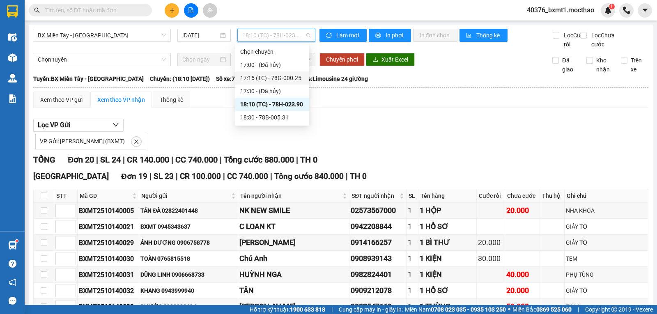
click at [287, 83] on div "17:15 (TC) - 78G-000.25" at bounding box center [272, 77] width 74 height 13
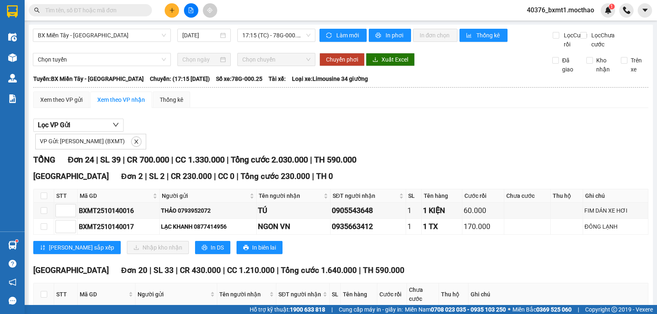
click at [281, 42] on div "BX Miền Tây - Tuy Hòa 14/10/2025 17:15 (TC) - 78G-000.25" at bounding box center [174, 39] width 283 height 20
click at [285, 34] on span "17:15 (TC) - 78G-000.25" at bounding box center [276, 35] width 68 height 12
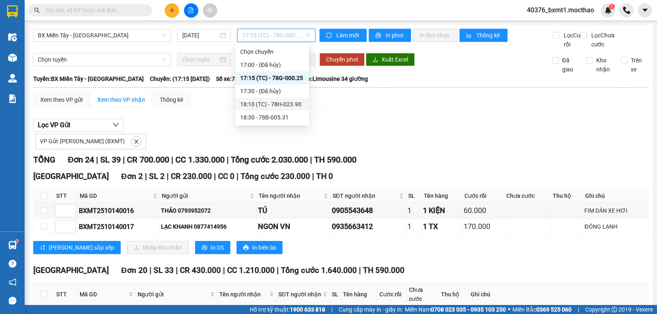
click at [295, 100] on div "18:10 (TC) - 78H-023.90" at bounding box center [272, 104] width 64 height 9
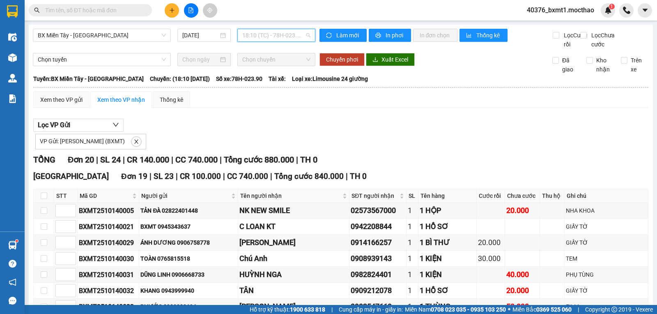
drag, startPoint x: 290, startPoint y: 32, endPoint x: 280, endPoint y: 47, distance: 17.9
click at [290, 32] on span "18:10 (TC) - 78H-023.90" at bounding box center [276, 35] width 68 height 12
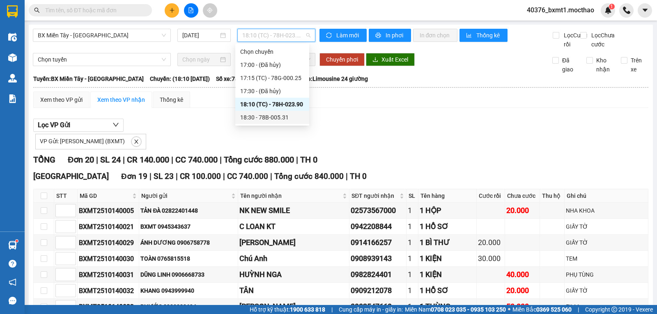
click at [273, 117] on div "18:30 - 78B-005.31" at bounding box center [272, 117] width 64 height 9
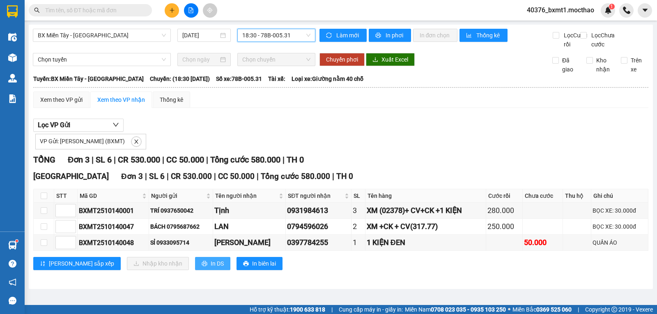
click at [195, 266] on button "In DS" at bounding box center [212, 263] width 35 height 13
